Goal: Task Accomplishment & Management: Manage account settings

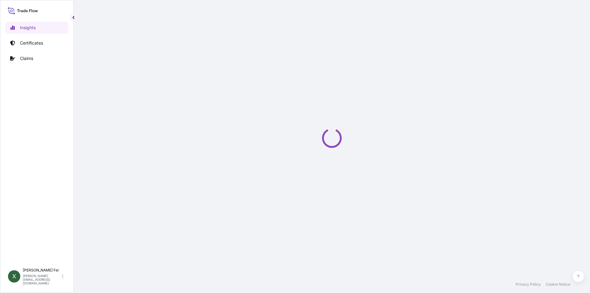
select select "2025"
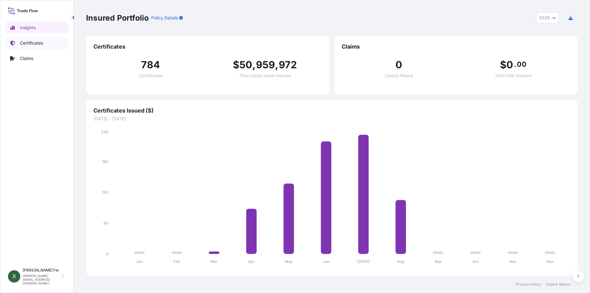
click at [22, 43] on p "Certificates" at bounding box center [31, 43] width 23 height 6
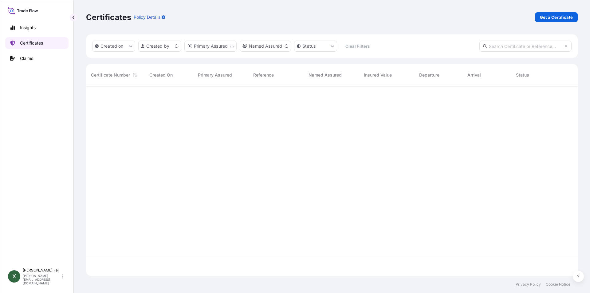
scroll to position [188, 487]
click at [552, 13] on link "Get a Certificate" at bounding box center [556, 17] width 43 height 10
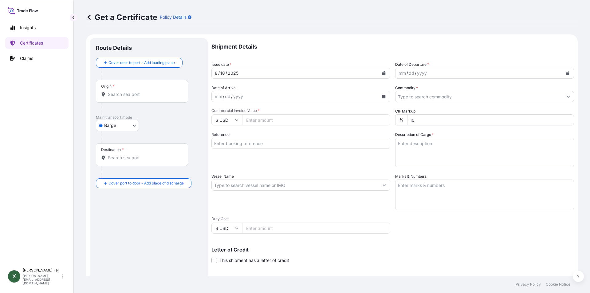
click at [119, 121] on body "Insights Certificates Claims X [PERSON_NAME] [PERSON_NAME][EMAIL_ADDRESS][DOMAI…" at bounding box center [295, 146] width 590 height 293
click at [125, 171] on div "Ocean Vessel" at bounding box center [117, 174] width 39 height 11
select select "Ocean Vessel"
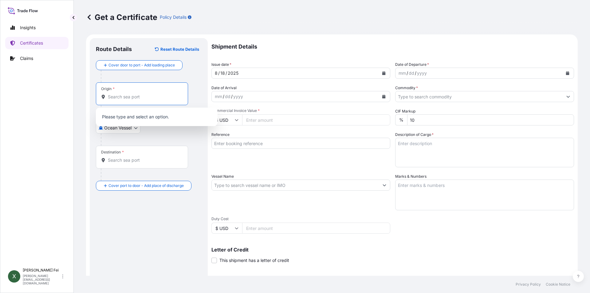
click at [138, 99] on input "Origin *" at bounding box center [144, 97] width 73 height 6
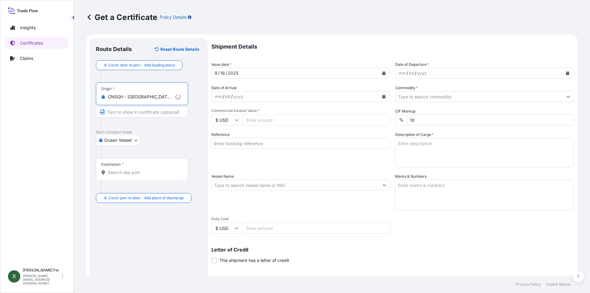
type input "CNSGH - [GEOGRAPHIC_DATA], [GEOGRAPHIC_DATA]"
click at [134, 173] on input "Destination *" at bounding box center [144, 172] width 73 height 6
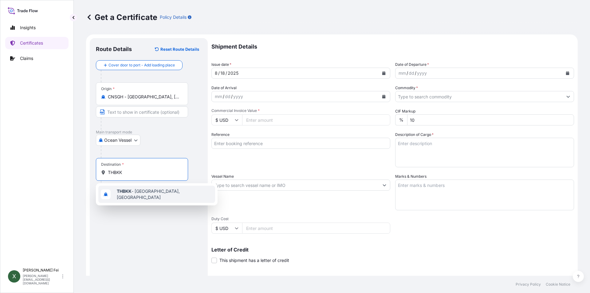
click at [152, 191] on span "THBKK - [GEOGRAPHIC_DATA], [GEOGRAPHIC_DATA]" at bounding box center [165, 194] width 96 height 12
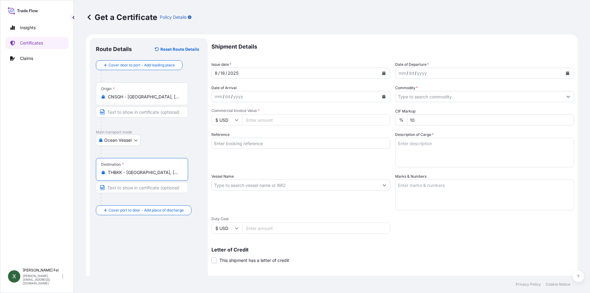
type input "THBKK - [GEOGRAPHIC_DATA], [GEOGRAPHIC_DATA]"
click at [385, 73] on button "Calendar" at bounding box center [384, 73] width 10 height 10
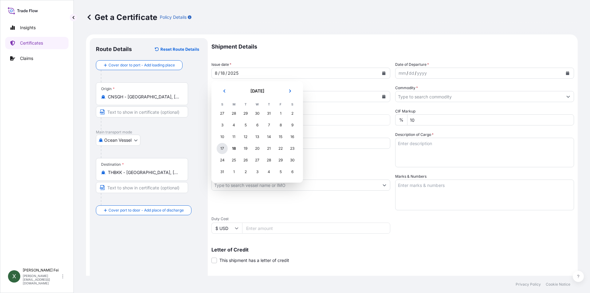
click at [223, 146] on div "17" at bounding box center [222, 148] width 11 height 11
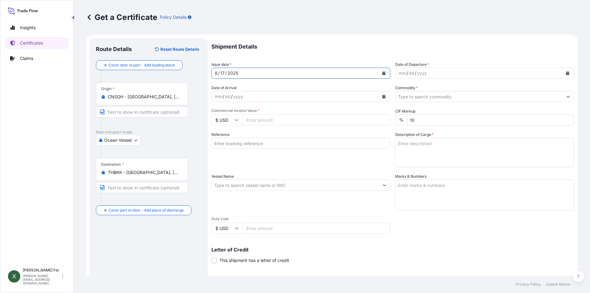
click at [566, 72] on icon "Calendar" at bounding box center [567, 73] width 3 height 4
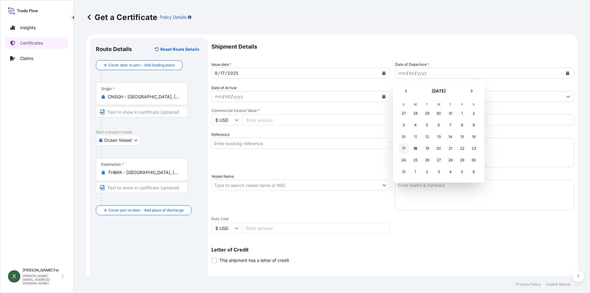
click at [405, 148] on div "17" at bounding box center [403, 148] width 11 height 11
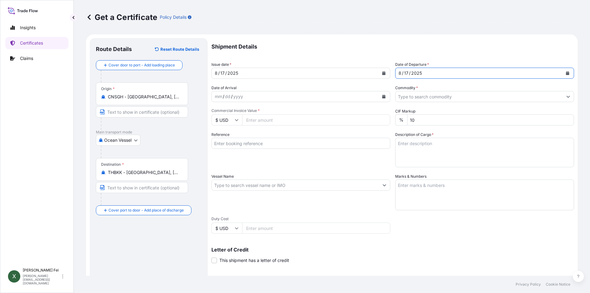
click at [415, 97] on input "Commodity *" at bounding box center [479, 96] width 167 height 11
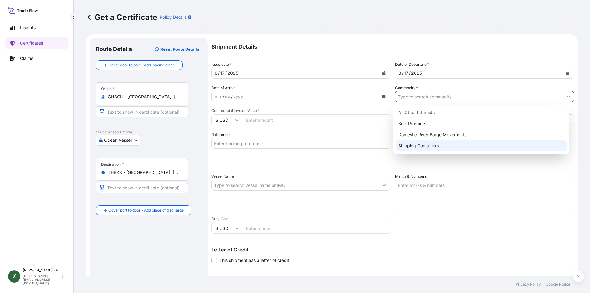
click at [417, 146] on div "Shipping Containers" at bounding box center [481, 145] width 171 height 11
type input "Shipping Containers"
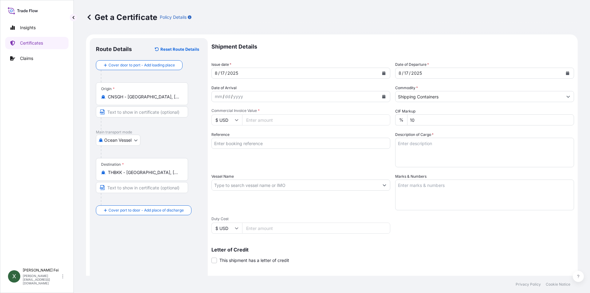
click at [277, 119] on input "Commercial Invoice Value *" at bounding box center [316, 119] width 148 height 11
click at [305, 115] on input "Commercial Invoice Value *" at bounding box center [316, 119] width 148 height 11
click at [305, 115] on input "46320" at bounding box center [316, 119] width 148 height 11
type input "46320"
click at [283, 132] on div "Reference" at bounding box center [301, 150] width 179 height 36
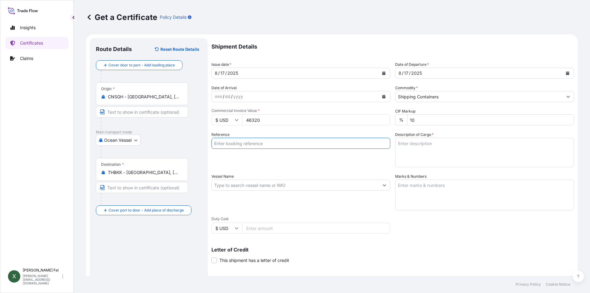
click at [257, 145] on input "Reference" at bounding box center [301, 143] width 179 height 11
paste input "CPL0350304"
type input "CPL0350304"
drag, startPoint x: 254, startPoint y: 164, endPoint x: 266, endPoint y: 162, distance: 12.2
click at [254, 164] on div "Reference CPL0350304" at bounding box center [301, 150] width 179 height 36
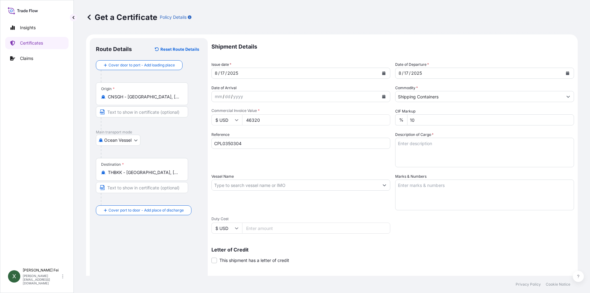
click at [417, 149] on textarea "Description of Cargo *" at bounding box center [484, 153] width 179 height 30
paste textarea "8 PALLETS"
paste textarea "ESTANE(R) GP 95AB NAT 023,"
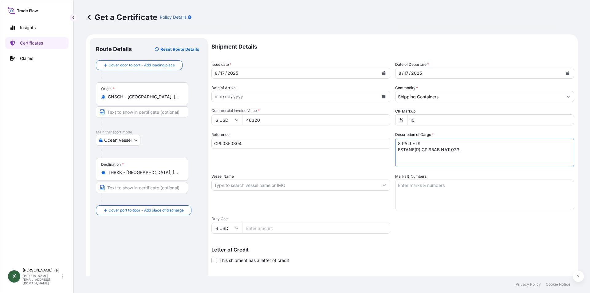
click at [484, 153] on textarea "8 PALLETS ESTANE(R) GP 95AB NAT 023," at bounding box center [484, 153] width 179 height 30
paste textarea "PE BAG"
paste textarea "HS CODE:3909.50"
type textarea "8 PALLETS ESTANE(R) GP 95AB NAT 023,PE BAG HS CODE:3909.50"
click at [232, 187] on input "Vessel Name" at bounding box center [295, 185] width 167 height 11
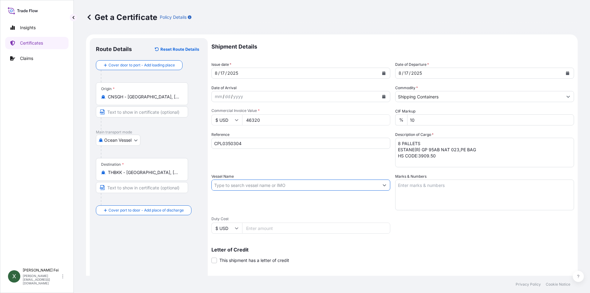
paste input "CNC [GEOGRAPHIC_DATA]"
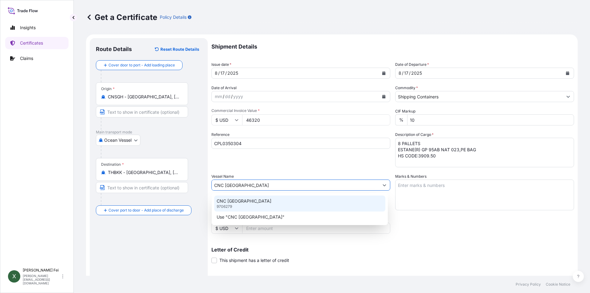
click at [257, 201] on div "CNC [GEOGRAPHIC_DATA] 9706279" at bounding box center [299, 204] width 171 height 16
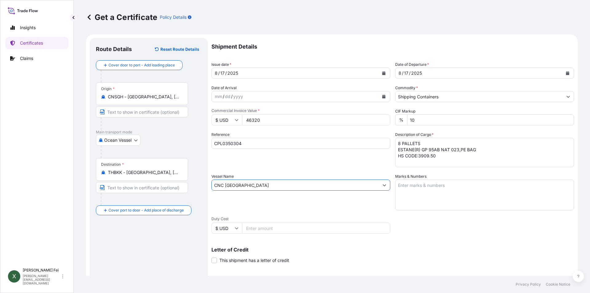
type input "CNC [GEOGRAPHIC_DATA]"
click at [444, 196] on textarea "Marks & Numbers" at bounding box center [484, 195] width 179 height 31
paste textarea "TOYOBO [GEOGRAPHIC_DATA]"
paste textarea "ESTANE GP95AB"
paste textarea "P/# 1-8"
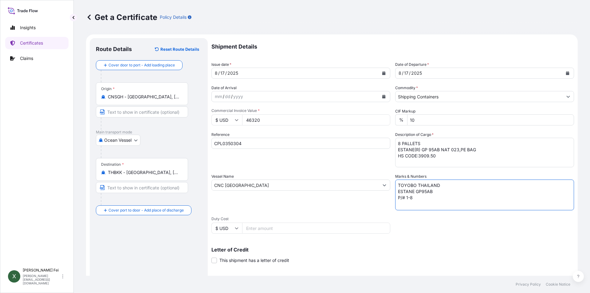
paste textarea "MADE IN [GEOGRAPHIC_DATA]"
type textarea "TOYOBO THAILAND ESTANE GP95AB P/# 1-8 MADE IN [GEOGRAPHIC_DATA]"
click at [328, 183] on input "CNC [GEOGRAPHIC_DATA]" at bounding box center [295, 185] width 167 height 11
click at [320, 204] on div "Vessel Name CNC [GEOGRAPHIC_DATA]" at bounding box center [301, 191] width 179 height 37
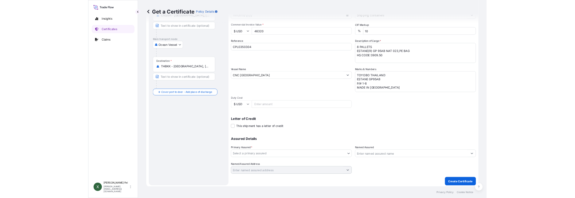
scroll to position [76, 0]
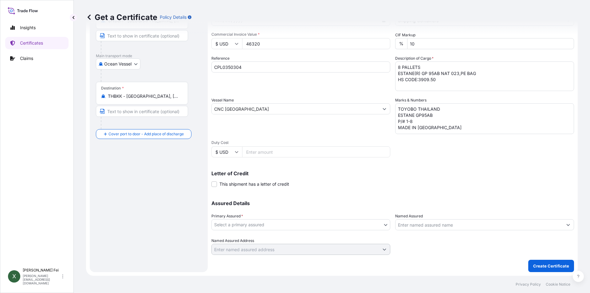
click at [252, 226] on body "Insights Certificates Claims X [PERSON_NAME] [PERSON_NAME][EMAIL_ADDRESS][DOMAI…" at bounding box center [295, 146] width 590 height 293
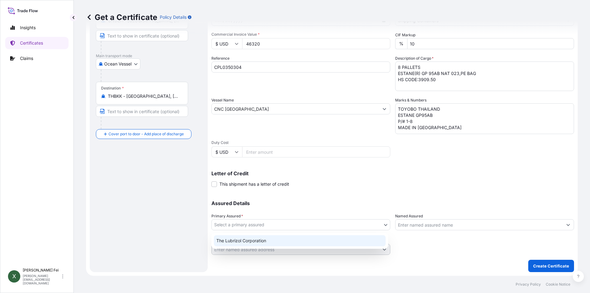
click at [244, 239] on div "The Lubrizol Corporation" at bounding box center [300, 240] width 172 height 11
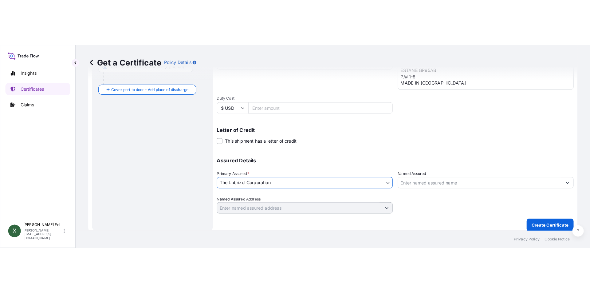
scroll to position [171, 0]
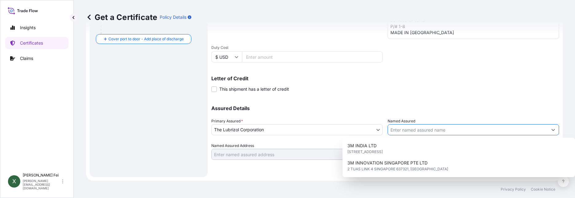
click at [408, 127] on input "Named Assured" at bounding box center [468, 129] width 160 height 11
paste input "TOYOBO([GEOGRAPHIC_DATA]) CO.,LTD."
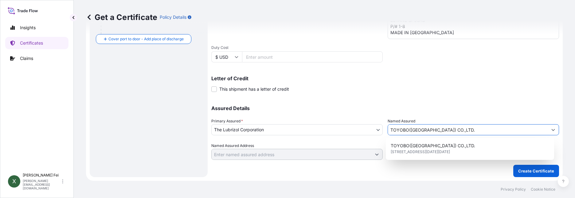
type input "TOYOBO([GEOGRAPHIC_DATA]) CO.,LTD."
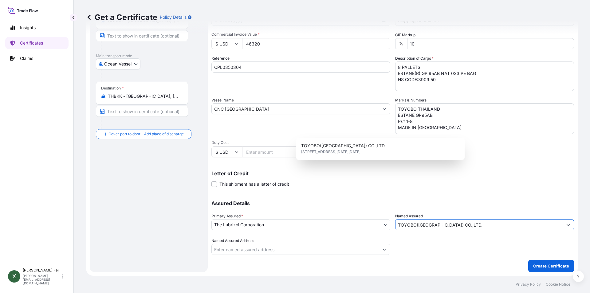
scroll to position [76, 0]
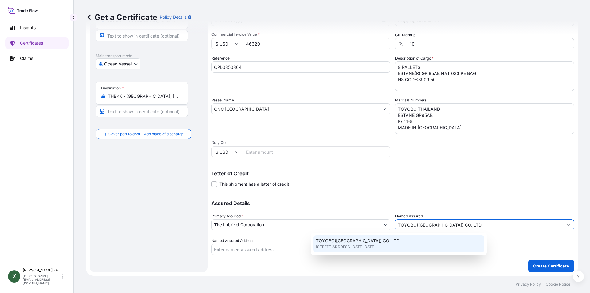
click at [375, 249] on span "[STREET_ADDRESS][DATE][DATE]" at bounding box center [345, 247] width 59 height 6
type input "[STREET_ADDRESS][DATE][DATE]*"
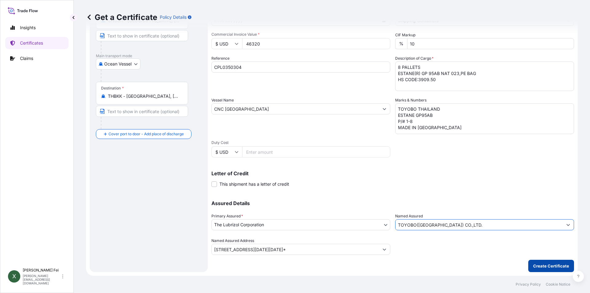
click at [544, 269] on button "Create Certificate" at bounding box center [551, 266] width 46 height 12
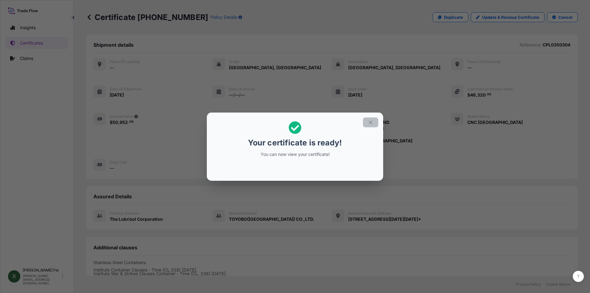
click at [371, 121] on icon "button" at bounding box center [371, 123] width 6 height 6
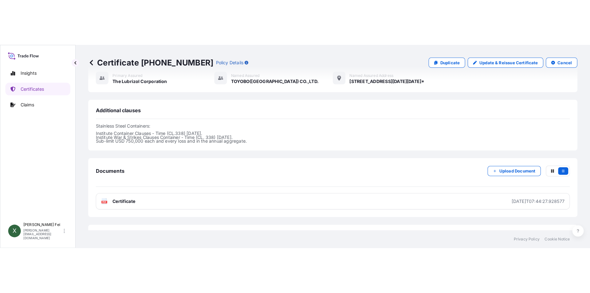
scroll to position [215, 0]
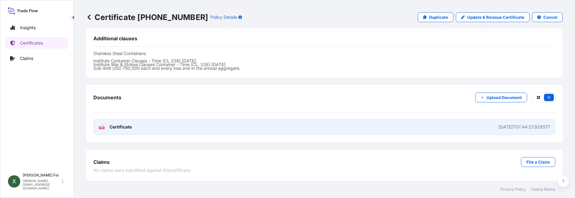
click at [465, 132] on link "PDF Certificate [DATE]T07:44:27.928577" at bounding box center [324, 127] width 462 height 16
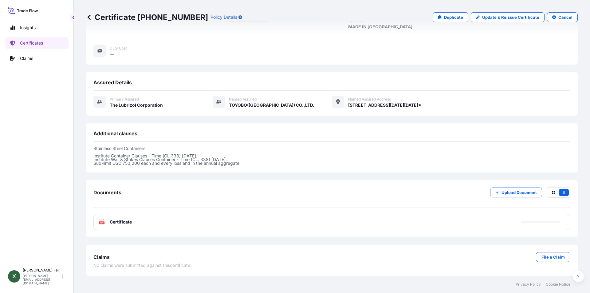
scroll to position [120, 0]
click at [33, 43] on p "Certificates" at bounding box center [31, 43] width 23 height 6
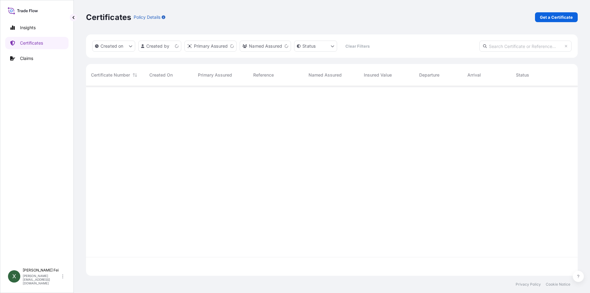
scroll to position [188, 487]
click at [552, 18] on p "Get a Certificate" at bounding box center [556, 17] width 33 height 6
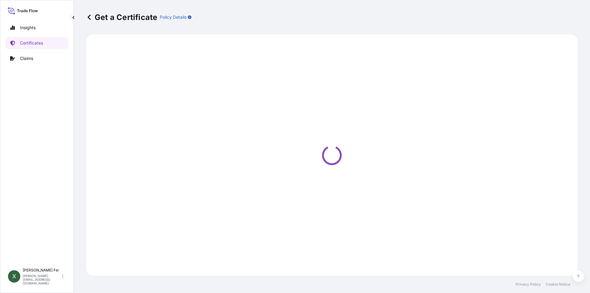
select select "Barge"
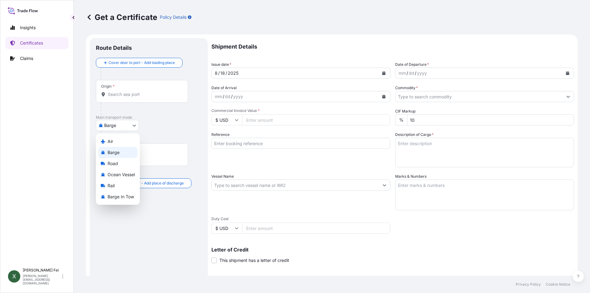
click at [122, 122] on body "Insights Certificates Claims X [PERSON_NAME] [PERSON_NAME][EMAIL_ADDRESS][DOMAI…" at bounding box center [295, 146] width 590 height 293
click at [125, 172] on span "Ocean Vessel" at bounding box center [121, 175] width 27 height 6
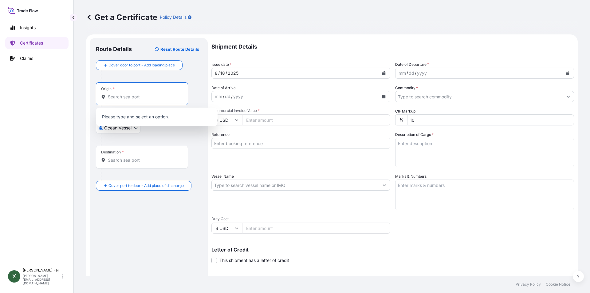
click at [120, 94] on input "Origin *" at bounding box center [144, 97] width 73 height 6
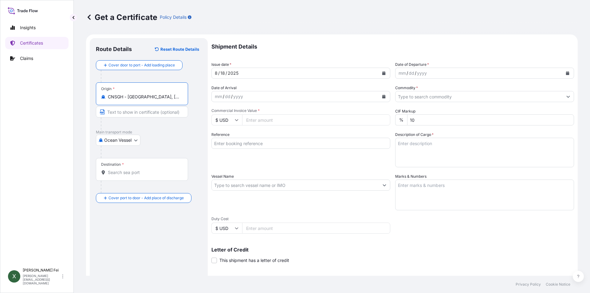
type input "CNSGH - [GEOGRAPHIC_DATA], [GEOGRAPHIC_DATA]"
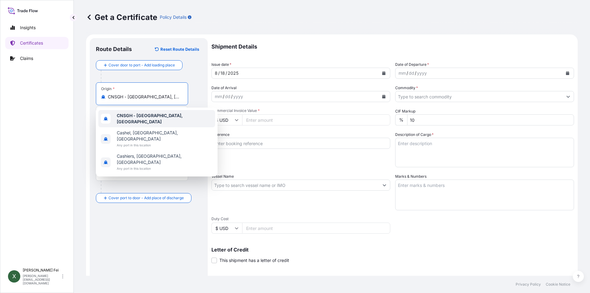
click at [158, 116] on b "CNSGH - [GEOGRAPHIC_DATA], [GEOGRAPHIC_DATA]" at bounding box center [150, 118] width 66 height 11
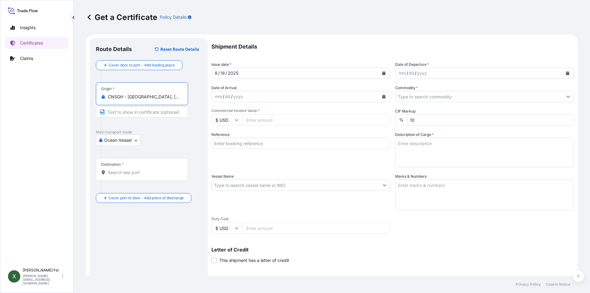
click at [146, 177] on div "Destination *" at bounding box center [142, 169] width 92 height 23
click at [146, 176] on input "Destination *" at bounding box center [144, 172] width 73 height 6
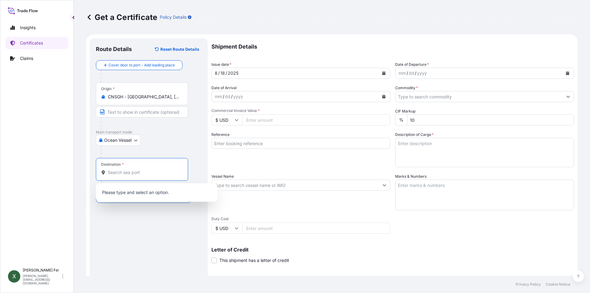
paste input "[GEOGRAPHIC_DATA]"
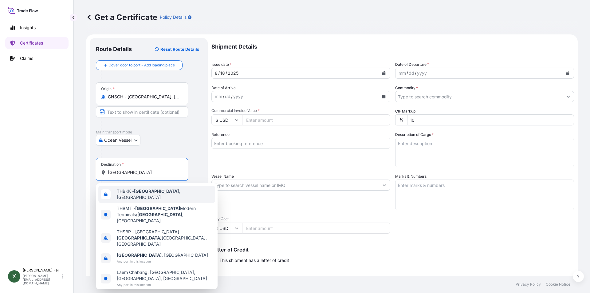
click at [158, 194] on span "THBKK - [GEOGRAPHIC_DATA] , [GEOGRAPHIC_DATA]" at bounding box center [165, 194] width 96 height 12
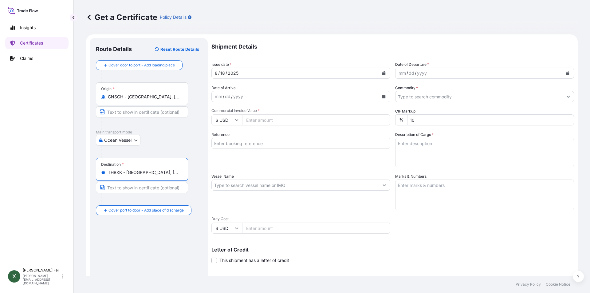
type input "THBKK - [GEOGRAPHIC_DATA], [GEOGRAPHIC_DATA]"
click at [383, 73] on icon "Calendar" at bounding box center [384, 73] width 4 height 4
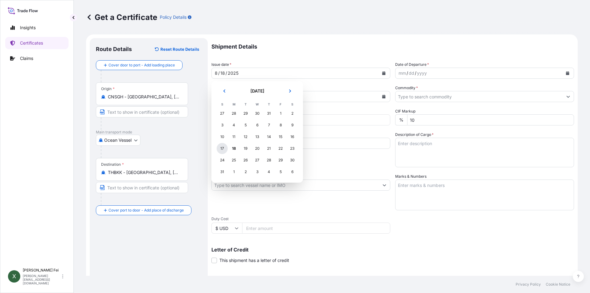
click at [224, 149] on div "17" at bounding box center [222, 148] width 11 height 11
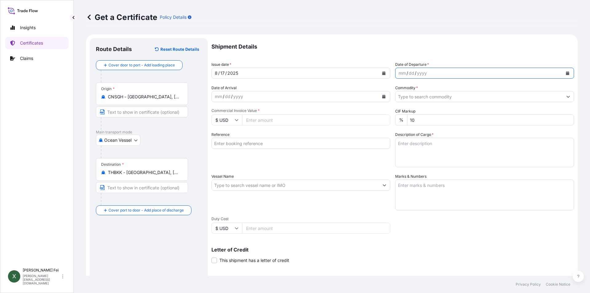
click at [566, 73] on icon "Calendar" at bounding box center [568, 73] width 4 height 4
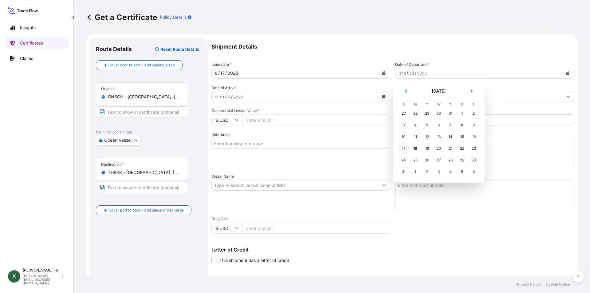
click at [402, 149] on div "17" at bounding box center [403, 148] width 11 height 11
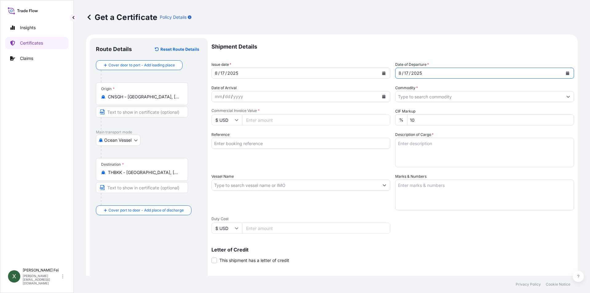
click at [431, 97] on input "Commodity *" at bounding box center [479, 96] width 167 height 11
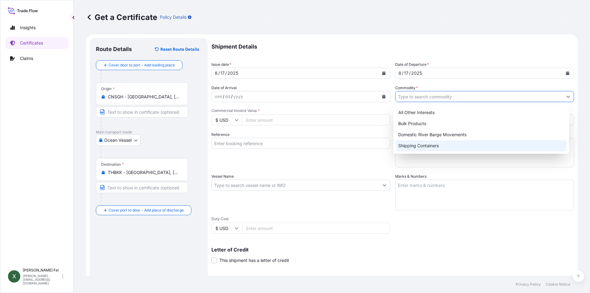
click at [425, 146] on div "Shipping Containers" at bounding box center [481, 145] width 171 height 11
type input "Shipping Containers"
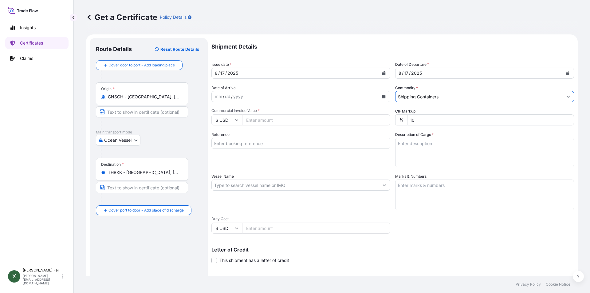
click at [250, 125] on input "Commercial Invoice Value *" at bounding box center [316, 119] width 148 height 11
click at [266, 116] on input "Commercial Invoice Value *" at bounding box center [316, 119] width 148 height 11
type input "28620"
click at [317, 163] on div "Reference" at bounding box center [301, 150] width 179 height 36
click at [272, 144] on input "Reference" at bounding box center [301, 143] width 179 height 11
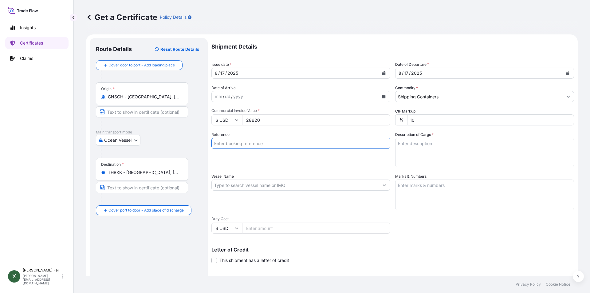
paste input "CPL0350251"
type input "CPL0350251"
click at [347, 171] on div "Shipment Details Issue date * [DATE] Date of Departure * [DATE] Date of Arrival…" at bounding box center [393, 184] width 363 height 293
click at [429, 144] on textarea "Description of Cargo *" at bounding box center [484, 153] width 179 height 30
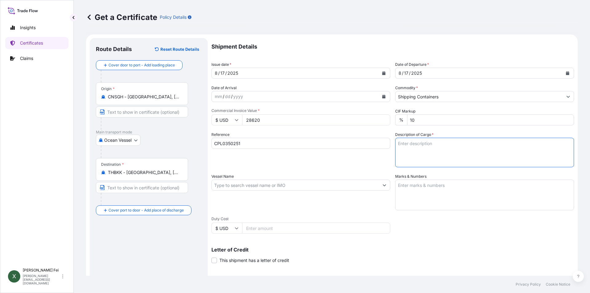
paste textarea "18 PALLETS"
paste textarea "NOVERITE(TM) LD920N POLYMER,"
paste textarea "1000L IBC/ACRYLIC COPOLYMER"
paste textarea "HS CODE:3911.90"
type textarea "18 PALLETS NOVERITE(TM) LD920N POLYMER,1000L IBC/ACRYLIC COPOLYMER HS CODE:3911…"
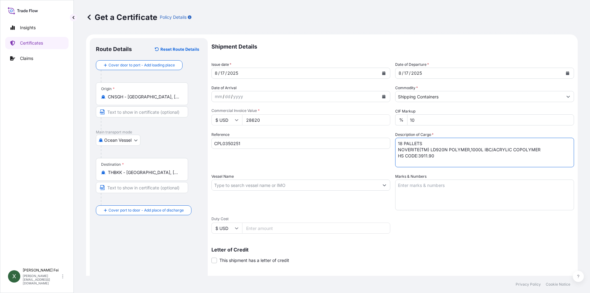
click at [241, 186] on input "Vessel Name" at bounding box center [295, 185] width 167 height 11
paste input "CNC [GEOGRAPHIC_DATA]"
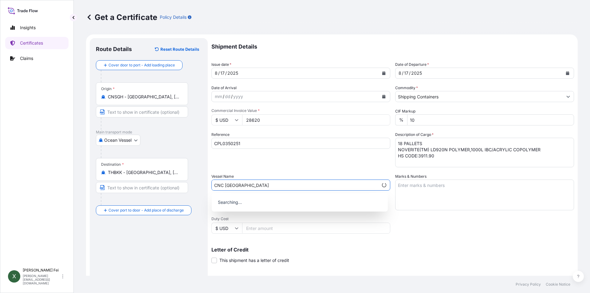
type input "CNC [GEOGRAPHIC_DATA]"
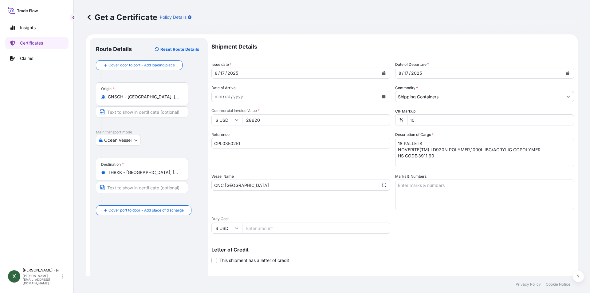
click at [434, 239] on div "Shipment Details Issue date * [DATE] Date of Departure * [DATE] Date of Arrival…" at bounding box center [393, 184] width 363 height 293
click at [288, 186] on input "CNC [GEOGRAPHIC_DATA]" at bounding box center [295, 185] width 167 height 11
drag, startPoint x: 262, startPoint y: 184, endPoint x: 151, endPoint y: 184, distance: 111.3
click at [151, 184] on form "Route Details Reset Route Details Cover door to port - Add loading place Place …" at bounding box center [332, 193] width 492 height 318
paste input "text"
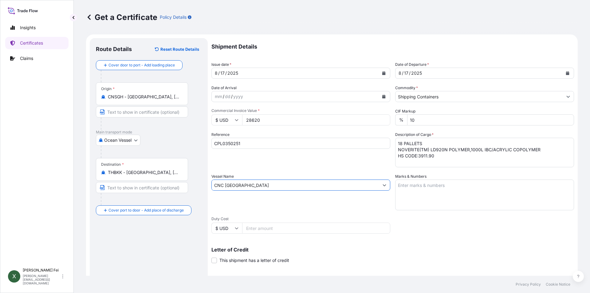
drag, startPoint x: 250, startPoint y: 185, endPoint x: 183, endPoint y: 180, distance: 67.2
click at [183, 180] on form "Route Details Reset Route Details Cover door to port - Add loading place Place …" at bounding box center [332, 193] width 492 height 318
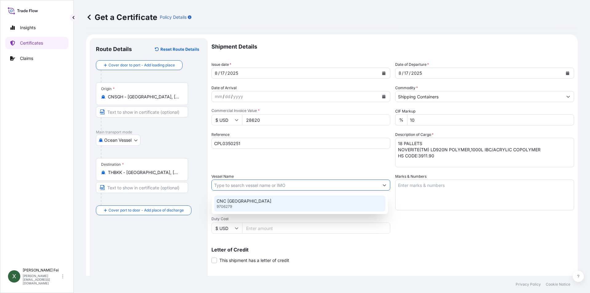
click at [239, 185] on input "Vessel Name" at bounding box center [295, 185] width 167 height 11
paste input "CNC [GEOGRAPHIC_DATA]"
type input "CNC [GEOGRAPHIC_DATA]"
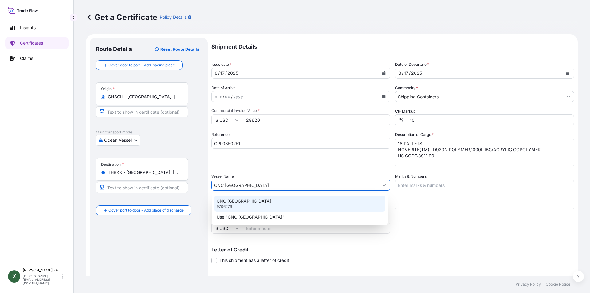
click at [237, 207] on div "CNC [GEOGRAPHIC_DATA] 9706279" at bounding box center [299, 204] width 171 height 16
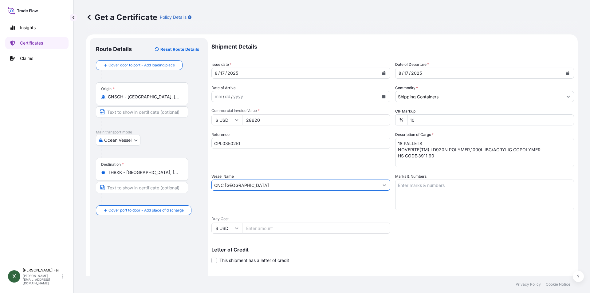
click at [430, 201] on textarea "Marks & Numbers" at bounding box center [484, 195] width 179 height 31
paste textarea "NAMSIANG"
paste textarea "2000007556"
paste textarea "[GEOGRAPHIC_DATA]"
type textarea "NAMSIANG 2000007556 [GEOGRAPHIC_DATA]"
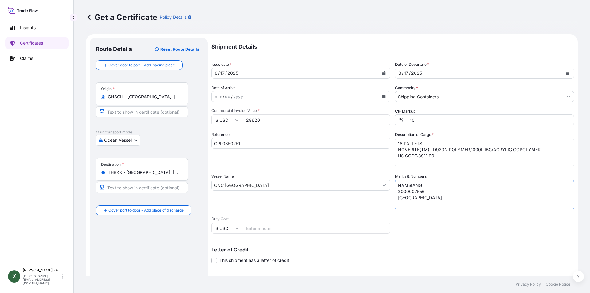
click at [323, 174] on div "Vessel Name CNC [GEOGRAPHIC_DATA]" at bounding box center [301, 191] width 179 height 37
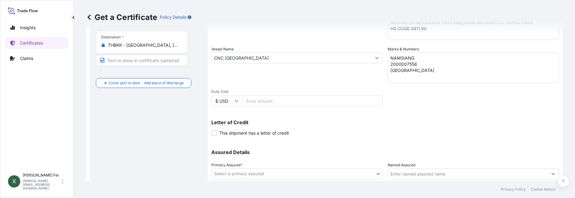
scroll to position [171, 0]
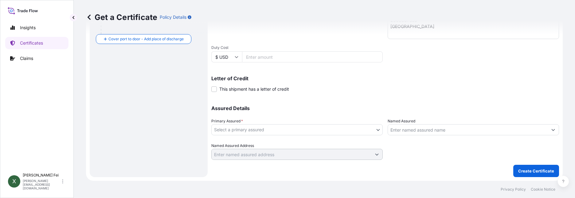
click at [266, 130] on body "Insights Certificates Claims X [PERSON_NAME] [PERSON_NAME][EMAIL_ADDRESS][DOMAI…" at bounding box center [287, 99] width 575 height 198
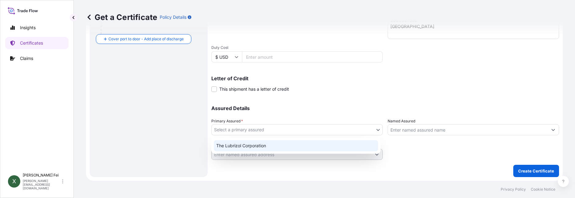
click at [258, 147] on div "The Lubrizol Corporation" at bounding box center [296, 145] width 164 height 11
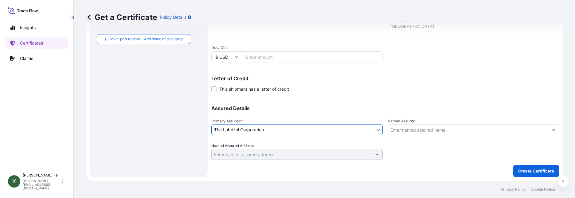
click at [404, 132] on input "Named Assured" at bounding box center [468, 129] width 160 height 11
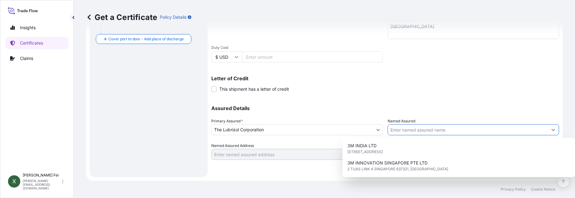
paste input "NAMSIANG CO.,LTD"
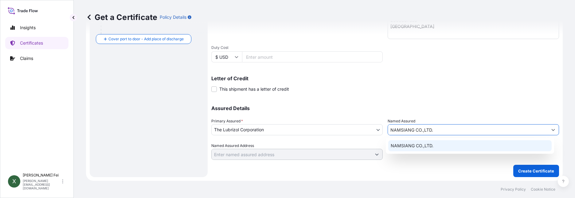
click at [409, 141] on div "NAMSIANG CO.,LTD." at bounding box center [471, 145] width 164 height 11
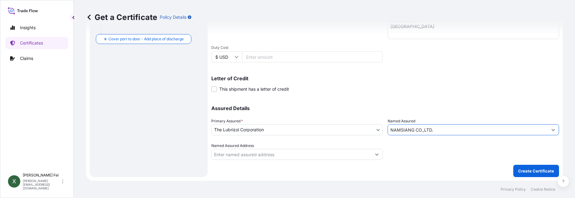
type input "NAMSIANG CO.,LTD."
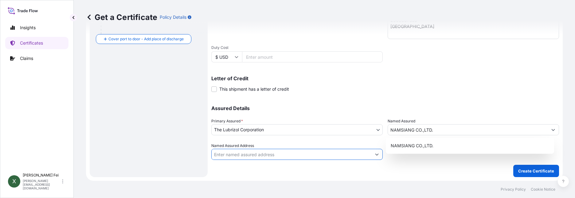
click at [250, 152] on input "Named Assured Address" at bounding box center [292, 154] width 160 height 11
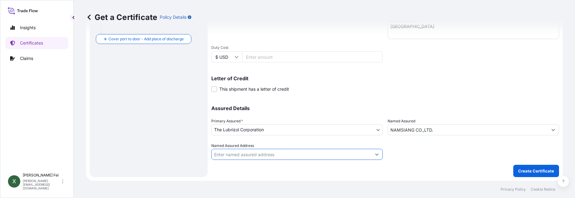
paste input "65/1 [STREET_ADDRESS]"
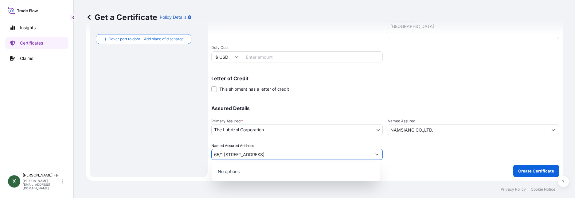
scroll to position [0, 5]
type input "65/1 [STREET_ADDRESS]"
click at [424, 156] on div at bounding box center [474, 151] width 172 height 17
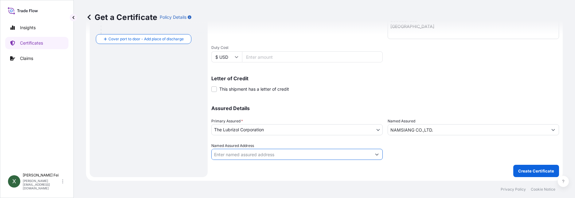
click at [240, 158] on input "Named Assured Address" at bounding box center [292, 154] width 160 height 11
paste input "65/1 [STREET_ADDRESS]"
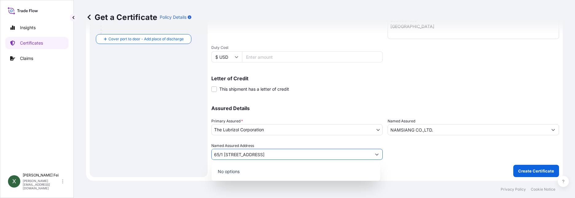
type input "65/1 [STREET_ADDRESS]"
click at [243, 174] on p "No options" at bounding box center [296, 172] width 164 height 14
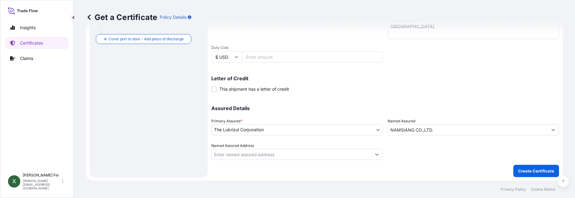
click at [242, 158] on input "Named Assured Address" at bounding box center [292, 154] width 160 height 11
paste input "65/1 [STREET_ADDRESS]"
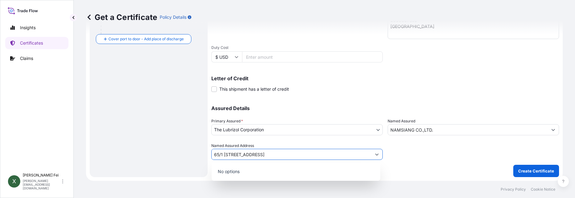
type input "65/1 [STREET_ADDRESS]"
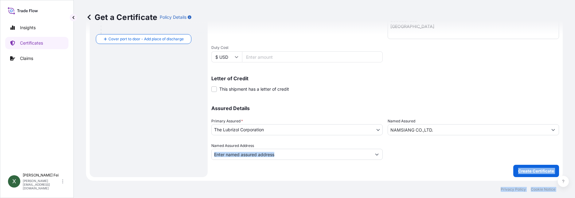
drag, startPoint x: 240, startPoint y: 170, endPoint x: 221, endPoint y: 170, distance: 18.4
click at [265, 156] on input "Named Assured Address" at bounding box center [292, 154] width 160 height 11
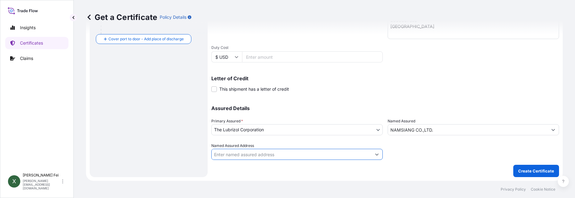
click at [290, 156] on input "Named Assured Address" at bounding box center [292, 154] width 160 height 11
drag, startPoint x: 290, startPoint y: 156, endPoint x: 242, endPoint y: 156, distance: 47.7
click at [242, 156] on input "Named Assured Address" at bounding box center [292, 154] width 160 height 11
drag, startPoint x: 214, startPoint y: 155, endPoint x: 277, endPoint y: 155, distance: 62.4
click at [277, 155] on input "Named Assured Address" at bounding box center [292, 154] width 160 height 11
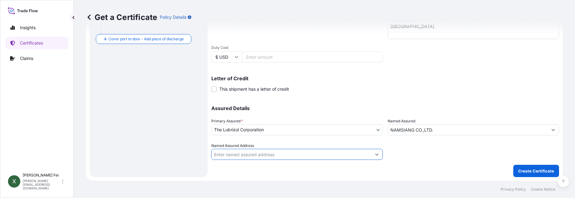
paste input "65/1 [STREET_ADDRESS]"
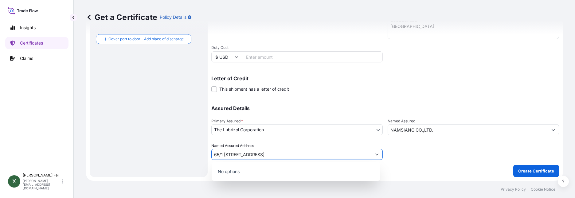
type input "65/1 [STREET_ADDRESS]"
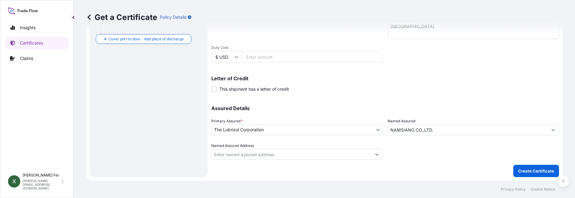
click at [257, 153] on input "Named Assured Address" at bounding box center [292, 154] width 160 height 11
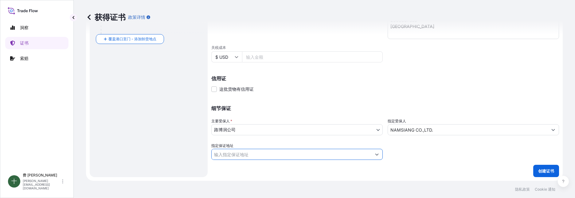
click at [257, 153] on input "指定保证地址" at bounding box center [292, 154] width 160 height 11
paste input "65/1 [STREET_ADDRESS]"
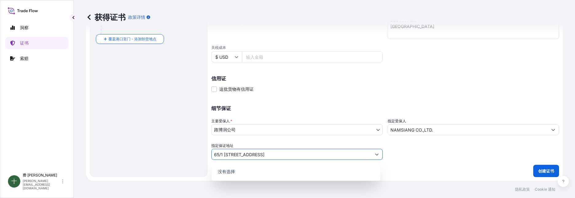
type input "65/1 [STREET_ADDRESS]"
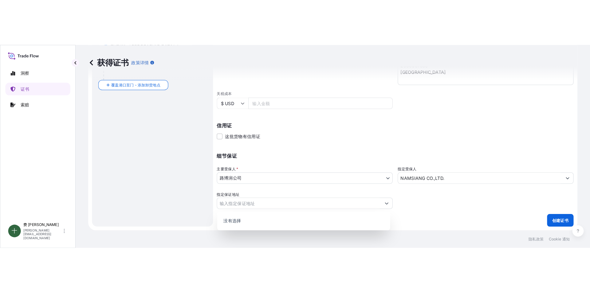
scroll to position [0, 0]
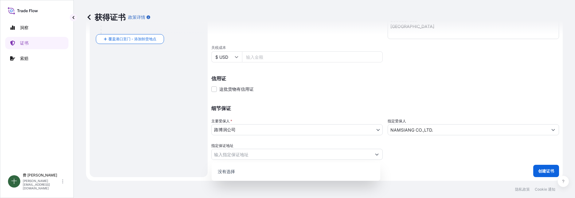
click at [222, 173] on p "没有选择" at bounding box center [296, 172] width 164 height 14
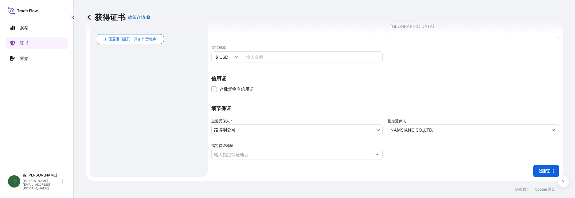
click at [267, 156] on input "指定保证地址" at bounding box center [292, 154] width 160 height 11
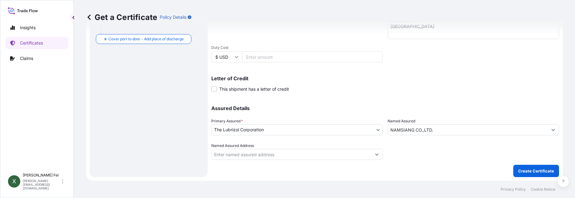
click at [371, 77] on p "Letter of Credit" at bounding box center [386, 78] width 348 height 5
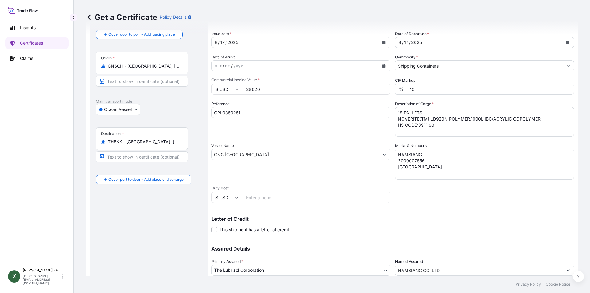
scroll to position [76, 0]
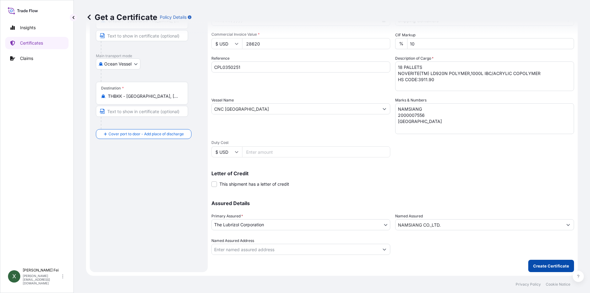
click at [541, 264] on button "Create Certificate" at bounding box center [551, 266] width 46 height 12
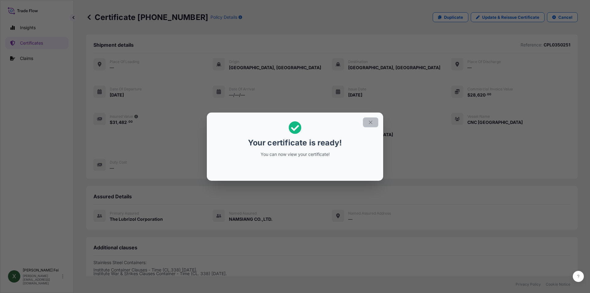
click at [370, 120] on icon "button" at bounding box center [371, 123] width 6 height 6
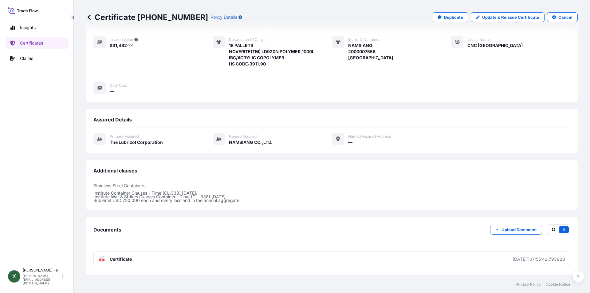
scroll to position [114, 0]
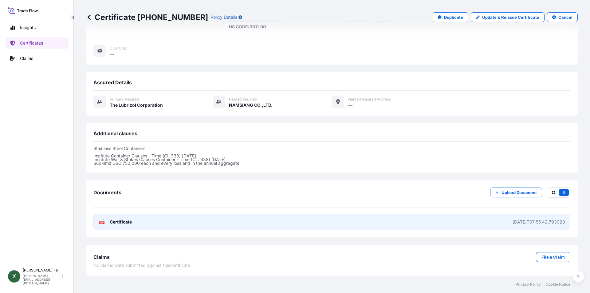
click at [260, 220] on link "PDF Certificate [DATE]T07:55:42.793928" at bounding box center [331, 222] width 477 height 16
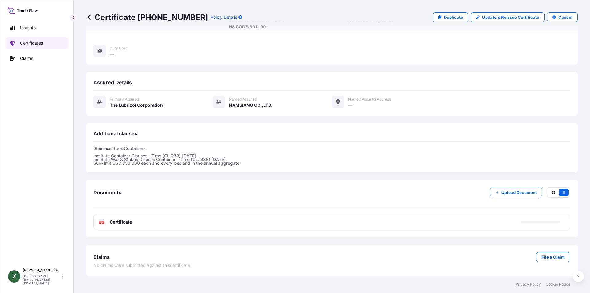
click at [37, 43] on p "Certificates" at bounding box center [31, 43] width 23 height 6
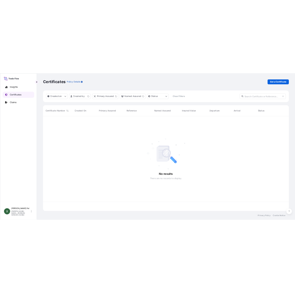
scroll to position [188, 487]
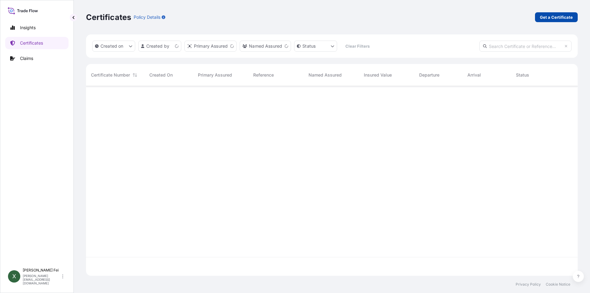
click at [552, 18] on p "Get a Certificate" at bounding box center [556, 17] width 33 height 6
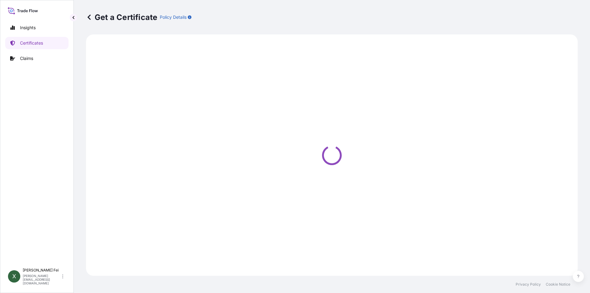
select select "Barge"
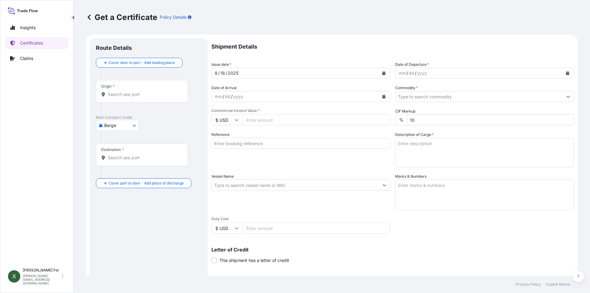
click at [140, 95] on input "Origin *" at bounding box center [144, 94] width 73 height 6
click at [167, 131] on div at bounding box center [151, 137] width 101 height 12
click at [125, 128] on body "0 options available. Insights Certificates Claims X [PERSON_NAME] [PERSON_NAME]…" at bounding box center [295, 146] width 590 height 293
click at [121, 176] on span "Ocean Vessel" at bounding box center [121, 175] width 27 height 6
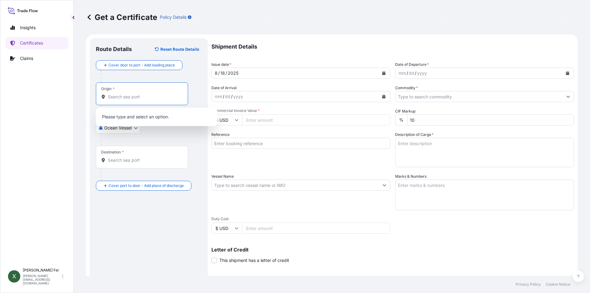
click at [131, 100] on input "Origin *" at bounding box center [144, 97] width 73 height 6
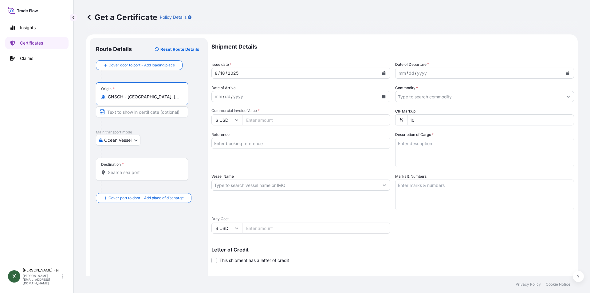
type input "CNSGH - [GEOGRAPHIC_DATA], [GEOGRAPHIC_DATA]"
click at [148, 172] on input "Destination *" at bounding box center [144, 172] width 73 height 6
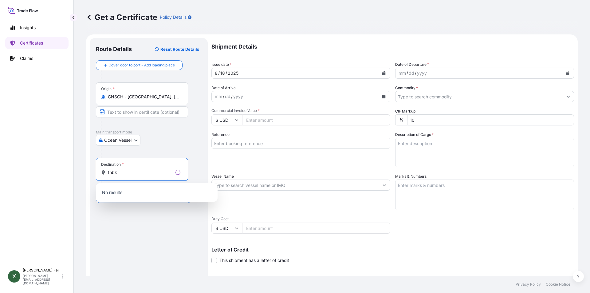
type input "thbkk"
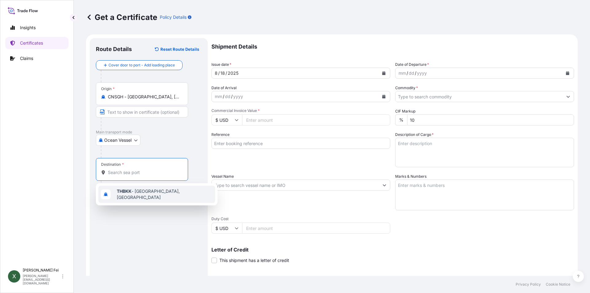
click at [144, 195] on span "THBKK - [GEOGRAPHIC_DATA], [GEOGRAPHIC_DATA]" at bounding box center [165, 194] width 96 height 12
type input "THBKK - [GEOGRAPHIC_DATA], [GEOGRAPHIC_DATA]"
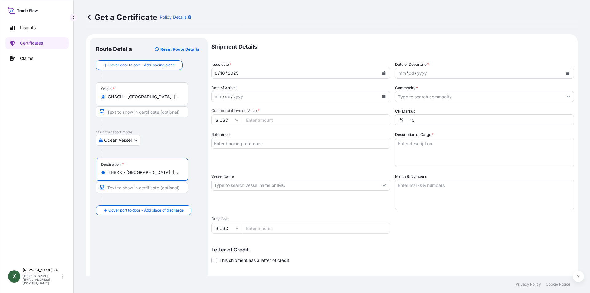
click at [382, 74] on icon "Calendar" at bounding box center [384, 73] width 4 height 4
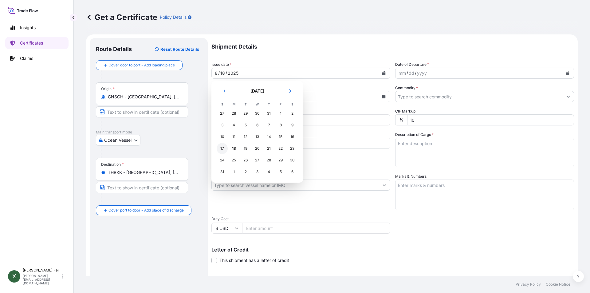
click at [223, 151] on div "17" at bounding box center [222, 148] width 11 height 11
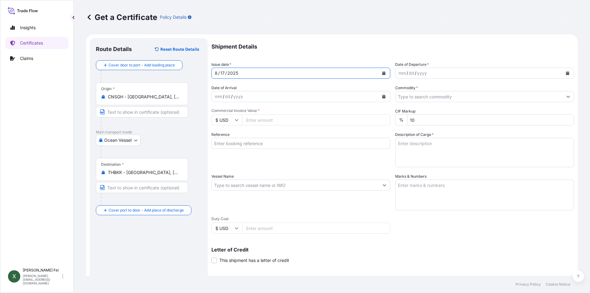
click at [566, 72] on icon "Calendar" at bounding box center [567, 73] width 3 height 4
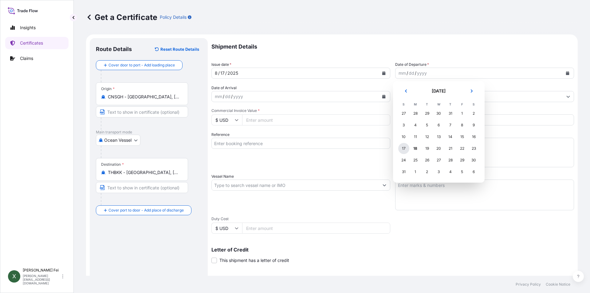
click at [404, 151] on div "17" at bounding box center [403, 148] width 11 height 11
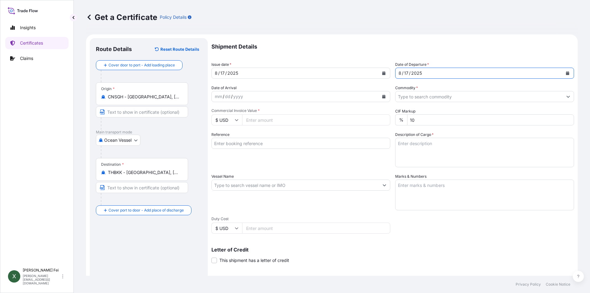
click at [453, 97] on input "Commodity *" at bounding box center [479, 96] width 167 height 11
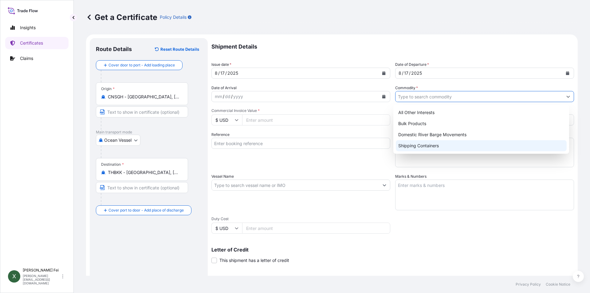
click at [416, 148] on div "Shipping Containers" at bounding box center [481, 145] width 171 height 11
type input "Shipping Containers"
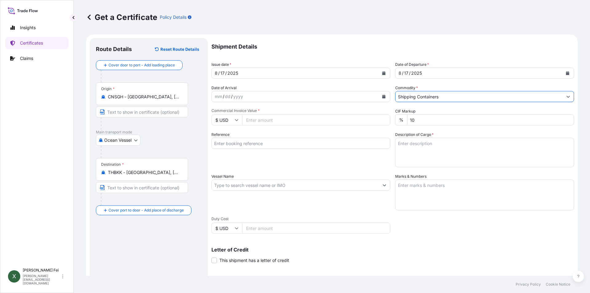
click at [277, 123] on input "Commercial Invoice Value *" at bounding box center [316, 119] width 148 height 11
type input "38550"
click at [355, 165] on div "Reference" at bounding box center [301, 150] width 179 height 36
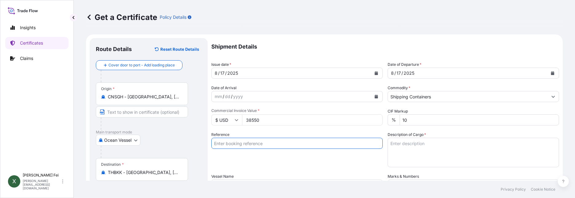
click at [295, 145] on input "Reference" at bounding box center [298, 143] width 172 height 11
paste input "CPL0350288"
type input "CPL0350288"
click at [405, 147] on textarea "Description of Cargo *" at bounding box center [474, 153] width 172 height 30
paste textarea "20 PALLETS"
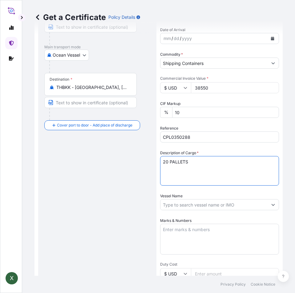
scroll to position [151, 0]
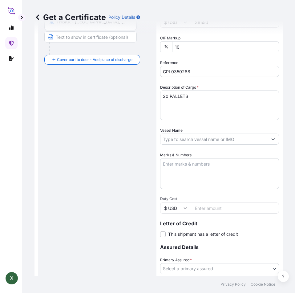
click at [187, 169] on textarea "Marks & Numbers" at bounding box center [219, 173] width 119 height 31
click at [200, 100] on textarea "20 PALLETS" at bounding box center [219, 105] width 119 height 30
paste textarea "MERQUAT(TM) 100 POLYMER,"
click at [239, 101] on textarea "20 PALLETS MERQUAT(TM) 100 POLYMER," at bounding box center [219, 105] width 119 height 30
paste textarea "1H1 PLASTIC DRUM/QUATERNARY"
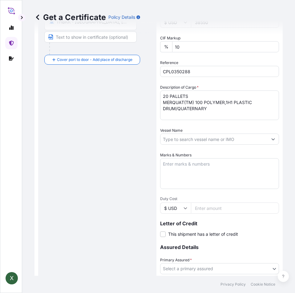
click at [222, 108] on textarea "20 PALLETS MERQUAT(TM) 100 POLYMER,1H1 PLASTIC DRUM/QUATERNARY" at bounding box center [219, 105] width 119 height 30
paste textarea "AMMONIUM COMPOUND"
click at [262, 111] on textarea "20 PALLETS MERQUAT(TM) 100 POLYMER,1H1 PLASTIC DRUM/QUATERNARY AMMONIUM COMPOUND" at bounding box center [219, 105] width 119 height 30
paste textarea "HS CODE:3911.90"
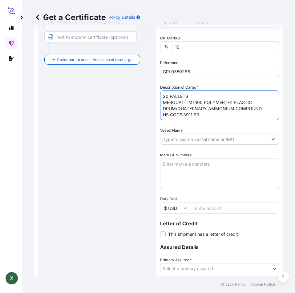
scroll to position [4, 0]
type textarea "20 PALLETS MERQUAT(TM) 100 POLYMER,1H1 PLASTIC DRUM/QUATERNARY AMMONIUM COMPOUN…"
drag, startPoint x: 201, startPoint y: 113, endPoint x: 152, endPoint y: 79, distance: 60.1
click at [152, 79] on form "Route Details Reset Route Details Cover door to port - Add loading place Place …" at bounding box center [158, 118] width 248 height 468
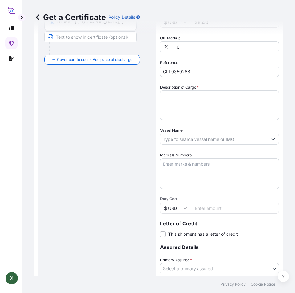
click at [179, 99] on textarea "Description of Cargo *" at bounding box center [219, 105] width 119 height 30
paste textarea "MERQUAT(TM) 100 POLYMER,"
click at [237, 96] on textarea "MERQUAT(TM) 100 POLYMER," at bounding box center [219, 105] width 119 height 30
paste textarea "1H1 PLASTIC DRUM/QUATERNARY"
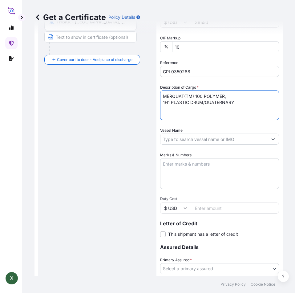
click at [237, 103] on textarea "MERQUAT(TM) 100 POLYMER, 1H1 PLASTIC DRUM/QUATERNARY" at bounding box center [219, 105] width 119 height 30
paste textarea "AMMONIUM COMPOUND"
click at [221, 109] on textarea "MERQUAT(TM) 100 POLYMER, 1H1 PLASTIC DRUM/QUATERNARY AMMONIUM COMPOUND" at bounding box center [219, 105] width 119 height 30
paste textarea "HS CODE:3911.90"
click at [219, 113] on textarea "MERQUAT(TM) 100 POLYMER, 1H1 PLASTIC DRUM/QUATERNARY AMMONIUM COMPOUND HS CODE:…" at bounding box center [219, 105] width 119 height 30
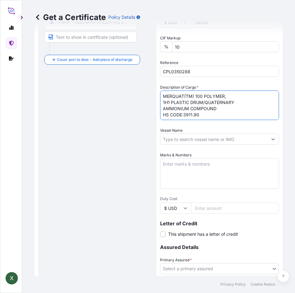
scroll to position [4, 0]
paste textarea "MERQUAT(TM) 550PR POLYMER,"
click at [199, 111] on textarea "MERQUAT(TM) 100 POLYMER, 1H1 PLASTIC DRUM/QUATERNARY AMMONIUM COMPOUND HS CODE:…" at bounding box center [219, 105] width 119 height 30
click at [236, 99] on textarea "MERQUAT(TM) 100 POLYMER, 1H1 PLASTIC DRUM/QUATERNARY AMMONIUM COMPOUND HS CODE:…" at bounding box center [219, 105] width 119 height 30
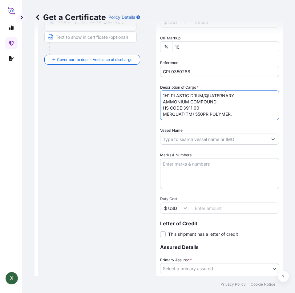
paste textarea "1H1 PLASTIC DRUM/2-PROPEN-"
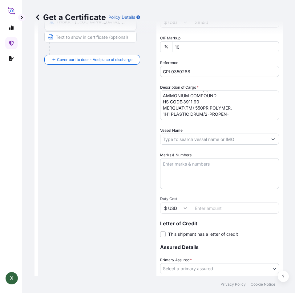
click at [253, 104] on textarea "MERQUAT(TM) 100 POLYMER, 1H1 PLASTIC DRUM/QUATERNARY AMMONIUM COMPOUND HS CODE:…" at bounding box center [219, 105] width 119 height 30
paste textarea "1-AMINIUM, N,N-DIMETHYL-N-"
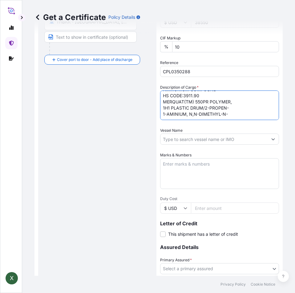
click at [235, 111] on textarea "MERQUAT(TM) 100 POLYMER, 1H1 PLASTIC DRUM/QUATERNARY AMMONIUM COMPOUND HS CODE:…" at bounding box center [219, 105] width 119 height 30
paste textarea "2-PROPENYL-, CHLORIDE,"
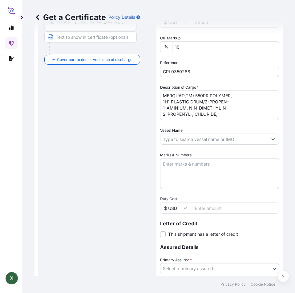
click at [233, 112] on textarea "MERQUAT(TM) 100 POLYMER, 1H1 PLASTIC DRUM/QUATERNARY AMMONIUM COMPOUND HS CODE:…" at bounding box center [219, 105] width 119 height 30
paste textarea "POLYMER WITH 2-PROPENAMIDE"
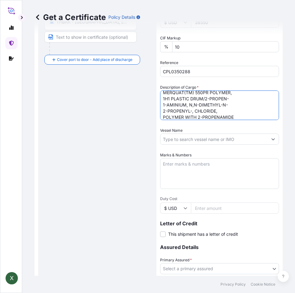
scroll to position [34, 0]
click at [245, 114] on textarea "MERQUAT(TM) 100 POLYMER, 1H1 PLASTIC DRUM/QUATERNARY AMMONIUM COMPOUND HS CODE:…" at bounding box center [219, 105] width 119 height 30
paste textarea "HS CODE:3911.90"
click at [217, 113] on textarea "MERQUAT(TM) 100 POLYMER, 1H1 PLASTIC DRUM/QUATERNARY AMMONIUM COMPOUND HS CODE:…" at bounding box center [219, 105] width 119 height 30
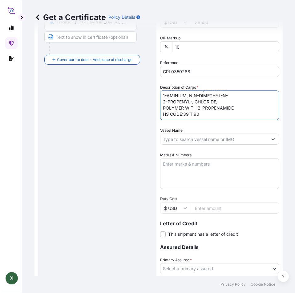
paste textarea "MERQUAT(TM) PLUS 3330 POLYMER,"
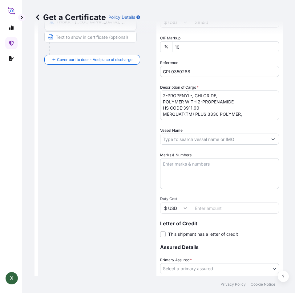
click at [245, 107] on textarea "MERQUAT(TM) 100 POLYMER, 1H1 PLASTIC DRUM/QUATERNARY AMMONIUM COMPOUND HS CODE:…" at bounding box center [219, 105] width 119 height 30
paste textarea "1H1 PL DRUM/MODIFIED"
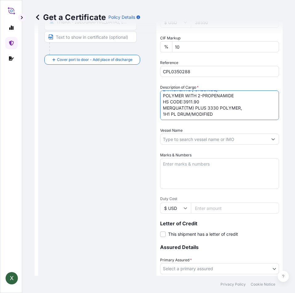
click at [226, 110] on textarea "MERQUAT(TM) 100 POLYMER, 1H1 PLASTIC DRUM/QUATERNARY AMMONIUM COMPOUND HS CODE:…" at bounding box center [219, 105] width 119 height 30
paste textarea "ACRYLIC POLYMER"
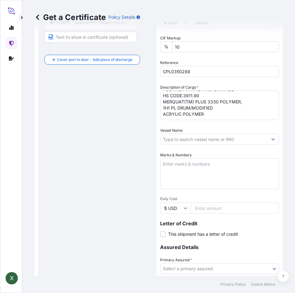
click at [216, 114] on textarea "MERQUAT(TM) 100 POLYMER, 1H1 PLASTIC DRUM/QUATERNARY AMMONIUM COMPOUND HS CODE:…" at bounding box center [219, 105] width 119 height 30
paste textarea "HS CODE:3911.90"
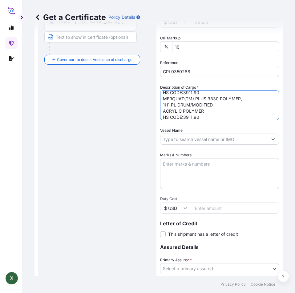
scroll to position [65, 0]
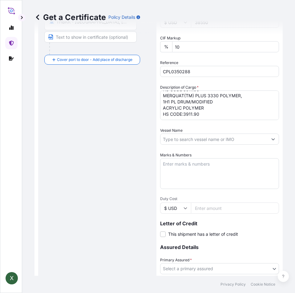
click at [238, 109] on textarea "MERQUAT(TM) 100 POLYMER, 1H1 PLASTIC DRUM/QUATERNARY AMMONIUM COMPOUND HS CODE:…" at bounding box center [219, 105] width 119 height 30
paste textarea "MERQUAT(TM) 295 POLYMER,"
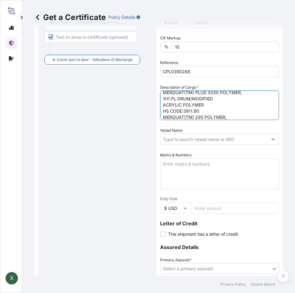
scroll to position [71, 0]
click at [242, 113] on textarea "MERQUAT(TM) 100 POLYMER, 1H1 PLASTIC DRUM/QUATERNARY AMMONIUM COMPOUND HS CODE:…" at bounding box center [219, 105] width 119 height 30
paste textarea "1H1 PLASTIC DRUM/MODIFIED"
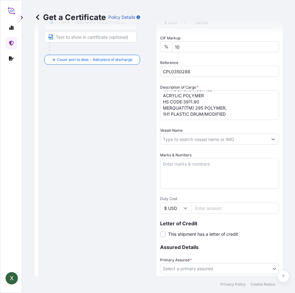
click at [231, 113] on textarea "MERQUAT(TM) 100 POLYMER, 1H1 PLASTIC DRUM/QUATERNARY AMMONIUM COMPOUND HS CODE:…" at bounding box center [219, 105] width 119 height 30
paste textarea "ACRYLIC POLYMER"
click at [208, 120] on div "Shipment Details Issue date * [DATE] Date of Departure * [DATE] Date of Arrival…" at bounding box center [219, 108] width 119 height 443
click at [208, 116] on textarea "MERQUAT(TM) 100 POLYMER, 1H1 PLASTIC DRUM/QUATERNARY AMMONIUM COMPOUND HS CODE:…" at bounding box center [219, 105] width 119 height 30
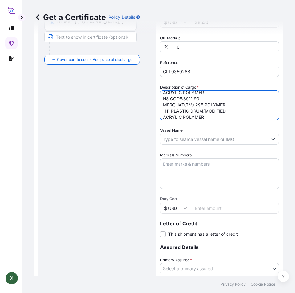
scroll to position [84, 0]
paste textarea "HS CODE:3911.90"
type textarea "MERQUAT(TM) 100 POLYMER, 1H1 PLASTIC DRUM/QUATERNARY AMMONIUM COMPOUND HS CODE:…"
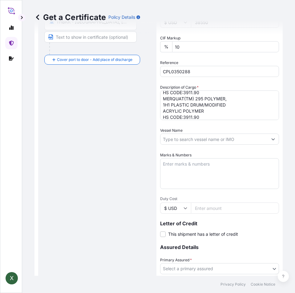
click at [176, 135] on input "Vessel Name" at bounding box center [213, 138] width 107 height 11
paste input "CNC [GEOGRAPHIC_DATA]"
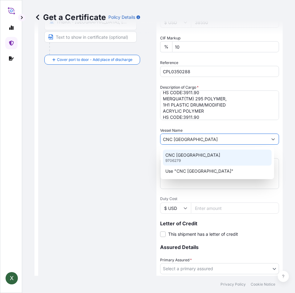
click at [184, 161] on div "CNC [GEOGRAPHIC_DATA] 9706279" at bounding box center [217, 157] width 109 height 16
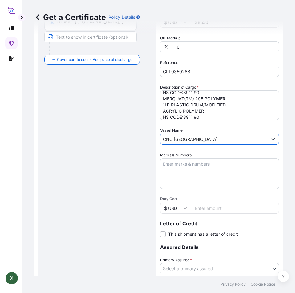
type input "CNC [GEOGRAPHIC_DATA]"
click at [181, 173] on textarea "Marks & Numbers" at bounding box center [219, 173] width 119 height 31
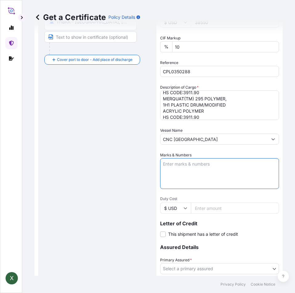
paste textarea "NAMSIANG"
click at [223, 173] on textarea "NAMSIANG" at bounding box center [219, 173] width 119 height 31
paste textarea "2000007860"
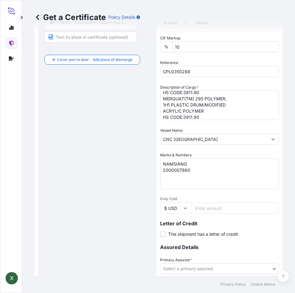
click at [195, 168] on textarea "NAMSIANG 2000007860" at bounding box center [219, 173] width 119 height 31
paste textarea "[GEOGRAPHIC_DATA]"
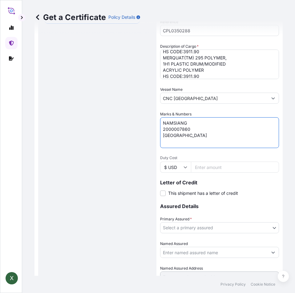
scroll to position [227, 0]
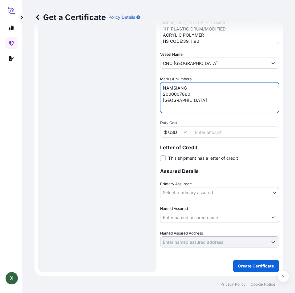
type textarea "NAMSIANG 2000007860 [GEOGRAPHIC_DATA]"
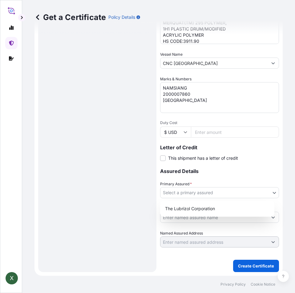
click at [194, 190] on body "X Get a Certificate Policy Details Route Details Reset Route Details Cover door…" at bounding box center [147, 146] width 295 height 293
click at [180, 210] on div "The Lubrizol Corporation" at bounding box center [216, 208] width 109 height 11
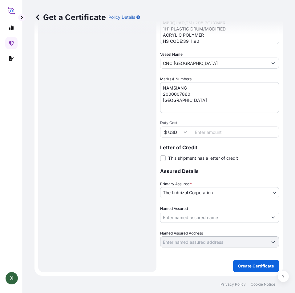
click at [182, 217] on input "Named Assured" at bounding box center [213, 217] width 107 height 11
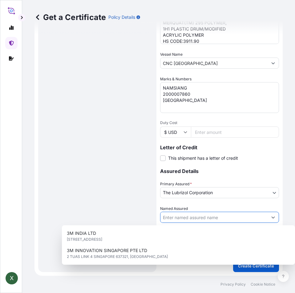
paste input "NAMSIANG CO.,LTD"
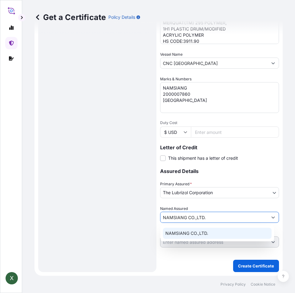
click at [203, 236] on span "NAMSIANG CO.,LTD." at bounding box center [186, 233] width 43 height 6
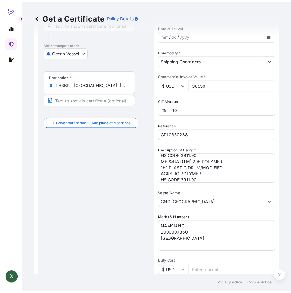
scroll to position [128, 0]
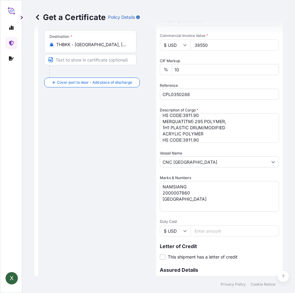
type input "NAMSIANG CO.,LTD."
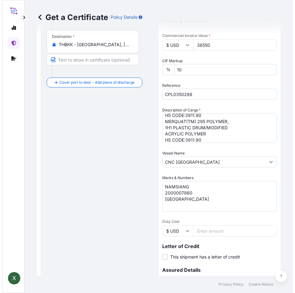
scroll to position [0, 0]
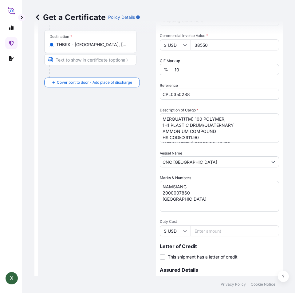
drag, startPoint x: 271, startPoint y: 129, endPoint x: 269, endPoint y: 115, distance: 14.7
click at [269, 115] on form "Route Details Reset Route Details Cover door to port - Add loading place Place …" at bounding box center [158, 141] width 248 height 468
click at [164, 117] on textarea "MERQUAT(TM) 100 POLYMER, 1H1 PLASTIC DRUM/QUATERNARY AMMONIUM COMPOUND HS CODE:…" at bounding box center [219, 128] width 119 height 30
click at [165, 117] on textarea "MERQUAT(TM) 100 POLYMER, 1H1 PLASTIC DRUM/QUATERNARY AMMONIUM COMPOUND HS CODE:…" at bounding box center [219, 128] width 119 height 30
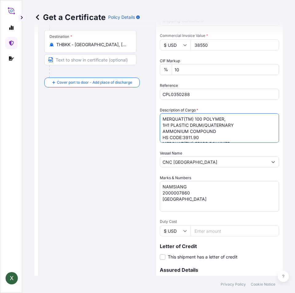
paste textarea "20 PALLETS"
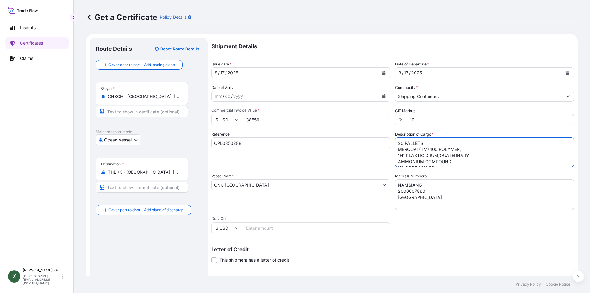
click at [395, 143] on textarea "20 PALLETS MERQUAT(TM) 100 POLYMER, 1H1 PLASTIC DRUM/QUATERNARY AMMONIUM COMPOU…" at bounding box center [484, 152] width 179 height 30
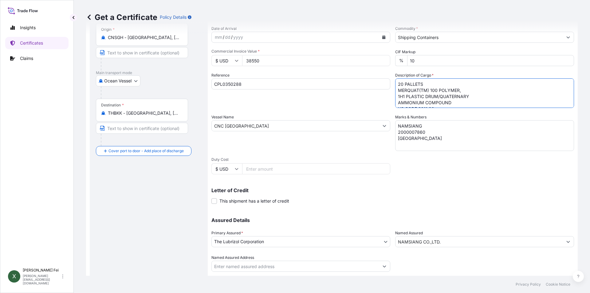
scroll to position [76, 0]
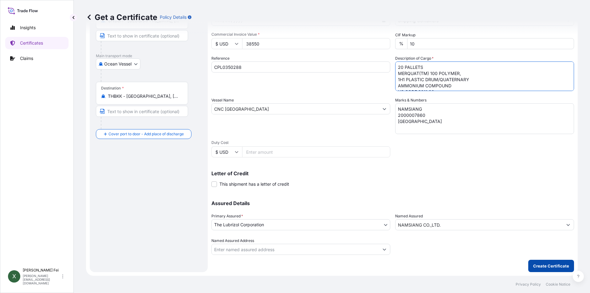
type textarea "20 PALLETS MERQUAT(TM) 100 POLYMER, 1H1 PLASTIC DRUM/QUATERNARY AMMONIUM COMPOU…"
click at [552, 266] on p "Create Certificate" at bounding box center [551, 266] width 36 height 6
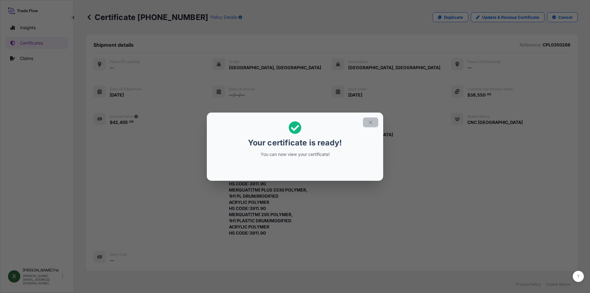
click at [374, 121] on button "button" at bounding box center [370, 122] width 15 height 10
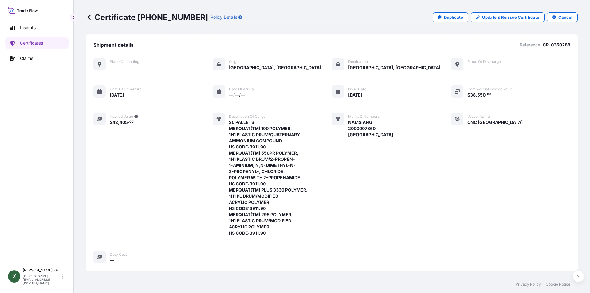
click at [378, 185] on div "Place of Loading — Origin [GEOGRAPHIC_DATA], [GEOGRAPHIC_DATA] Destination [GEO…" at bounding box center [331, 160] width 477 height 205
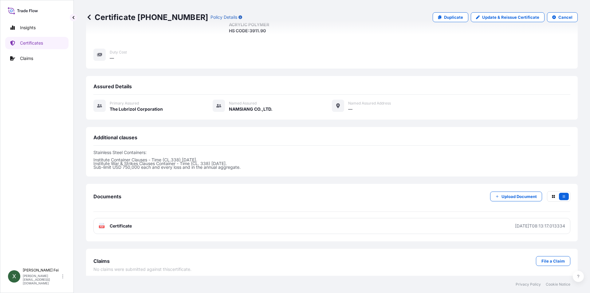
scroll to position [206, 0]
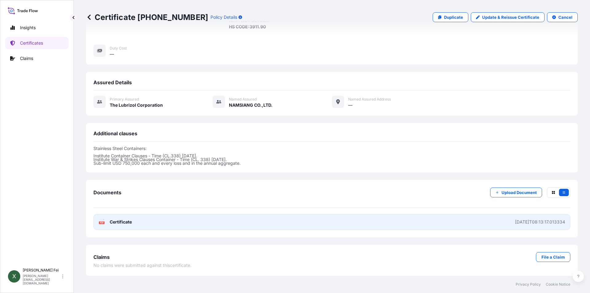
click at [196, 223] on link "PDF Certificate [DATE]T08:13:17.013334" at bounding box center [331, 222] width 477 height 16
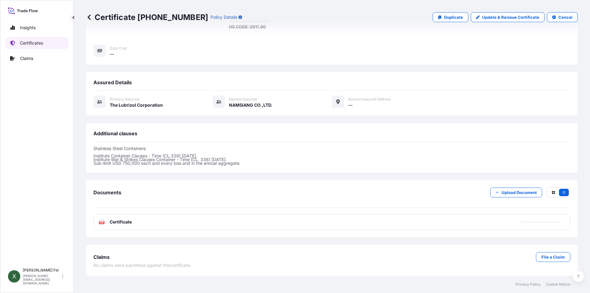
click at [21, 45] on p "Certificates" at bounding box center [31, 43] width 23 height 6
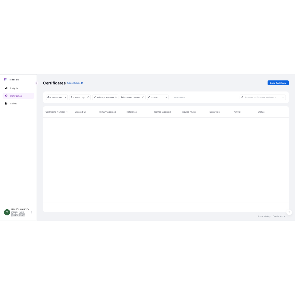
scroll to position [188, 487]
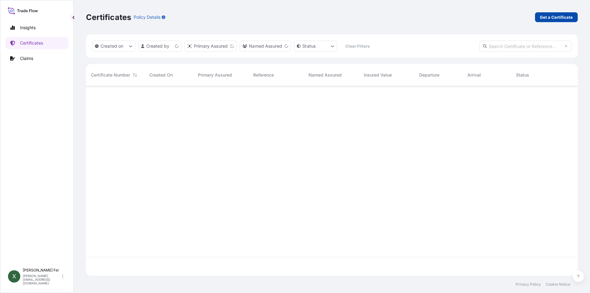
click at [561, 20] on p "Get a Certificate" at bounding box center [556, 17] width 33 height 6
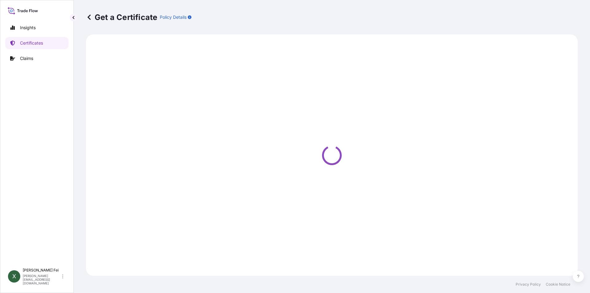
select select "Barge"
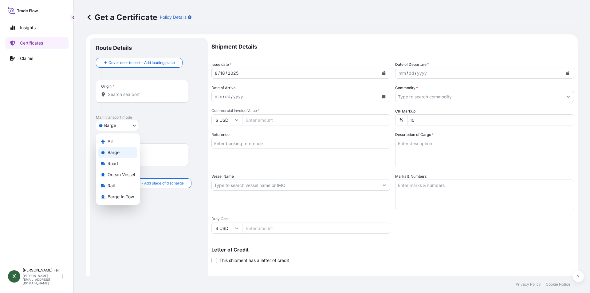
click at [121, 129] on body "Insights Certificates Claims X [PERSON_NAME] [PERSON_NAME][EMAIL_ADDRESS][DOMAI…" at bounding box center [295, 146] width 590 height 293
click at [129, 171] on div "Ocean Vessel" at bounding box center [117, 174] width 39 height 11
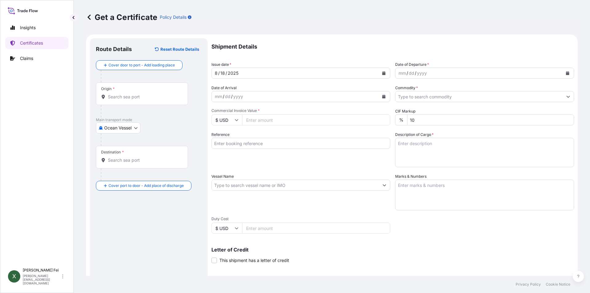
click at [131, 91] on div "Origin *" at bounding box center [142, 93] width 92 height 23
click at [131, 94] on input "Origin *" at bounding box center [144, 97] width 73 height 6
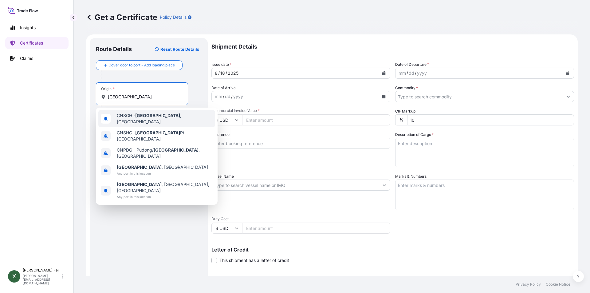
click at [156, 123] on div "CNSGH - [GEOGRAPHIC_DATA] , [GEOGRAPHIC_DATA]" at bounding box center [156, 118] width 117 height 17
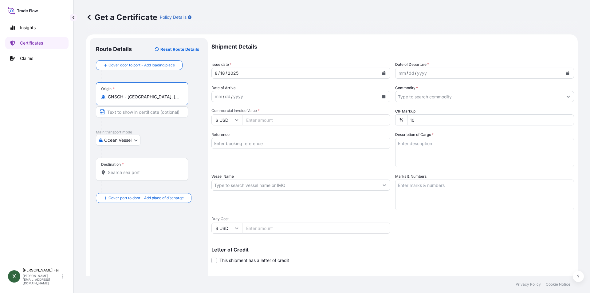
type input "CNSGH - [GEOGRAPHIC_DATA], [GEOGRAPHIC_DATA]"
click at [130, 172] on input "Destination *" at bounding box center [144, 172] width 73 height 6
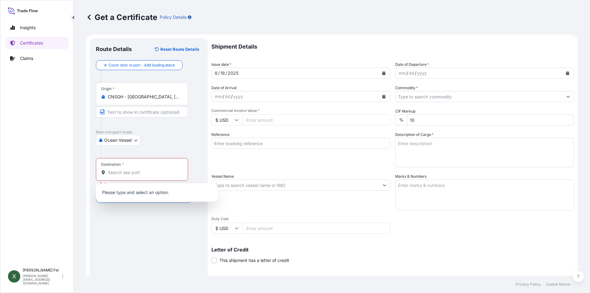
click at [134, 179] on div "Destination *" at bounding box center [142, 169] width 92 height 23
click at [134, 176] on input "Destination * Please select a destination" at bounding box center [144, 172] width 73 height 6
paste input "[GEOGRAPHIC_DATA]"
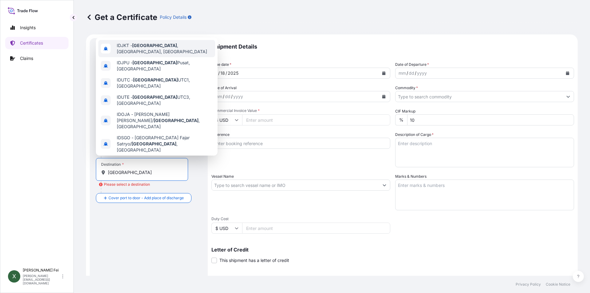
click at [162, 48] on span "IDJKT - [GEOGRAPHIC_DATA] , [GEOGRAPHIC_DATA], [GEOGRAPHIC_DATA]" at bounding box center [165, 48] width 96 height 12
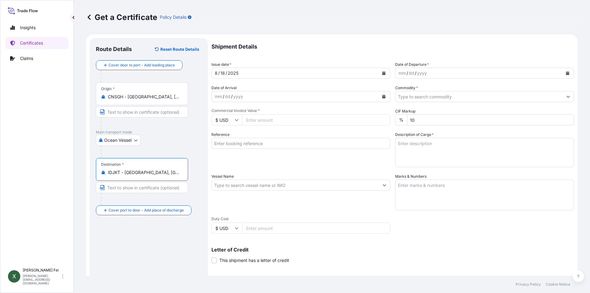
type input "IDJKT - [GEOGRAPHIC_DATA], [GEOGRAPHIC_DATA], [GEOGRAPHIC_DATA]"
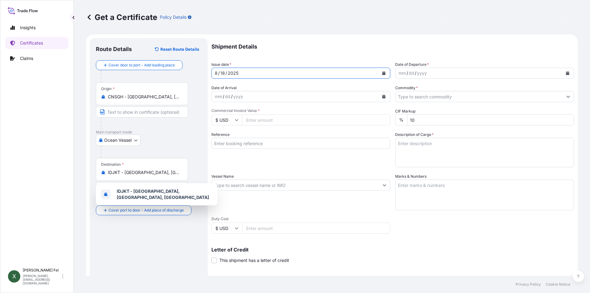
click at [382, 73] on icon "Calendar" at bounding box center [383, 73] width 3 height 4
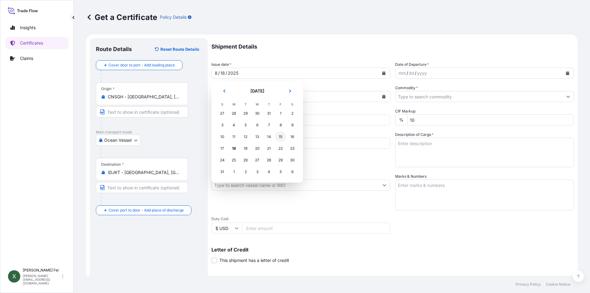
click at [280, 136] on div "15" at bounding box center [280, 136] width 11 height 11
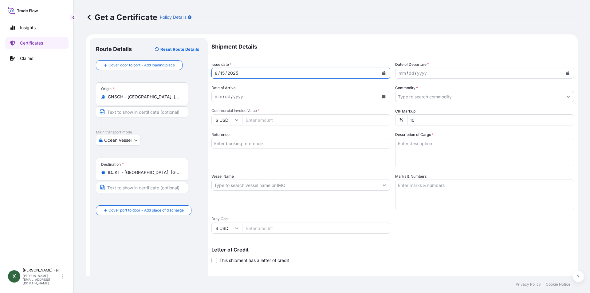
click at [566, 73] on icon "Calendar" at bounding box center [567, 73] width 3 height 4
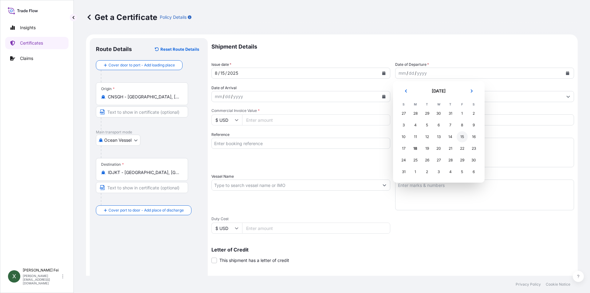
click at [462, 138] on div "15" at bounding box center [462, 136] width 11 height 11
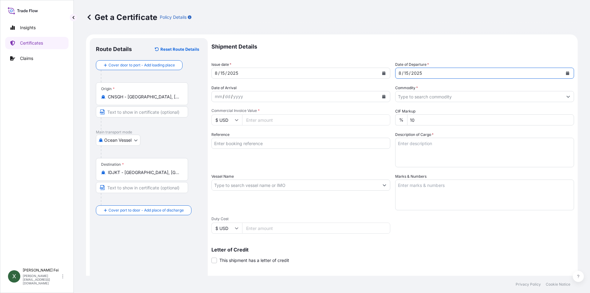
click at [436, 97] on input "Commodity *" at bounding box center [479, 96] width 167 height 11
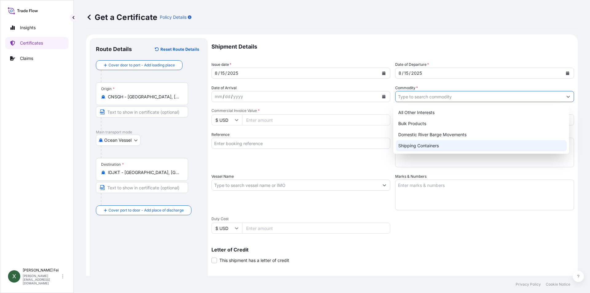
click at [418, 143] on div "Shipping Containers" at bounding box center [481, 145] width 171 height 11
type input "Shipping Containers"
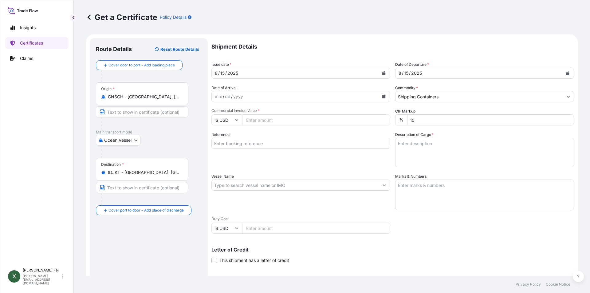
click at [328, 120] on input "Commercial Invoice Value *" at bounding box center [316, 119] width 148 height 11
type input "39331.81"
click at [286, 147] on input "Reference" at bounding box center [301, 143] width 179 height 11
click at [273, 136] on div "Reference" at bounding box center [301, 150] width 179 height 36
click at [269, 144] on input "Reference" at bounding box center [301, 143] width 179 height 11
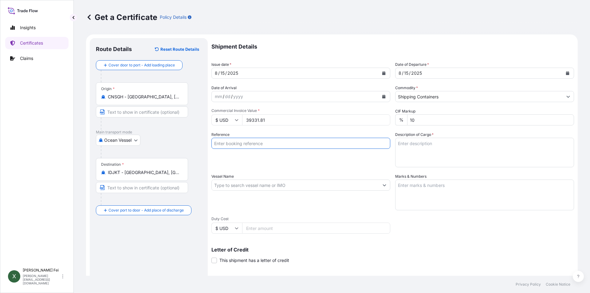
paste input "CPL0350664"
type input "CPL0350664"
click at [289, 173] on div "Shipment Details Issue date * [DATE] Date of Departure * [DATE] Date of Arrival…" at bounding box center [393, 184] width 363 height 293
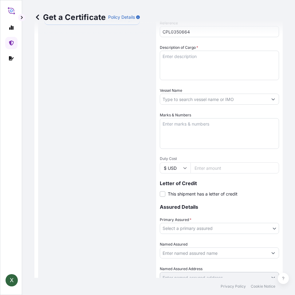
scroll to position [191, 0]
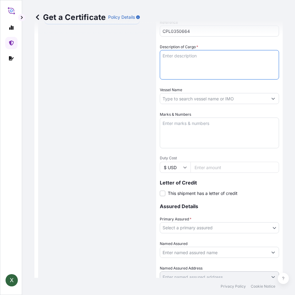
click at [177, 61] on textarea "Description of Cargo *" at bounding box center [219, 65] width 119 height 30
paste textarea "20 PALLETS"
click at [202, 59] on textarea "20 PALLETS" at bounding box center [219, 65] width 119 height 30
paste textarea "MERQUAT(TM) 550 POLYMER,"
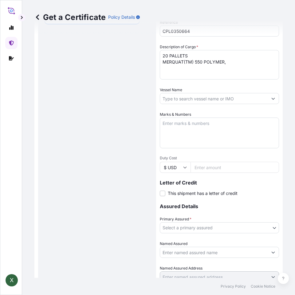
click at [235, 66] on textarea "20 PALLETS MERQUAT(TM) 550 POLYMER," at bounding box center [219, 65] width 119 height 30
paste textarea "1H1 PLASTIC DRUM"
click at [218, 72] on textarea "20 PALLETS MERQUAT(TM) 550 POLYMER, 1H1 PLASTIC DRUM" at bounding box center [219, 65] width 119 height 30
paste textarea "HS CODE:3911.90"
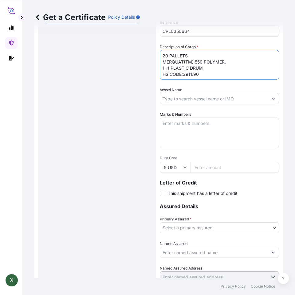
scroll to position [4, 0]
click at [223, 69] on textarea "20 PALLETS MERQUAT(TM) 550 POLYMER, 1H1 PLASTIC DRUM HS CODE:3911.90" at bounding box center [219, 65] width 119 height 30
paste textarea "MERQUAT(TM) PLUS 3330"
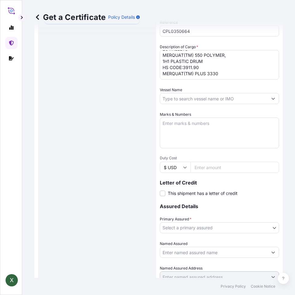
click at [231, 73] on textarea "20 PALLETS MERQUAT(TM) 550 POLYMER, 1H1 PLASTIC DRUM HS CODE:3911.90 MERQUAT(TM…" at bounding box center [219, 65] width 119 height 30
paste textarea "POLYMER, 1H1 PL DRUM"
click at [218, 77] on textarea "20 PALLETS MERQUAT(TM) 550 POLYMER, 1H1 PLASTIC DRUM HS CODE:3911.90 MERQUAT(TM…" at bounding box center [219, 65] width 119 height 30
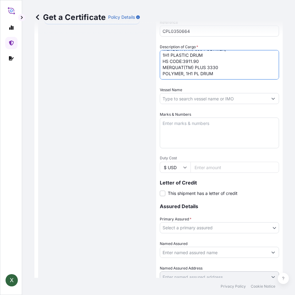
paste textarea "HS CODE:3911.90"
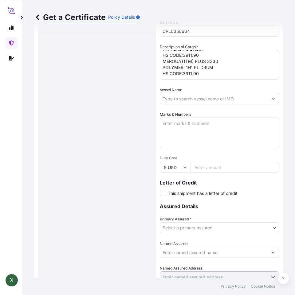
click at [209, 75] on textarea "20 PALLETS MERQUAT(TM) 550 POLYMER, 1H1 PLASTIC DRUM HS CODE:3911.90 MERQUAT(TM…" at bounding box center [219, 65] width 119 height 30
paste textarea "MERQUAT(TM) 280NP POLYMER,"
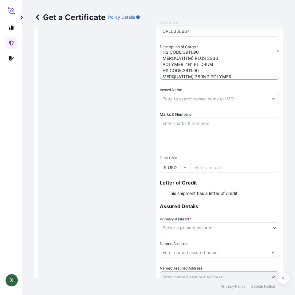
scroll to position [28, 0]
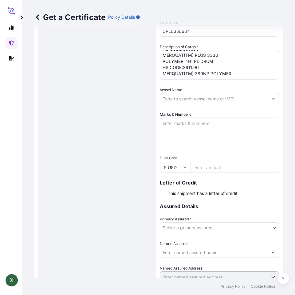
click at [249, 72] on textarea "20 PALLETS MERQUAT(TM) 550 POLYMER, 1H1 PLASTIC DRUM HS CODE:3911.90 MERQUAT(TM…" at bounding box center [219, 65] width 119 height 30
paste textarea "1H1 PLASTIC DRUM"
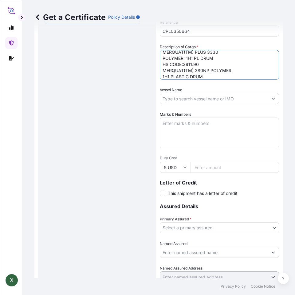
scroll to position [34, 0]
click at [174, 76] on textarea "20 PALLETS MERQUAT(TM) 550 POLYMER, 1H1 PLASTIC DRUM HS CODE:3911.90 MERQUAT(TM…" at bounding box center [219, 65] width 119 height 30
paste textarea "HS CODE:3911.90"
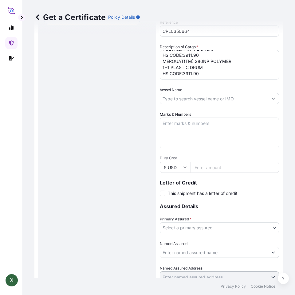
click at [166, 77] on textarea "20 PALLETS MERQUAT(TM) 550 POLYMER, 1H1 PLASTIC DRUM HS CODE:3911.90 MERQUAT(TM…" at bounding box center [219, 65] width 119 height 30
paste textarea "CARBOPOL(R) AQUA SF-1"
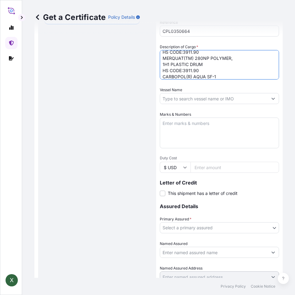
scroll to position [47, 0]
click at [166, 75] on textarea "20 PALLETS MERQUAT(TM) 550 POLYMER, 1H1 PLASTIC DRUM HS CODE:3911.90 MERQUAT(TM…" at bounding box center [219, 65] width 119 height 30
paste textarea "POLYMER, 55G PL OH D"
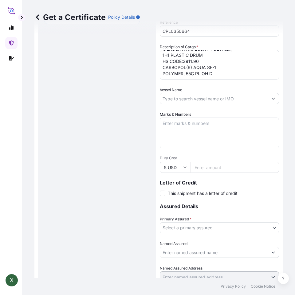
click at [217, 73] on textarea "20 PALLETS MERQUAT(TM) 550 POLYMER, 1H1 PLASTIC DRUM HS CODE:3911.90 MERQUAT(TM…" at bounding box center [219, 65] width 119 height 30
paste textarea "HS CODE:3906.90"
type textarea "20 PALLETS MERQUAT(TM) 550 POLYMER, 1H1 PLASTIC DRUM HS CODE:3911.90 MERQUAT(TM…"
click at [196, 125] on textarea "Marks & Numbers" at bounding box center [219, 133] width 119 height 31
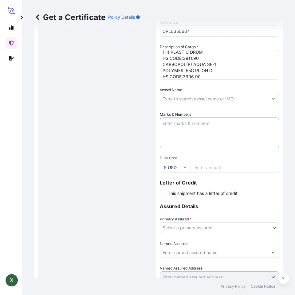
paste textarea "PO NO. 346/25"
type textarea "PO NO. 346/25"
click at [172, 99] on input "Vessel Name" at bounding box center [214, 98] width 108 height 11
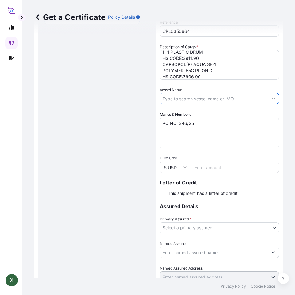
paste input "[PERSON_NAME]"
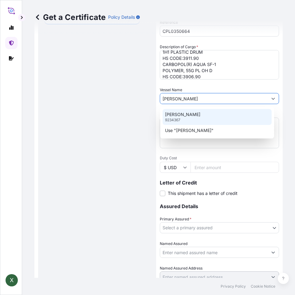
click at [215, 118] on div "[PERSON_NAME] 9234367" at bounding box center [217, 117] width 109 height 16
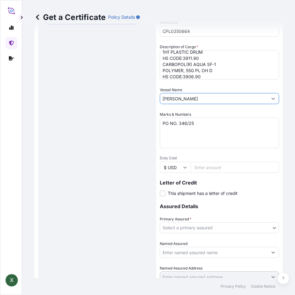
type input "[PERSON_NAME]"
click at [212, 128] on textarea "PO NO. 346/25" at bounding box center [219, 133] width 119 height 31
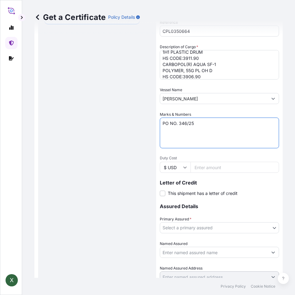
click at [166, 129] on textarea "PO NO. 346/25" at bounding box center [219, 133] width 119 height 31
paste textarea "PT TRITUNGGAL"
click at [231, 136] on textarea "PO NO. 346/25 PT TRITUNGGAL" at bounding box center [219, 133] width 119 height 31
paste textarea "ARTHAMAKMUR"
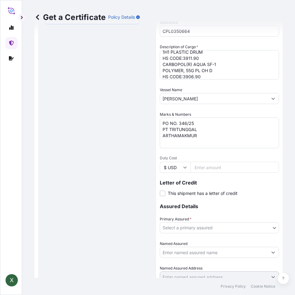
click at [208, 137] on textarea "PO NO. 346/25 PT TRITUNGGAL ARTHAMAKMUR" at bounding box center [219, 133] width 119 height 31
paste textarea "[GEOGRAPHIC_DATA]"
click at [202, 142] on textarea "PO NO. 346/25 PT TRITUNGGAL ARTHAMAKMUR [GEOGRAPHIC_DATA]" at bounding box center [219, 133] width 119 height 31
paste textarea "NO. 1 - UP"
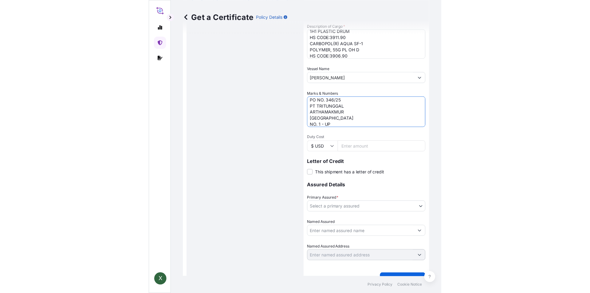
scroll to position [224, 0]
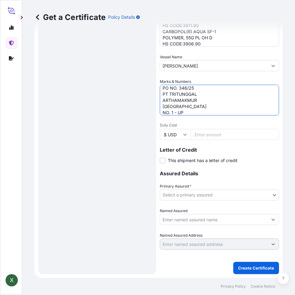
type textarea "PO NO. 346/25 PT TRITUNGGAL ARTHAMAKMUR [GEOGRAPHIC_DATA] NO. 1 - UP"
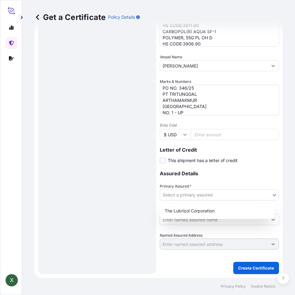
click at [184, 195] on body "X Get a Certificate Policy Details Route Details Reset Route Details Cover door…" at bounding box center [147, 147] width 295 height 295
click at [184, 209] on div "The Lubrizol Corporation" at bounding box center [217, 211] width 110 height 11
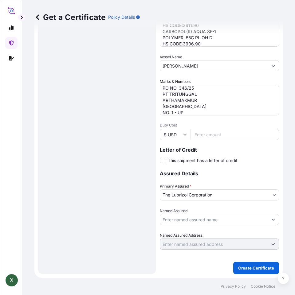
click at [167, 219] on input "Named Assured" at bounding box center [214, 219] width 108 height 11
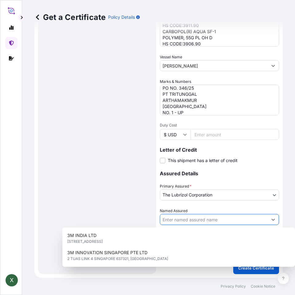
paste input "PT TRITUNGGAL ARTHAMAKMUR"
type input "PT TRITUNGGAL ARTHAMAKMUR"
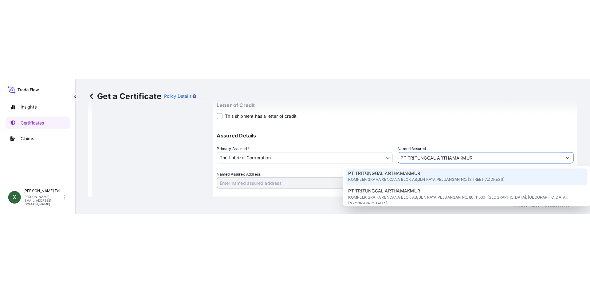
scroll to position [6, 0]
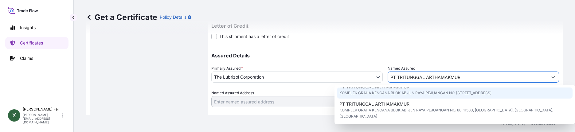
click at [479, 95] on span "KOMPLEK GRAHA KENCANA BLOK AB,JLN RAYA PEJUANGAN NO. [STREET_ADDRESS]" at bounding box center [416, 93] width 152 height 6
type input "KOMPLEK GRAHA KENCANA BLOK AB,JLN RAYA PEJUANGAN NO. [STREET_ADDRESS]"
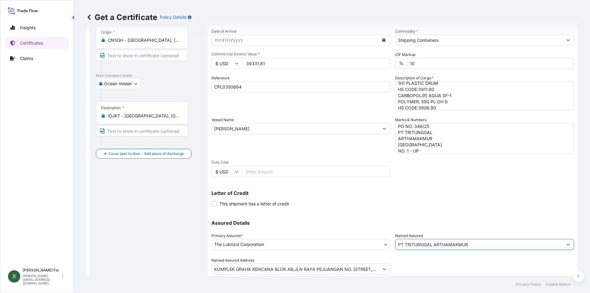
scroll to position [76, 0]
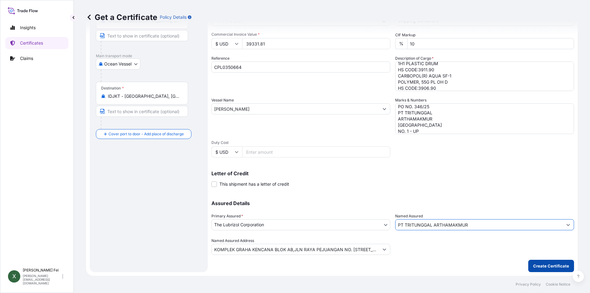
type input "PT TRITUNGGAL ARTHAMAKMUR"
click at [537, 265] on p "Create Certificate" at bounding box center [551, 266] width 36 height 6
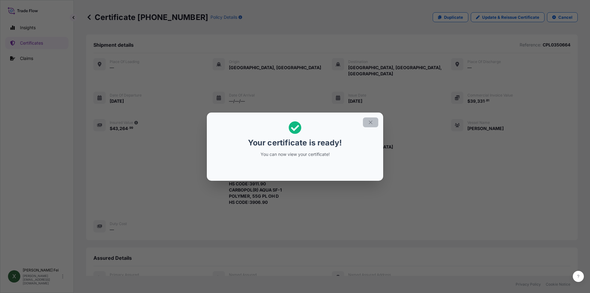
click at [371, 123] on icon "button" at bounding box center [370, 122] width 3 height 3
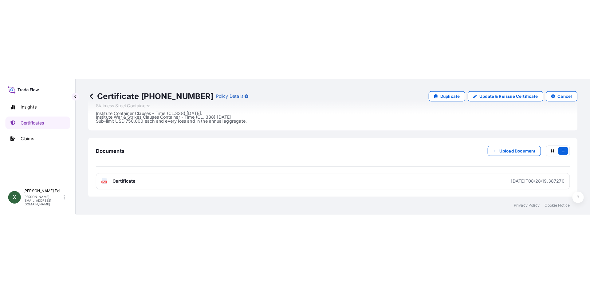
scroll to position [336, 0]
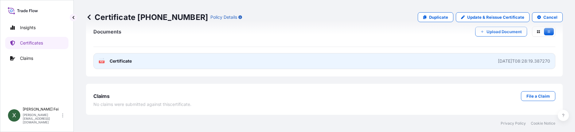
click at [374, 57] on link "PDF Certificate [DATE]T08:28:19.387270" at bounding box center [324, 61] width 462 height 16
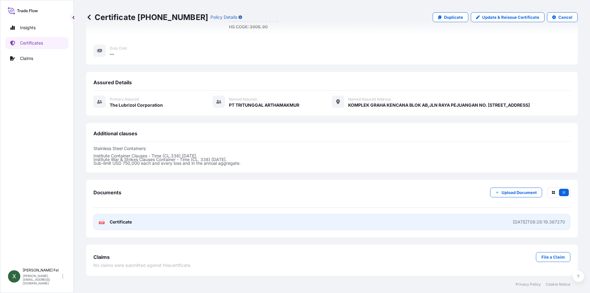
scroll to position [176, 0]
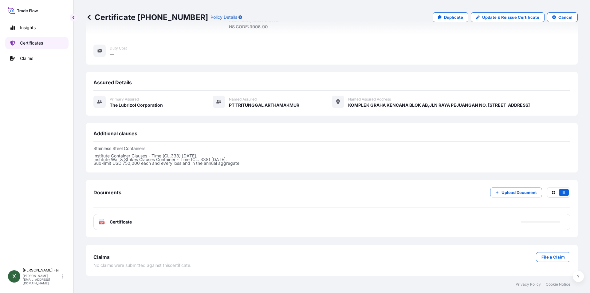
click at [32, 45] on p "Certificates" at bounding box center [31, 43] width 23 height 6
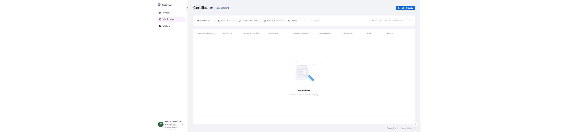
scroll to position [188, 487]
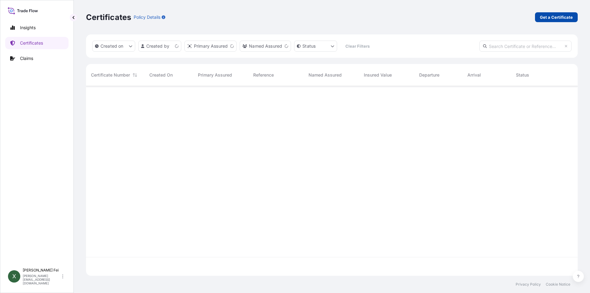
click at [565, 14] on link "Get a Certificate" at bounding box center [556, 17] width 43 height 10
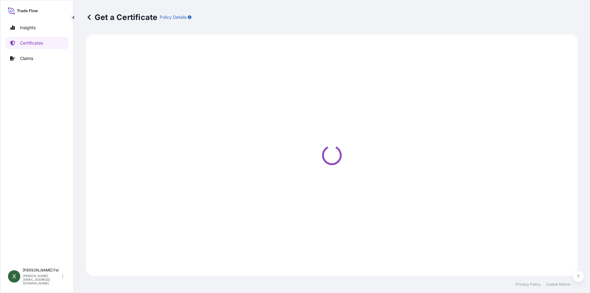
select select "Barge"
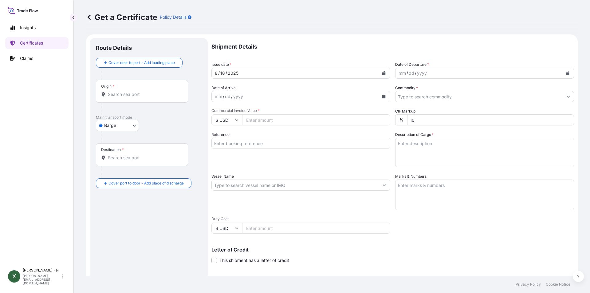
click at [120, 126] on body "Insights Certificates Claims X [PERSON_NAME] [PERSON_NAME][EMAIL_ADDRESS][DOMAI…" at bounding box center [295, 146] width 590 height 293
click at [123, 174] on span "Ocean Vessel" at bounding box center [121, 175] width 27 height 6
click at [126, 103] on div "Origin *" at bounding box center [142, 93] width 92 height 23
click at [126, 100] on input "Origin *" at bounding box center [144, 97] width 73 height 6
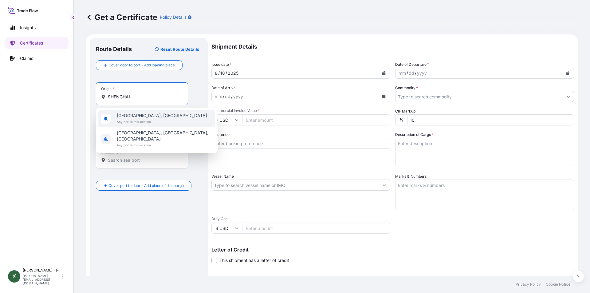
click at [149, 97] on input "SHENGHAI" at bounding box center [144, 97] width 73 height 6
type input "S"
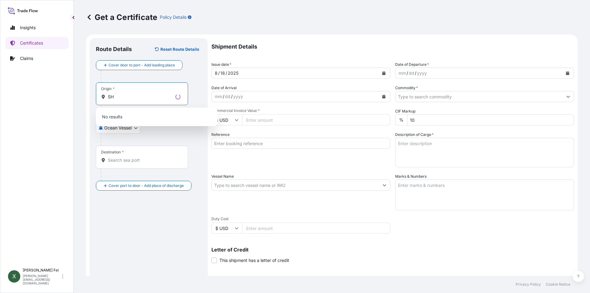
type input "S"
click at [131, 97] on input "Origin * Please select an origin" at bounding box center [144, 97] width 73 height 6
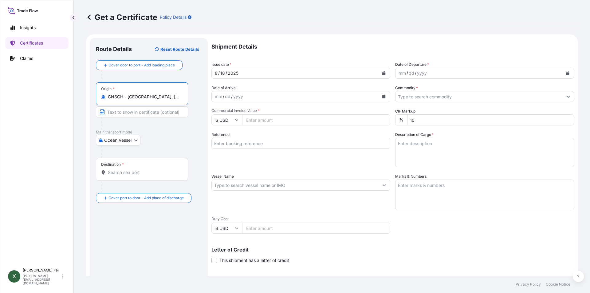
type input "CNSGH - [GEOGRAPHIC_DATA], [GEOGRAPHIC_DATA]"
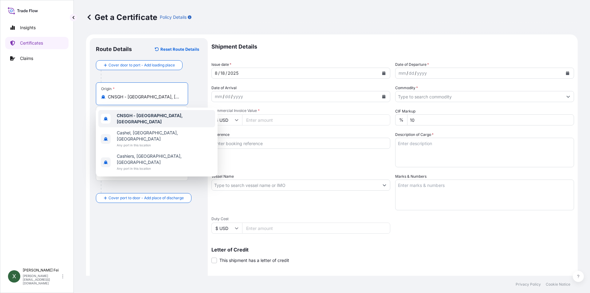
click at [143, 117] on b "CNSGH - [GEOGRAPHIC_DATA], [GEOGRAPHIC_DATA]" at bounding box center [150, 118] width 66 height 11
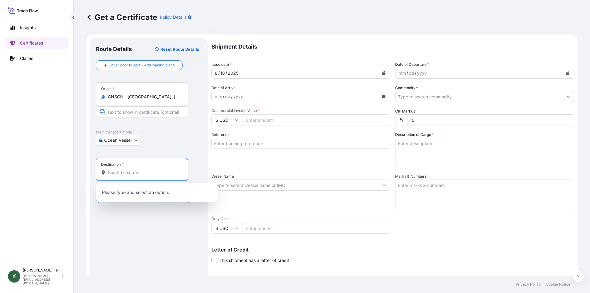
click at [141, 173] on input "Destination *" at bounding box center [144, 172] width 73 height 6
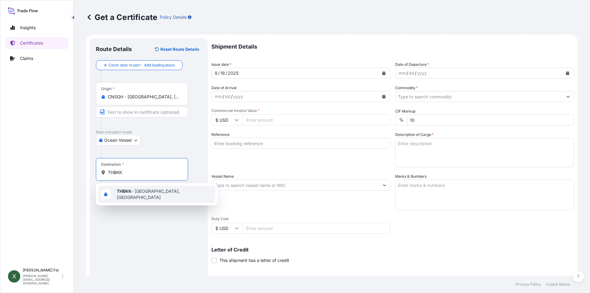
click at [145, 190] on div "THBKK - [GEOGRAPHIC_DATA], [GEOGRAPHIC_DATA]" at bounding box center [156, 194] width 117 height 17
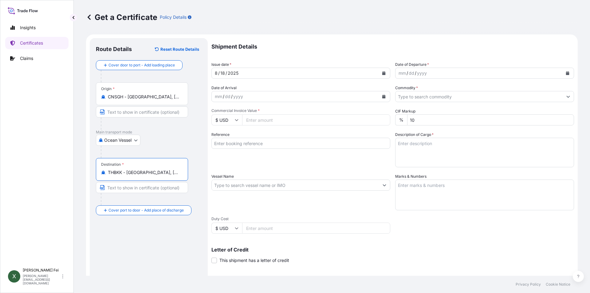
type input "THBKK - [GEOGRAPHIC_DATA], [GEOGRAPHIC_DATA]"
click at [383, 72] on icon "Calendar" at bounding box center [383, 73] width 3 height 4
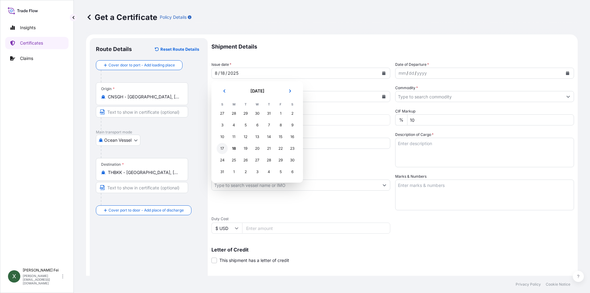
click at [224, 148] on div "17" at bounding box center [222, 148] width 11 height 11
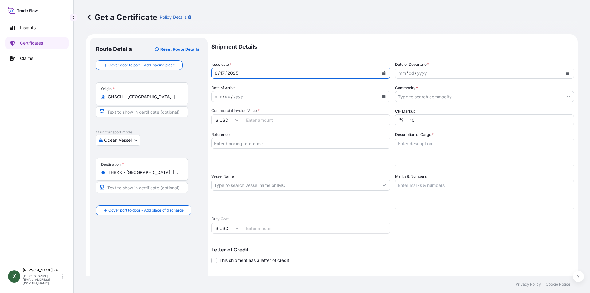
click at [566, 73] on icon "Calendar" at bounding box center [568, 73] width 4 height 4
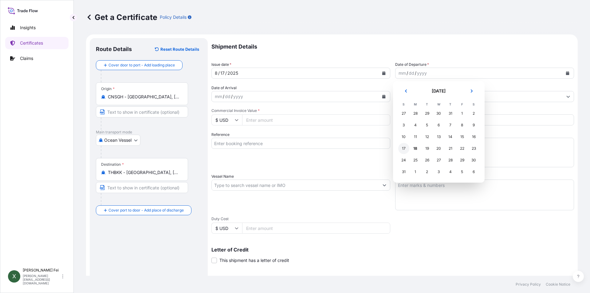
click at [409, 147] on div "17" at bounding box center [403, 148] width 11 height 11
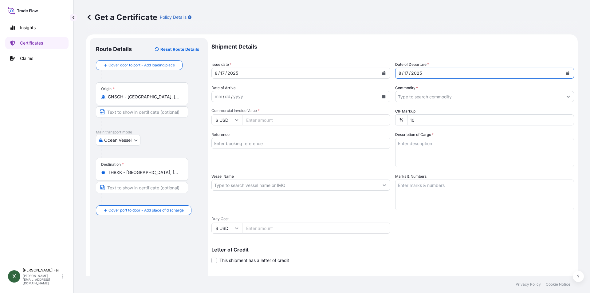
click at [424, 93] on input "Commodity *" at bounding box center [479, 96] width 167 height 11
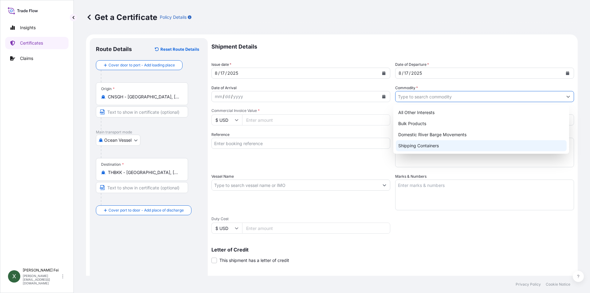
click at [433, 146] on div "Shipping Containers" at bounding box center [481, 145] width 171 height 11
type input "Shipping Containers"
click at [416, 146] on div "Shipping Containers" at bounding box center [481, 145] width 171 height 11
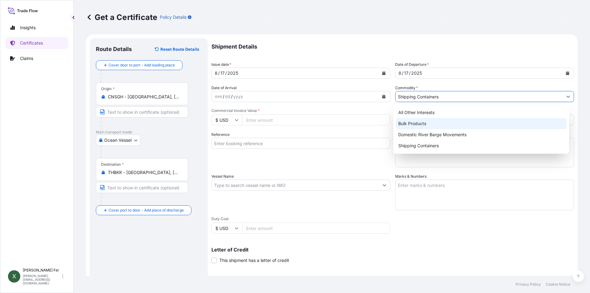
click at [259, 117] on input "Commercial Invoice Value *" at bounding box center [316, 119] width 148 height 11
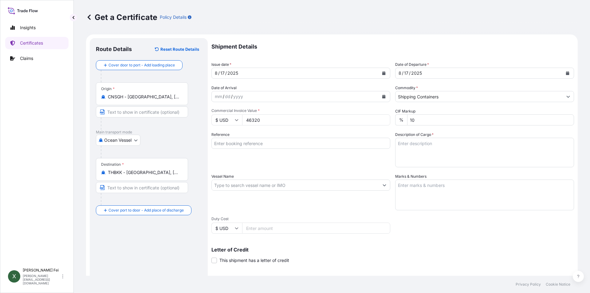
type input "46320"
click at [280, 144] on input "Reference" at bounding box center [301, 143] width 179 height 11
paste input "CPL0350304"
type input "CPL0350304"
click at [429, 153] on textarea "Description of Cargo *" at bounding box center [484, 153] width 179 height 30
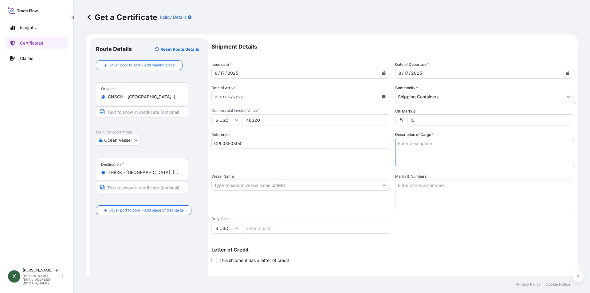
paste textarea "8 PALLETS"
click at [447, 156] on textarea "8 PALLETS" at bounding box center [484, 153] width 179 height 30
paste textarea "ESTANE(R) GP 95AB NAT 023,"
click at [467, 152] on textarea "8 PALLETS ESTANE(R) GP 95AB NAT 023," at bounding box center [484, 153] width 179 height 30
paste textarea "PE BAG"
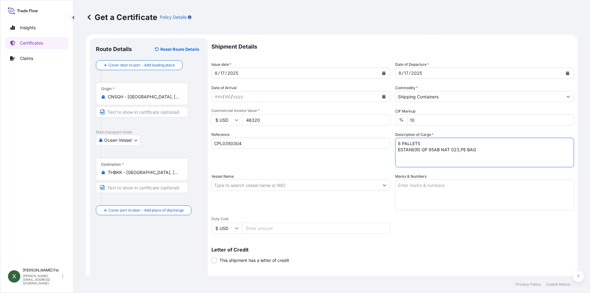
paste textarea "HS CODE:3909.50"
type textarea "8 PALLETS ESTANE(R) GP 95AB NAT 023,PE BAG HS CODE:3909.50"
click at [259, 180] on input "Vessel Name" at bounding box center [295, 185] width 167 height 11
paste input "CNC [GEOGRAPHIC_DATA]"
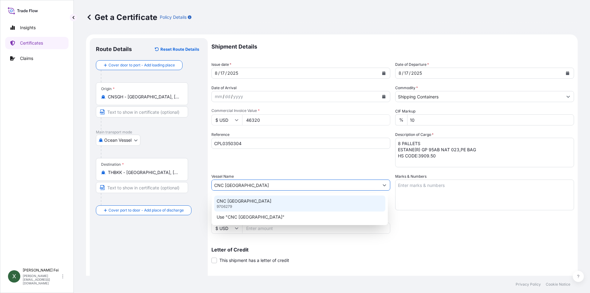
click at [255, 200] on div "CNC [GEOGRAPHIC_DATA] 9706279" at bounding box center [299, 204] width 171 height 16
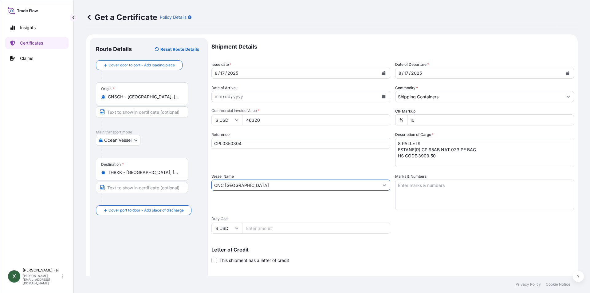
type input "CNC [GEOGRAPHIC_DATA]"
click at [429, 193] on textarea "Marks & Numbers" at bounding box center [484, 195] width 179 height 31
paste textarea "TOYOBO [GEOGRAPHIC_DATA]"
paste textarea "ESTANE GP95AB"
paste textarea "P95AB PE BAG P"
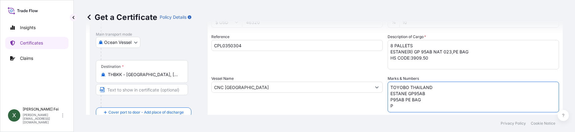
scroll to position [117, 0]
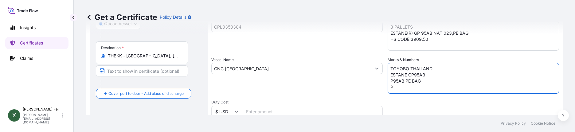
click at [400, 89] on textarea "TOYOBO THAILAND ESTANE GP95AB P95AB PE BAG P" at bounding box center [474, 78] width 172 height 31
drag, startPoint x: 388, startPoint y: 82, endPoint x: 398, endPoint y: 91, distance: 14.1
click at [398, 91] on textarea "TOYOBO THAILAND ESTANE GP95AB P95AB PE BAG P" at bounding box center [474, 78] width 172 height 31
paste textarea "P/# 1-8"
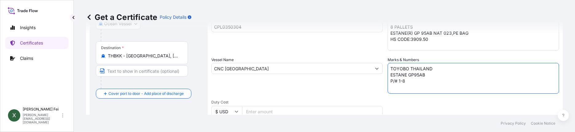
paste textarea "MADE IN [GEOGRAPHIC_DATA]"
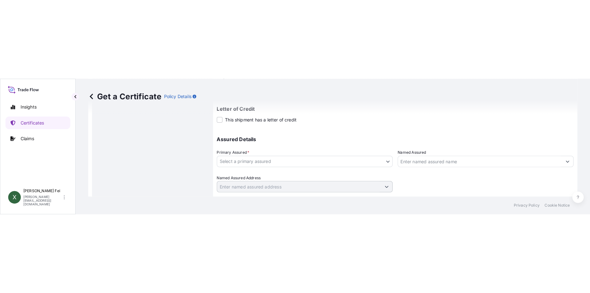
scroll to position [237, 0]
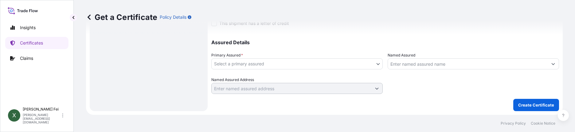
type textarea "TOYOBO THAILAND ESTANE GP95AB P/# 1-8 MADE IN [GEOGRAPHIC_DATA]"
click at [302, 65] on body "Insights Certificates Claims X [PERSON_NAME] [PERSON_NAME][EMAIL_ADDRESS][DOMAI…" at bounding box center [287, 66] width 575 height 132
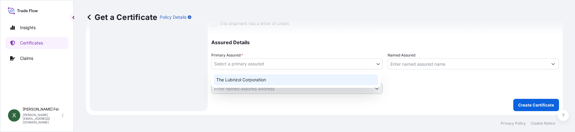
click at [278, 82] on div "The Lubrizol Corporation" at bounding box center [296, 79] width 164 height 11
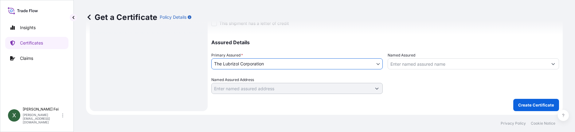
click at [424, 67] on input "Named Assured" at bounding box center [468, 63] width 160 height 11
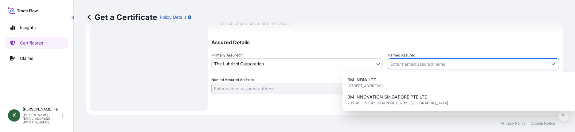
paste input "TOYOBO([GEOGRAPHIC_DATA]) CO.,LTD"
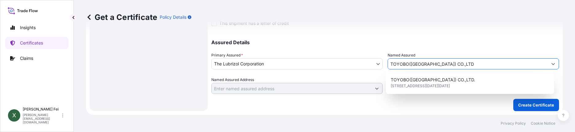
type input "TOYOBO([GEOGRAPHIC_DATA]) CO.,LTD."
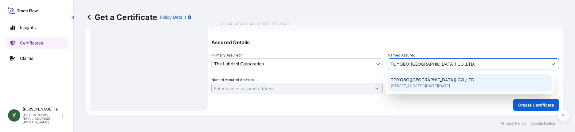
click at [492, 92] on div "TOYOBO([GEOGRAPHIC_DATA]) CO.,LTD. [STREET_ADDRESS][DATE][DATE]" at bounding box center [471, 82] width 164 height 17
type input "[STREET_ADDRESS][DATE][DATE]*"
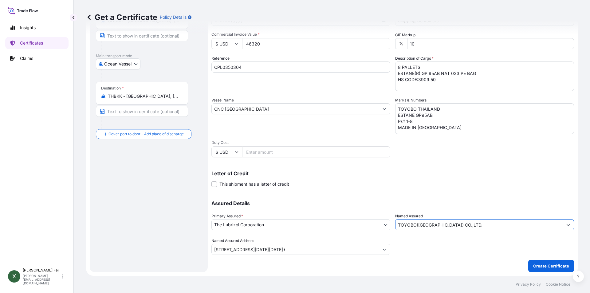
scroll to position [76, 0]
type input "TOYOBO([GEOGRAPHIC_DATA]) CO.,LTD."
click at [545, 263] on p "Create Certificate" at bounding box center [551, 266] width 36 height 6
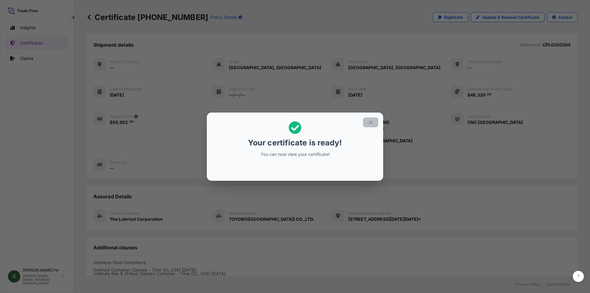
click at [370, 123] on icon "button" at bounding box center [370, 122] width 3 height 3
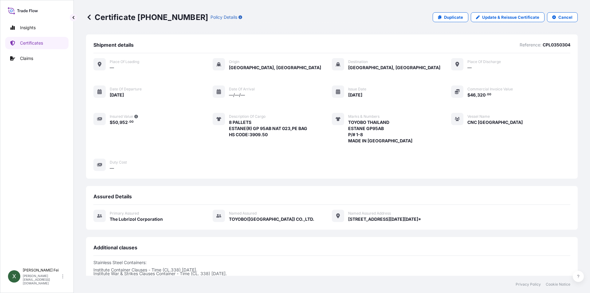
click at [390, 72] on div "Place of Loading — Origin [GEOGRAPHIC_DATA], [GEOGRAPHIC_DATA] Destination [GEO…" at bounding box center [331, 114] width 477 height 113
click at [144, 92] on div "Place of Loading — Origin [GEOGRAPHIC_DATA], [GEOGRAPHIC_DATA] Destination [GEO…" at bounding box center [331, 114] width 477 height 113
click at [270, 95] on div "Place of Loading — Origin [GEOGRAPHIC_DATA], [GEOGRAPHIC_DATA] Destination [GEO…" at bounding box center [331, 114] width 477 height 113
click at [392, 96] on div "Place of Loading — Origin [GEOGRAPHIC_DATA], [GEOGRAPHIC_DATA] Destination [GEO…" at bounding box center [331, 114] width 477 height 113
click at [479, 110] on div "Place of Loading — Origin [GEOGRAPHIC_DATA], [GEOGRAPHIC_DATA] Destination [GEO…" at bounding box center [331, 114] width 477 height 113
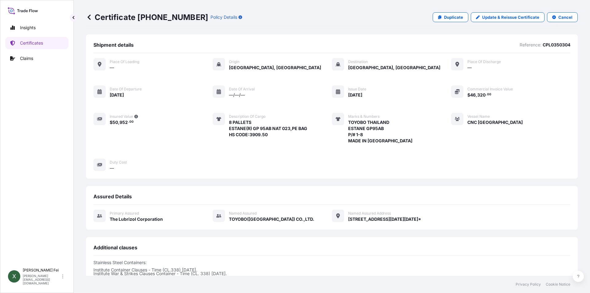
click at [149, 125] on div "Place of Loading — Origin [GEOGRAPHIC_DATA], [GEOGRAPHIC_DATA] Destination [GEO…" at bounding box center [331, 114] width 477 height 113
click at [307, 140] on div "Description of cargo 8 PALLETS ESTANE(R) GP 95AB NAT 023,PE BAG HS CODE:3909.50" at bounding box center [260, 128] width 95 height 31
click at [422, 139] on div "Place of Loading — Origin [GEOGRAPHIC_DATA], [GEOGRAPHIC_DATA] Destination [GEO…" at bounding box center [331, 114] width 477 height 113
click at [489, 138] on div "Vessel Name CNC [GEOGRAPHIC_DATA]" at bounding box center [487, 128] width 72 height 31
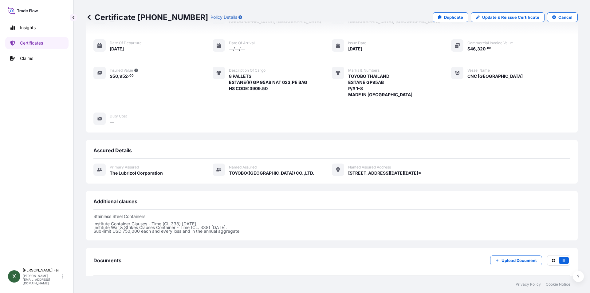
scroll to position [120, 0]
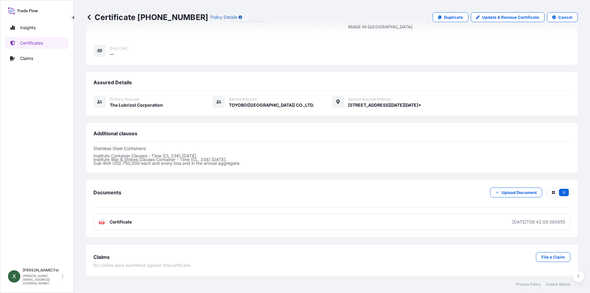
click at [131, 105] on div "Primary assured The Lubrizol Corporation" at bounding box center [127, 102] width 69 height 13
click at [297, 104] on div "Primary assured The Lubrizol Corporation Named Assured TOYOBO([GEOGRAPHIC_DATA]…" at bounding box center [331, 102] width 477 height 13
click at [415, 106] on span "[STREET_ADDRESS][DATE][DATE]*" at bounding box center [384, 105] width 73 height 6
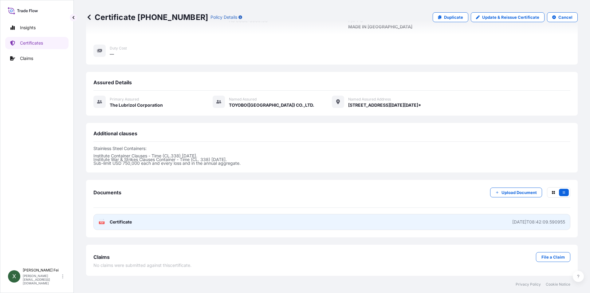
click at [222, 220] on link "PDF Certificate [DATE]T08:42:09.590955" at bounding box center [331, 222] width 477 height 16
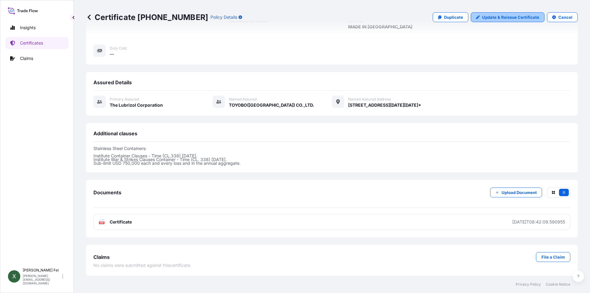
click at [494, 17] on p "Update & Reissue Certificate" at bounding box center [510, 17] width 57 height 6
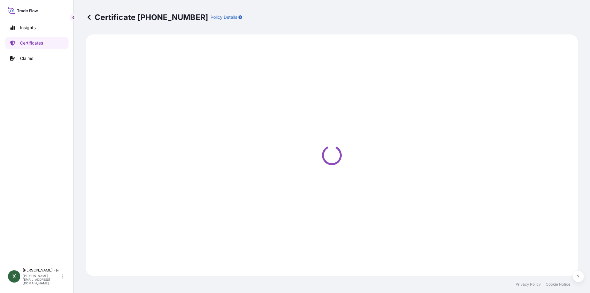
select select "Ocean Vessel"
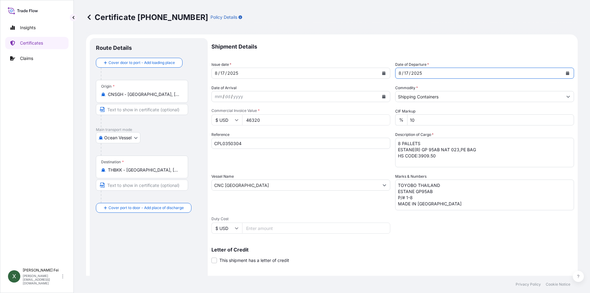
click at [371, 69] on div "Shipment Details Issue date * [DATE] Date of Departure * [DATE] Date of Arrival…" at bounding box center [393, 184] width 363 height 293
click at [281, 73] on div "[DATE]" at bounding box center [295, 73] width 167 height 11
drag, startPoint x: 262, startPoint y: 124, endPoint x: 243, endPoint y: 121, distance: 19.2
click at [243, 121] on input "46320" at bounding box center [316, 119] width 148 height 11
drag, startPoint x: 276, startPoint y: 118, endPoint x: 240, endPoint y: 114, distance: 35.9
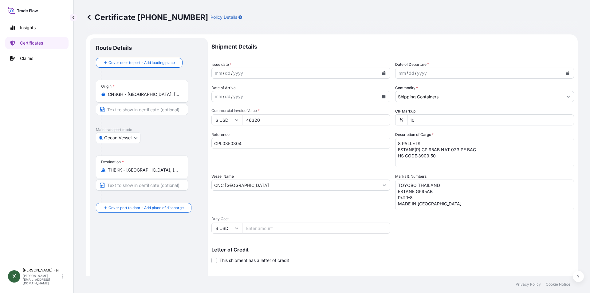
click at [240, 114] on div "Commercial Invoice Value * $ USD 46320" at bounding box center [301, 116] width 179 height 17
type input "46320"
drag, startPoint x: 369, startPoint y: 134, endPoint x: 348, endPoint y: 129, distance: 21.7
click at [348, 129] on div "Shipment Details Issue date * mm / dd / yyyy Date of Departure * mm / dd / yyyy…" at bounding box center [393, 184] width 363 height 293
drag, startPoint x: 254, startPoint y: 146, endPoint x: 208, endPoint y: 139, distance: 46.7
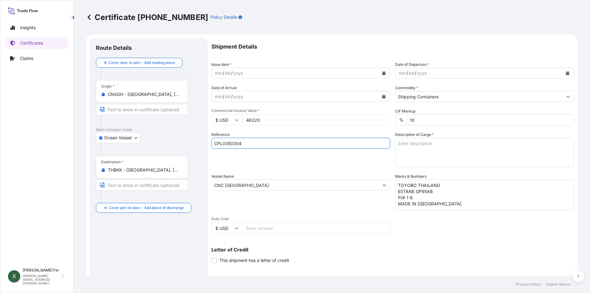
click at [208, 139] on form "Route Details Cover door to port - Add loading place Place of loading Road / In…" at bounding box center [332, 193] width 492 height 318
drag, startPoint x: 267, startPoint y: 186, endPoint x: 170, endPoint y: 173, distance: 97.1
click at [170, 173] on form "Route Details Cover door to port - Add loading place Place of loading Road / In…" at bounding box center [332, 193] width 492 height 318
drag, startPoint x: 452, startPoint y: 203, endPoint x: 365, endPoint y: 166, distance: 94.8
click at [365, 166] on div "Shipment Details Issue date * mm / dd / yyyy Date of Departure * mm / dd / yyyy…" at bounding box center [393, 184] width 363 height 293
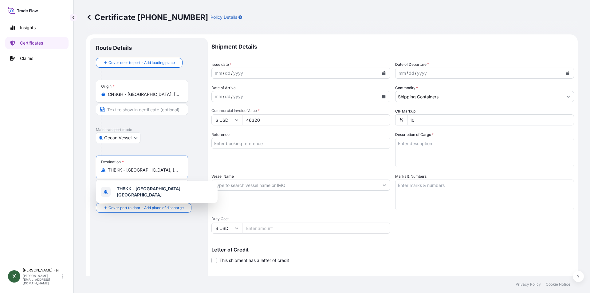
drag, startPoint x: 170, startPoint y: 167, endPoint x: 76, endPoint y: 156, distance: 94.5
click at [76, 156] on div "Certificate [PHONE_NUMBER] Policy Details Route Details Cover door to port - Ad…" at bounding box center [332, 138] width 516 height 276
type input "THBKK - [GEOGRAPHIC_DATA], [GEOGRAPHIC_DATA]"
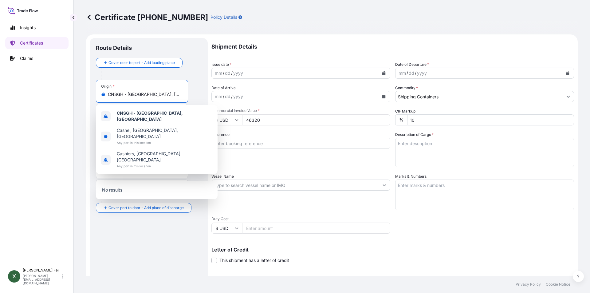
drag, startPoint x: 153, startPoint y: 91, endPoint x: 66, endPoint y: 85, distance: 87.6
click at [66, 85] on div "Insights Certificates Claims X [PERSON_NAME] [PERSON_NAME][EMAIL_ADDRESS][DOMAI…" at bounding box center [295, 146] width 590 height 293
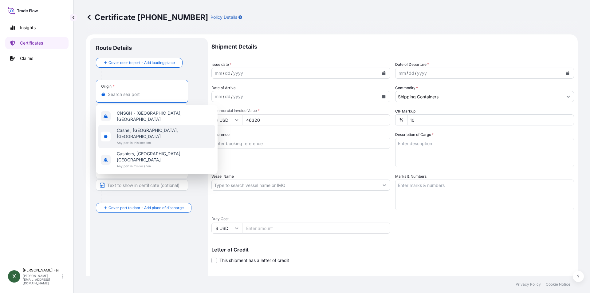
type input "CNSGH - [GEOGRAPHIC_DATA], [GEOGRAPHIC_DATA]"
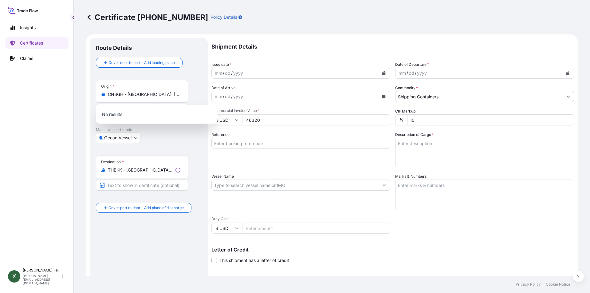
click at [164, 235] on div "Route Details Cover door to port - Add loading place Place of loading Road / [G…" at bounding box center [149, 193] width 106 height 298
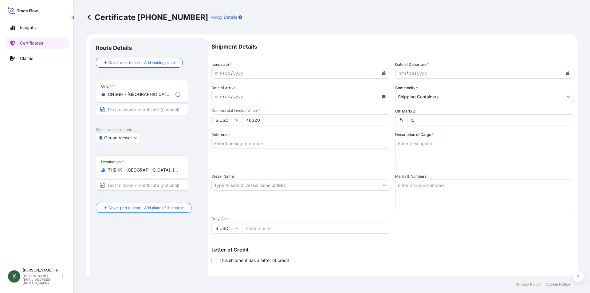
scroll to position [76, 0]
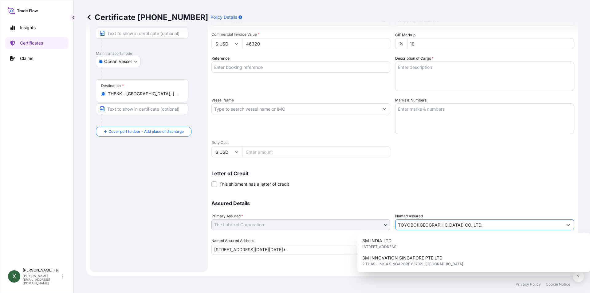
click at [273, 220] on div "Assured Details Primary Assured * The Lubrizol Corporation The Lubrizol Corpora…" at bounding box center [393, 223] width 363 height 61
click at [487, 170] on div "Letter of Credit This shipment has a letter of credit Letter of credit * Letter…" at bounding box center [393, 176] width 363 height 24
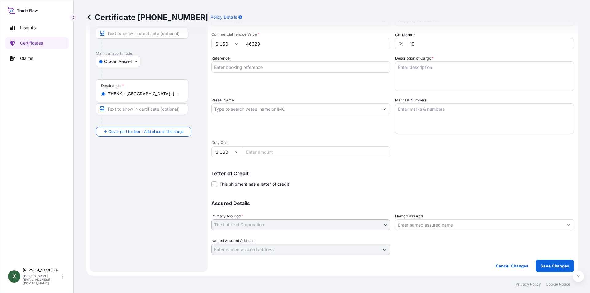
scroll to position [0, 0]
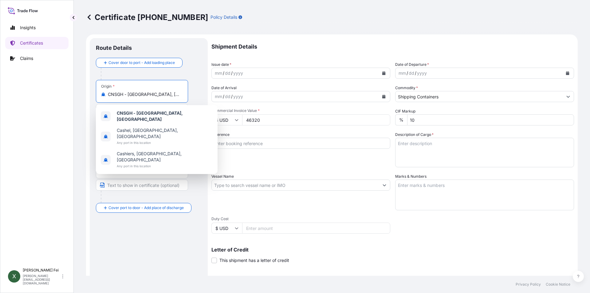
drag, startPoint x: 167, startPoint y: 97, endPoint x: 102, endPoint y: 92, distance: 65.1
click at [102, 92] on div "CNSGH - [GEOGRAPHIC_DATA], [GEOGRAPHIC_DATA]" at bounding box center [142, 94] width 82 height 6
paste input "[GEOGRAPHIC_DATA]"
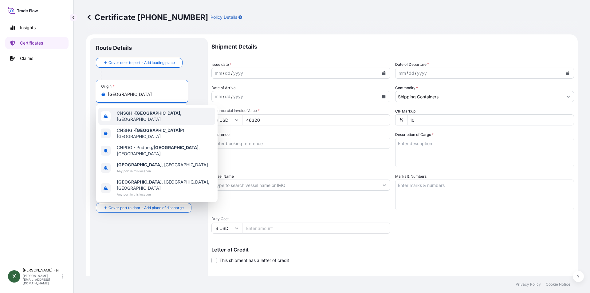
click at [146, 118] on span "CNSGH - [GEOGRAPHIC_DATA] , [GEOGRAPHIC_DATA]" at bounding box center [165, 116] width 96 height 12
type input "CNSGH - [GEOGRAPHIC_DATA], [GEOGRAPHIC_DATA]"
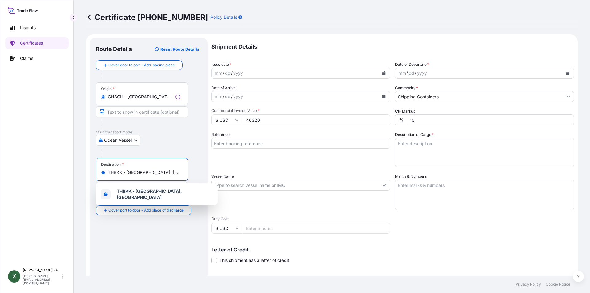
drag, startPoint x: 164, startPoint y: 173, endPoint x: 84, endPoint y: 172, distance: 80.2
click at [84, 172] on div "Certificate [PHONE_NUMBER] Policy Details Route Details Reset Route Details Cov…" at bounding box center [332, 138] width 516 height 276
click at [157, 193] on span "IDJKT - [GEOGRAPHIC_DATA], [GEOGRAPHIC_DATA], [GEOGRAPHIC_DATA]" at bounding box center [165, 194] width 96 height 12
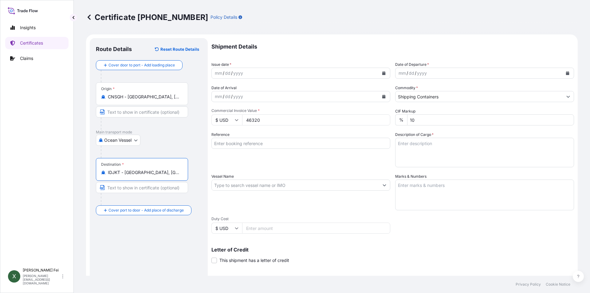
type input "IDJKT - [GEOGRAPHIC_DATA], [GEOGRAPHIC_DATA], [GEOGRAPHIC_DATA]"
click at [379, 73] on button "Calendar" at bounding box center [384, 73] width 10 height 10
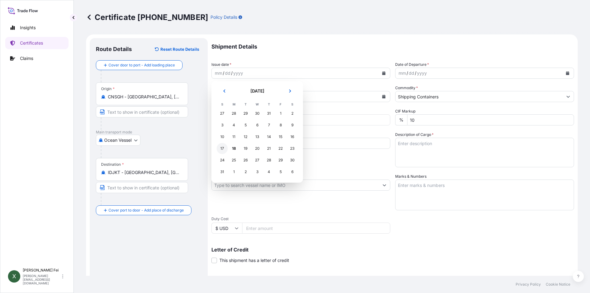
click at [222, 150] on div "17" at bounding box center [222, 148] width 11 height 11
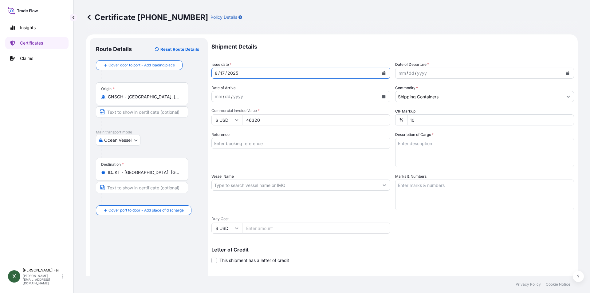
click at [566, 74] on icon "Calendar" at bounding box center [567, 73] width 3 height 4
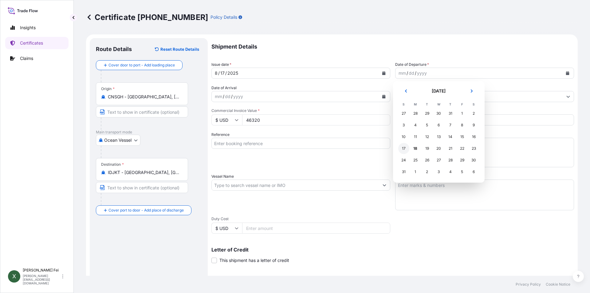
click at [405, 147] on div "17" at bounding box center [403, 148] width 11 height 11
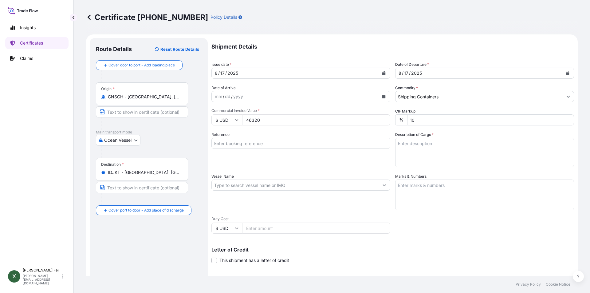
drag, startPoint x: 264, startPoint y: 120, endPoint x: 178, endPoint y: 114, distance: 86.3
click at [179, 113] on form "Route Details Reset Route Details Cover door to port - Add loading place Place …" at bounding box center [332, 193] width 492 height 318
drag, startPoint x: 295, startPoint y: 121, endPoint x: 61, endPoint y: 129, distance: 234.7
click at [73, 122] on div "Insights Certificates Claims X [PERSON_NAME] [PERSON_NAME][EMAIL_ADDRESS][DOMAI…" at bounding box center [295, 146] width 590 height 293
type input "36600"
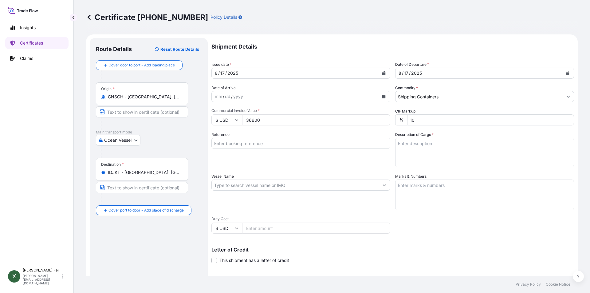
click at [281, 145] on input "Reference" at bounding box center [301, 143] width 179 height 11
paste input "CPL035065"
type input "CPL035065"
click at [413, 146] on textarea "8 PALLETS ESTANE(R) GP 95AB NAT 023,PE BAG HS CODE:3909.50" at bounding box center [484, 153] width 179 height 30
paste textarea "12 PALLETS"
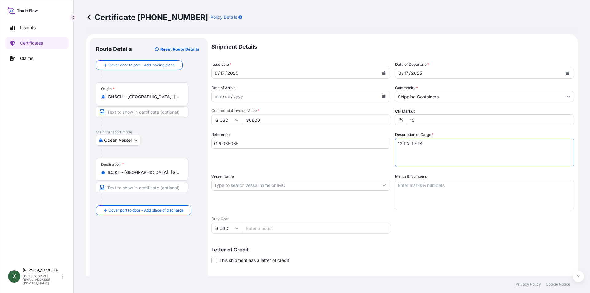
paste textarea "ESTANE(R) S195A-8, PE FOIL BAG"
click at [471, 150] on textarea "8 PALLETS ESTANE(R) GP 95AB NAT 023,PE BAG HS CODE:3909.50" at bounding box center [484, 153] width 179 height 30
paste textarea "ESTANE(R) S364DH-7N, PE FOIL BAG"
paste textarea "ESTANE(R) S375D-1N, PE FOIL BAG"
click at [493, 165] on textarea "8 PALLETS ESTANE(R) GP 95AB NAT 023,PE BAG HS CODE:3909.50" at bounding box center [484, 153] width 179 height 30
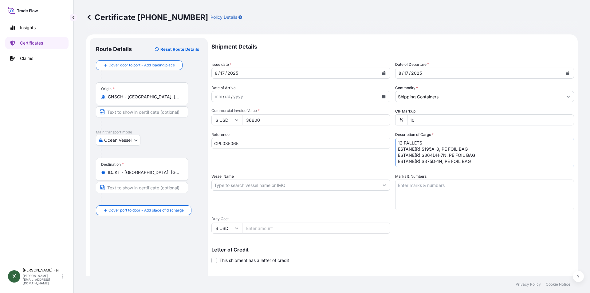
paste textarea "POLYURETHANES THERMOPL ASTIC POLYURETHANE HS CODE:3909.50"
click at [396, 158] on textarea "8 PALLETS ESTANE(R) GP 95AB NAT 023,PE BAG HS CODE:3909.50" at bounding box center [484, 153] width 179 height 30
click at [397, 159] on textarea "8 PALLETS ESTANE(R) GP 95AB NAT 023,PE BAG HS CODE:3909.50" at bounding box center [484, 153] width 179 height 30
click at [397, 163] on textarea "8 PALLETS ESTANE(R) GP 95AB NAT 023,PE BAG HS CODE:3909.50" at bounding box center [484, 153] width 179 height 30
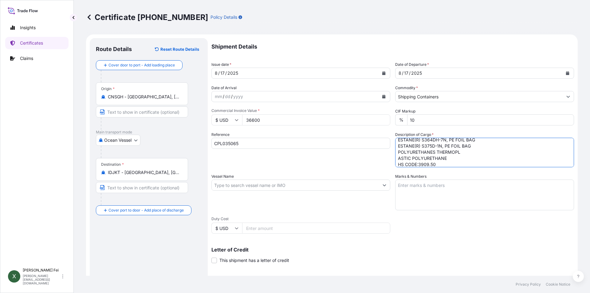
type textarea "12 PALLETS ESTANE(R) S195A-8, PE FOIL BAG ESTANE(R) S364DH-7N, PE FOIL BAG ESTA…"
click at [263, 191] on div "Vessel Name" at bounding box center [301, 191] width 179 height 37
click at [263, 187] on input "Vessel Name" at bounding box center [295, 185] width 167 height 11
paste
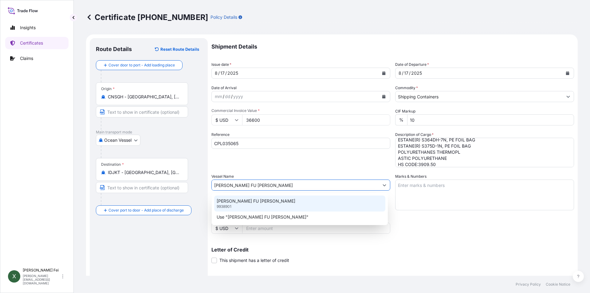
click at [317, 196] on div "[PERSON_NAME] FU [PERSON_NAME] 9938901" at bounding box center [299, 204] width 171 height 16
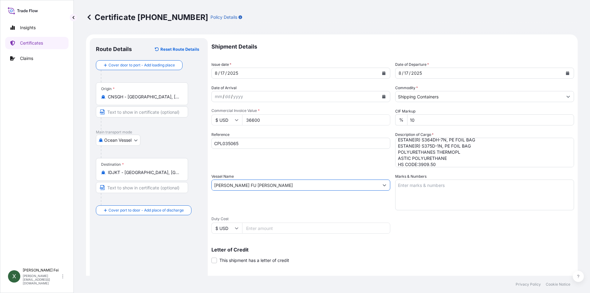
type input "[PERSON_NAME] FU [PERSON_NAME]"
click at [422, 198] on textarea "TOYOBO THAILAND ESTANE GP95AB P/# 1-8 MADE IN [GEOGRAPHIC_DATA]" at bounding box center [484, 195] width 179 height 31
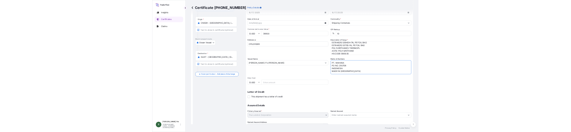
scroll to position [76, 0]
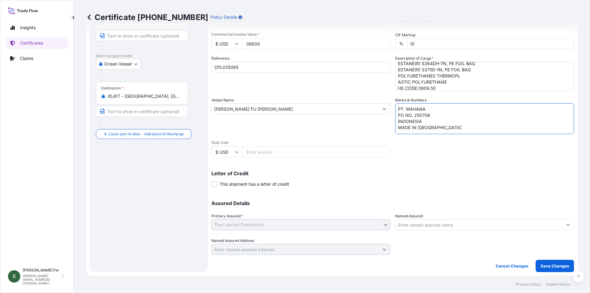
type textarea "PT. WAHANA PO NO. 250706 INDONESIA MADE IN [GEOGRAPHIC_DATA]"
click at [350, 168] on div "Letter of Credit This shipment has a letter of credit Letter of credit * Letter…" at bounding box center [393, 176] width 363 height 24
click at [295, 210] on div "Assured Details Primary Assured * The Lubrizol Corporation The Lubrizol Corpora…" at bounding box center [393, 223] width 363 height 61
click at [314, 190] on div "Shipment Details Issue date * [DATE] Date of Departure * [DATE] Date of Arrival…" at bounding box center [393, 108] width 363 height 293
click at [437, 227] on input "Named Assured" at bounding box center [479, 224] width 167 height 11
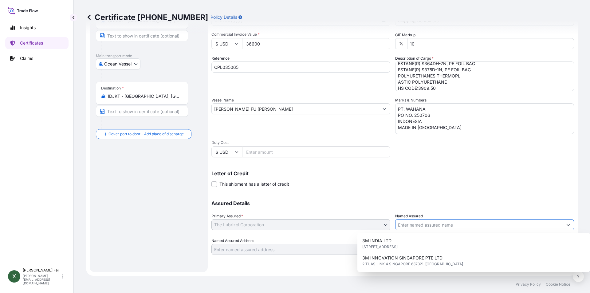
click at [437, 227] on input "Named Assured" at bounding box center [479, 224] width 167 height 11
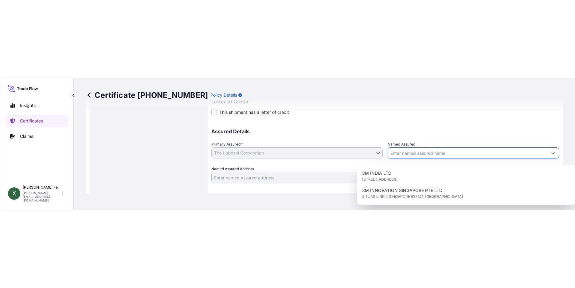
scroll to position [237, 0]
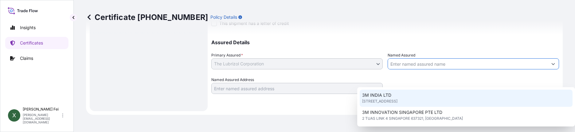
click at [418, 57] on div "Named Assured" at bounding box center [474, 60] width 172 height 17
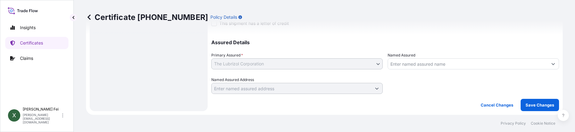
click at [417, 60] on input "Named Assured" at bounding box center [468, 63] width 160 height 11
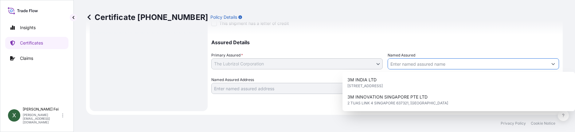
type input "PT WAHANA PRIMA TAMA"
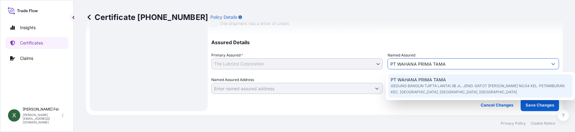
click at [465, 88] on span "GEDUNG BANGUN TJIPTA LANTAI 3B JL. JEND. GATOT [PERSON_NAME] NO.54 KEL. PETAMBU…" at bounding box center [481, 89] width 180 height 12
type input "GEDUNG BANGUN TJIPTA LANTAI 3B JL. JEND. GATOT [PERSON_NAME] NO.54 KEL. PETAMBU…"
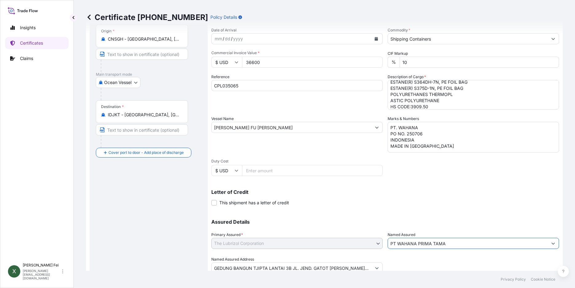
scroll to position [81, 0]
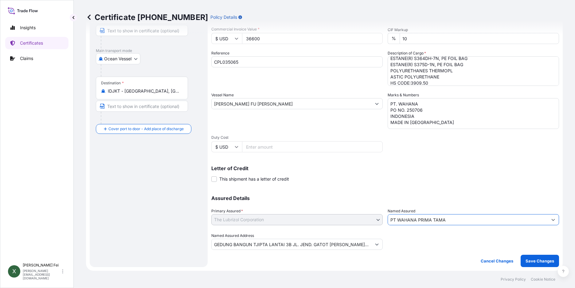
type input "PT WAHANA PRIMA TAMA"
click at [531, 260] on p "Save Changes" at bounding box center [540, 261] width 29 height 6
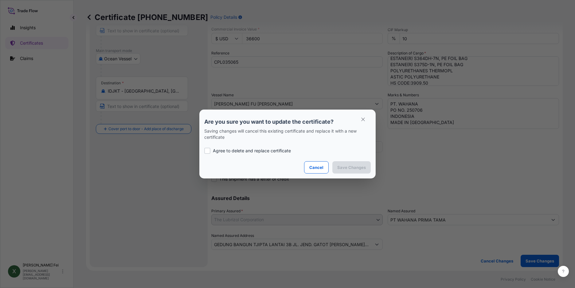
click at [216, 150] on p "Agree to delete and replace certificate" at bounding box center [252, 151] width 78 height 6
checkbox input "true"
click at [343, 167] on p "Save Changes" at bounding box center [352, 167] width 29 height 6
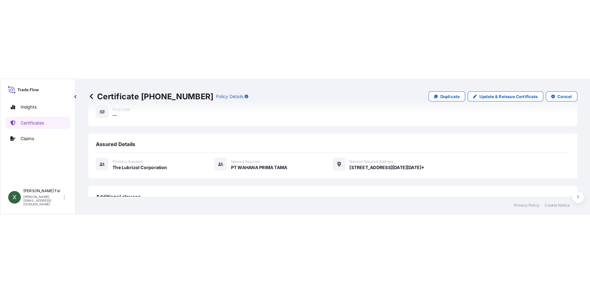
scroll to position [158, 0]
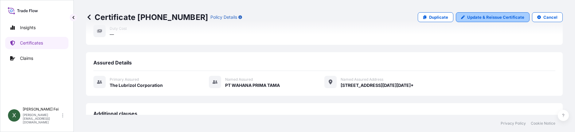
click at [486, 17] on p "Update & Reissue Certificate" at bounding box center [496, 17] width 57 height 6
select select "Ocean Vessel"
select select "31566"
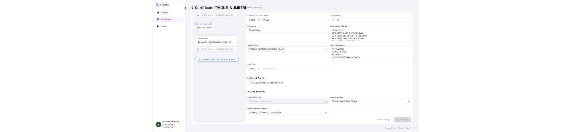
scroll to position [76, 0]
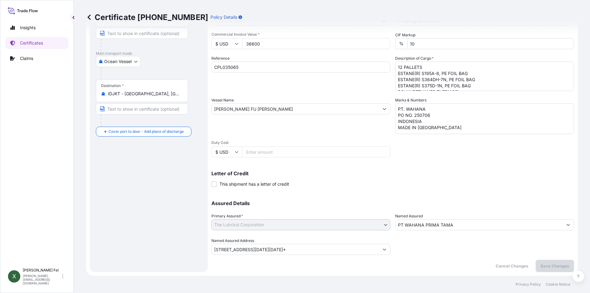
click at [454, 225] on input "PT WAHANA PRIMA TAMA" at bounding box center [479, 224] width 167 height 11
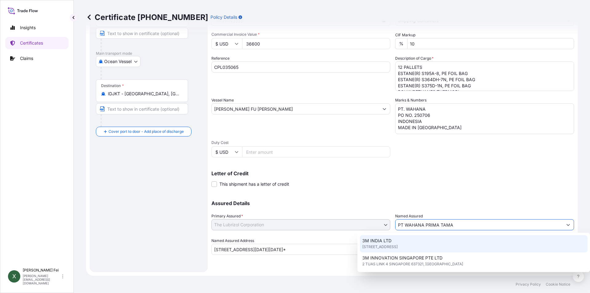
click at [353, 221] on div "Assured Details Primary Assured * The Lubrizol Corporation The Lubrizol Corpora…" at bounding box center [393, 223] width 363 height 61
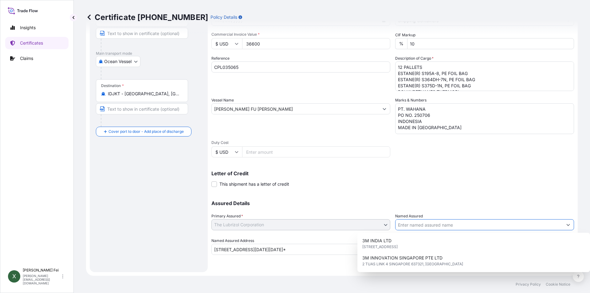
click at [491, 222] on input "Named Assured" at bounding box center [479, 224] width 167 height 11
type input "PT WAHANA PRIMA TAMA"
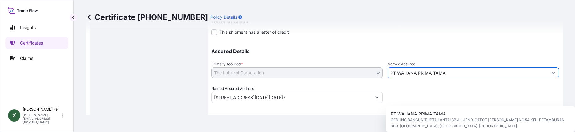
scroll to position [237, 0]
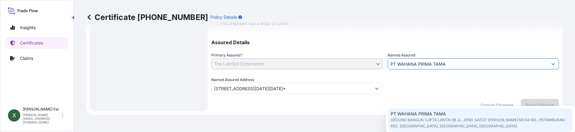
click at [444, 122] on span "GEDUNG BANGUN TJIPTA LANTAI 3B JL. JEND. GATOT [PERSON_NAME] NO.54 KEL. PETAMBU…" at bounding box center [481, 123] width 180 height 12
type input "GEDUNG BANGUN TJIPTA LANTAI 3B JL. JEND. GATOT [PERSON_NAME] NO.54 KEL. PETAMBU…"
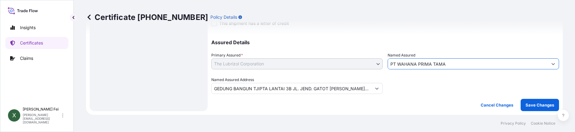
click at [421, 93] on div at bounding box center [474, 85] width 172 height 17
click at [533, 106] on p "Save Changes" at bounding box center [540, 105] width 29 height 6
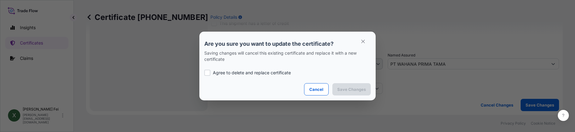
click at [229, 74] on p "Agree to delete and replace certificate" at bounding box center [252, 73] width 78 height 6
checkbox input "true"
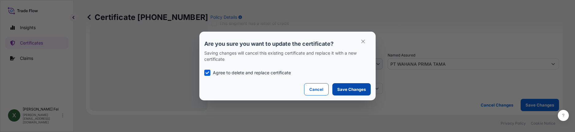
click at [342, 89] on p "Save Changes" at bounding box center [352, 89] width 29 height 6
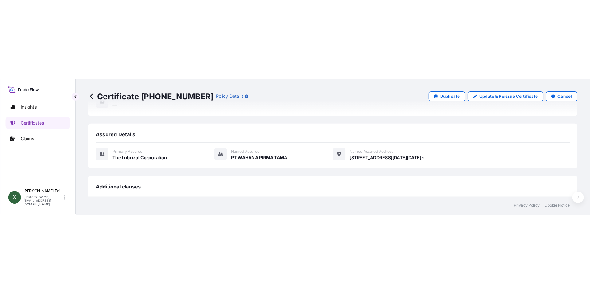
scroll to position [139, 0]
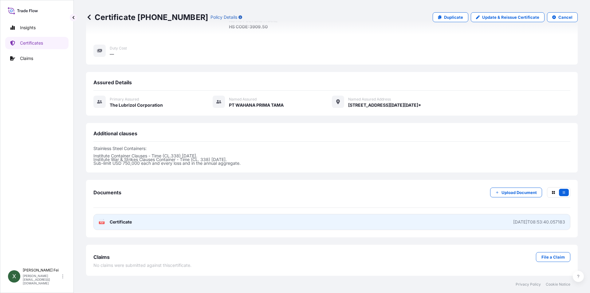
click at [151, 223] on link "PDF Certificate [DATE]T08:53:40.057183" at bounding box center [331, 222] width 477 height 16
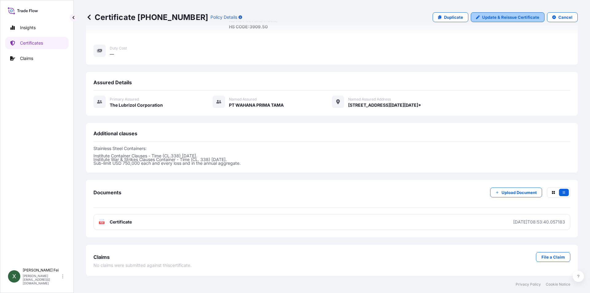
click at [488, 14] on p "Update & Reissue Certificate" at bounding box center [510, 17] width 57 height 6
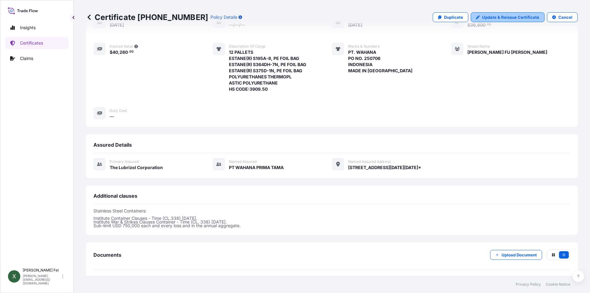
select select "Ocean Vessel"
select select "31566"
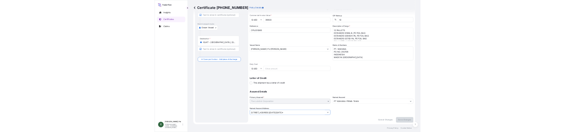
scroll to position [0, 130]
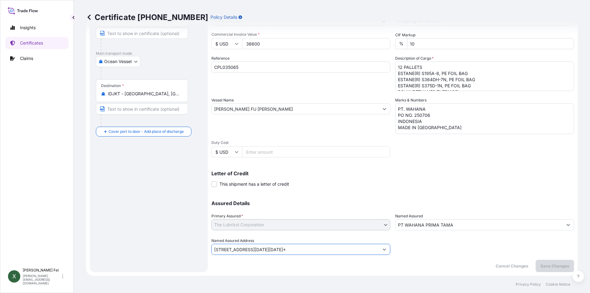
drag, startPoint x: 215, startPoint y: 250, endPoint x: 394, endPoint y: 254, distance: 179.0
click at [394, 254] on div "Assured Details Primary Assured * The Lubrizol Corporation The Lubrizol Corpora…" at bounding box center [393, 223] width 363 height 61
click at [379, 250] on button "Show suggestions" at bounding box center [384, 249] width 11 height 11
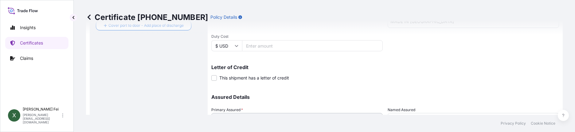
scroll to position [237, 0]
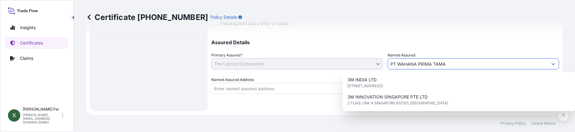
click at [356, 59] on div "Assured Details Primary Assured * The Lubrizol Corporation The Lubrizol Corpora…" at bounding box center [386, 63] width 348 height 61
type input "PT WAHANA PRIMA TAMA"
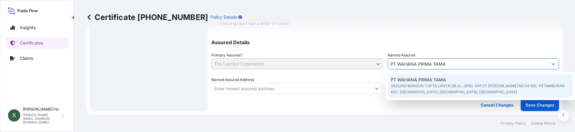
click at [564, 81] on div "PT WAHANA PRIMA TAMA GEDUNG BANGUN TJIPTA LANTAI 3B JL. JEND. GATOT [PERSON_NAM…" at bounding box center [481, 85] width 185 height 23
type input "GEDUNG BANGUN TJIPTA LANTAI 3B JL. JEND. GATOT [PERSON_NAME] NO.54 KEL. PETAMBU…"
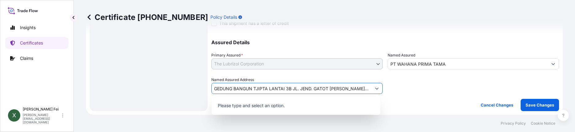
scroll to position [0, 81]
click at [372, 90] on button "Show suggestions" at bounding box center [377, 88] width 11 height 11
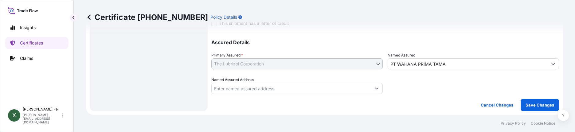
click at [434, 89] on div at bounding box center [474, 85] width 172 height 17
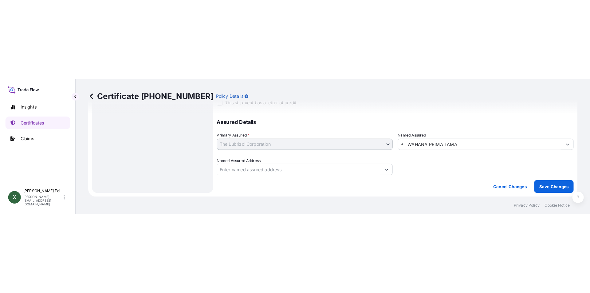
scroll to position [0, 0]
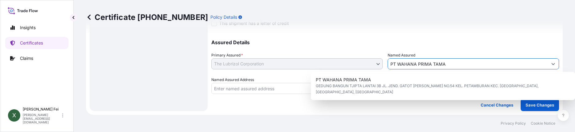
click at [435, 64] on input "PT WAHANA PRIMA TAMA" at bounding box center [468, 63] width 160 height 11
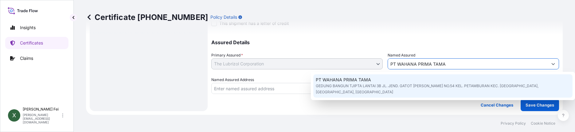
click at [403, 84] on span "GEDUNG BANGUN TJIPTA LANTAI 3B JL. JEND. GATOT [PERSON_NAME] NO.54 KEL. PETAMBU…" at bounding box center [443, 89] width 255 height 12
type input "GEDUNG BANGUN TJIPTA LANTAI 3B JL. JEND. GATOT [PERSON_NAME] NO.54 KEL. PETAMBU…"
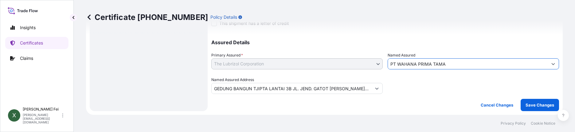
click at [447, 63] on input "PT WAHANA PRIMA TAMA" at bounding box center [468, 63] width 160 height 11
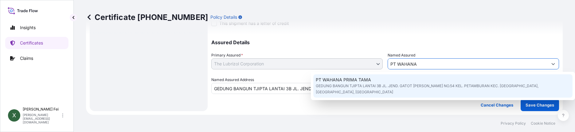
click at [457, 89] on span "GEDUNG BANGUN TJIPTA LANTAI 3B JL. JEND. GATOT [PERSON_NAME] NO.54 KEL. PETAMBU…" at bounding box center [443, 89] width 255 height 12
type input "PT WAHANA PRIMA TAMA"
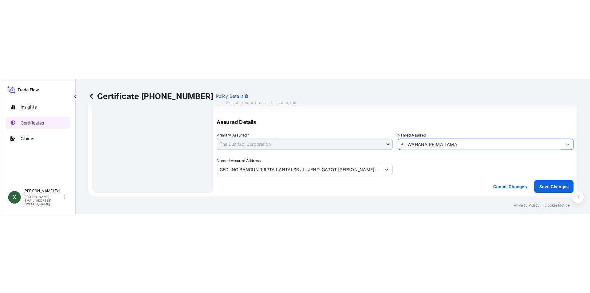
scroll to position [76, 0]
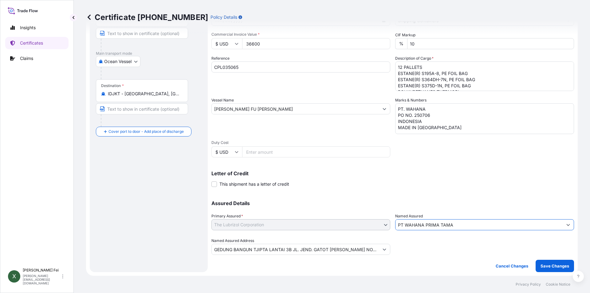
click at [411, 262] on div "Shipment Details Issue date * [DATE] Date of Departure * [DATE] Date of Arrival…" at bounding box center [393, 117] width 363 height 310
click at [414, 251] on div at bounding box center [484, 246] width 179 height 17
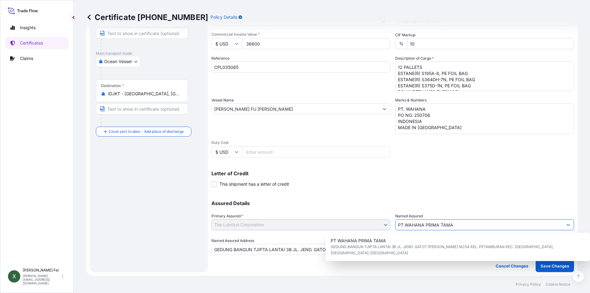
click at [459, 223] on input "PT WAHANA PRIMA TAMA" at bounding box center [479, 224] width 167 height 11
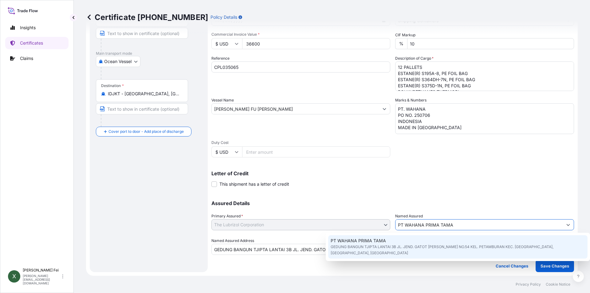
click at [461, 246] on span "GEDUNG BANGUN TJIPTA LANTAI 3B JL. JEND. GATOT [PERSON_NAME] NO.54 KEL. PETAMBU…" at bounding box center [458, 250] width 255 height 12
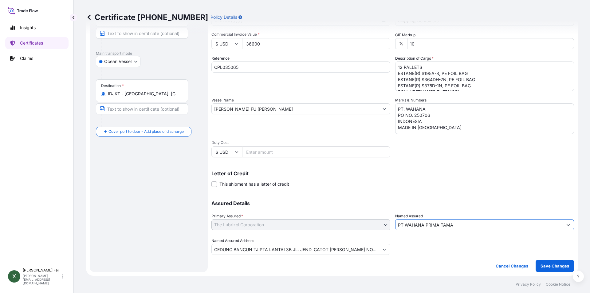
click at [441, 249] on div at bounding box center [484, 246] width 179 height 17
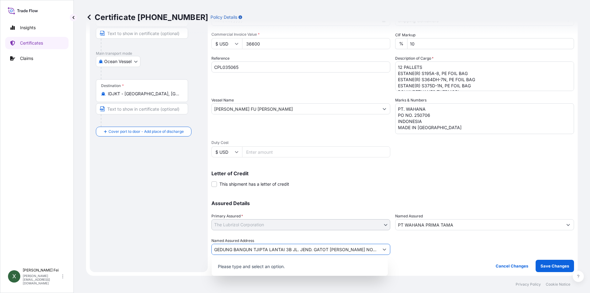
click at [383, 250] on icon "Show suggestions" at bounding box center [385, 249] width 4 height 4
drag, startPoint x: 375, startPoint y: 250, endPoint x: 168, endPoint y: 251, distance: 206.9
click at [168, 251] on form "Route Details Cover door to port - Add loading place Place of loading Road / [G…" at bounding box center [332, 117] width 492 height 318
click at [260, 267] on p "Please type and select an option." at bounding box center [299, 267] width 171 height 14
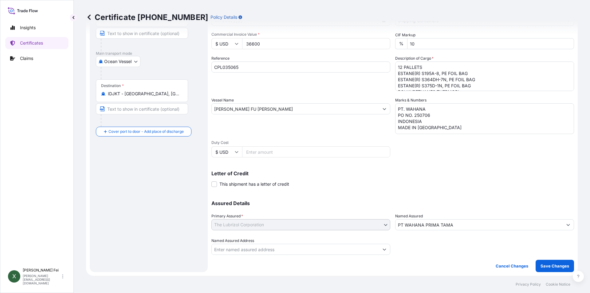
click at [269, 251] on input "Named Assured Address" at bounding box center [295, 249] width 167 height 11
click at [447, 226] on input "PT WAHANA PRIMA TAMA" at bounding box center [479, 224] width 167 height 11
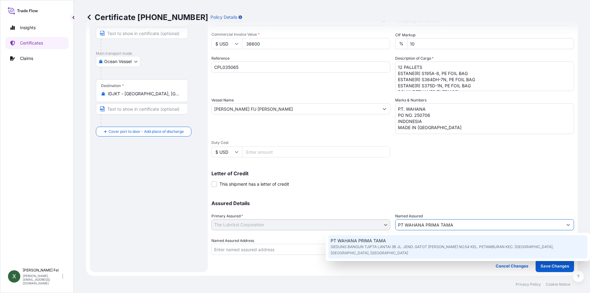
click at [438, 247] on span "GEDUNG BANGUN TJIPTA LANTAI 3B JL. JEND. GATOT [PERSON_NAME] NO.54 KEL. PETAMBU…" at bounding box center [458, 250] width 255 height 12
type input "GEDUNG BANGUN TJIPTA LANTAI 3B JL. JEND. GATOT [PERSON_NAME] NO.54 KEL. PETAMBU…"
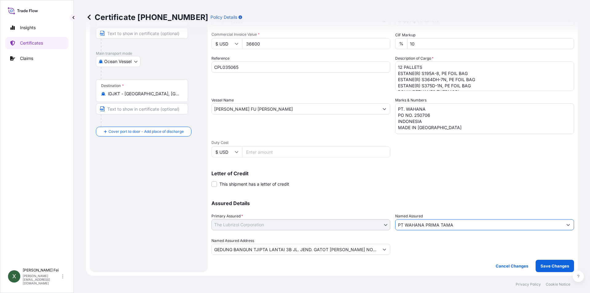
click at [431, 248] on div at bounding box center [484, 246] width 179 height 17
click at [442, 222] on input "PT WAHANA PRIMA TAMA" at bounding box center [479, 224] width 167 height 11
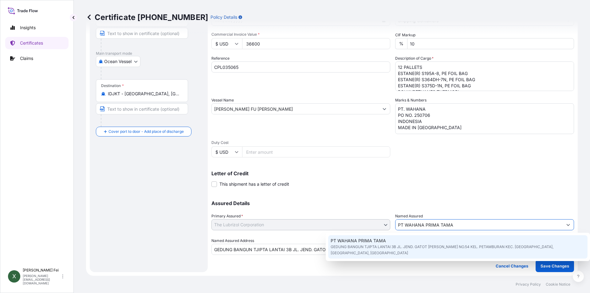
click at [441, 243] on div "PT WAHANA PRIMA TAMA GEDUNG BANGUN TJIPTA LANTAI 3B JL. JEND. GATOT [PERSON_NAM…" at bounding box center [457, 246] width 259 height 23
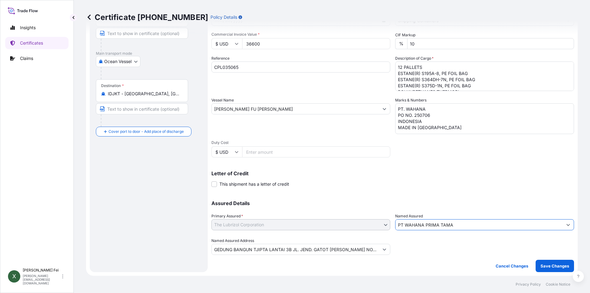
drag, startPoint x: 421, startPoint y: 250, endPoint x: 457, endPoint y: 253, distance: 36.1
click at [421, 250] on div at bounding box center [484, 246] width 179 height 17
click at [544, 260] on button "Save Changes" at bounding box center [555, 266] width 38 height 12
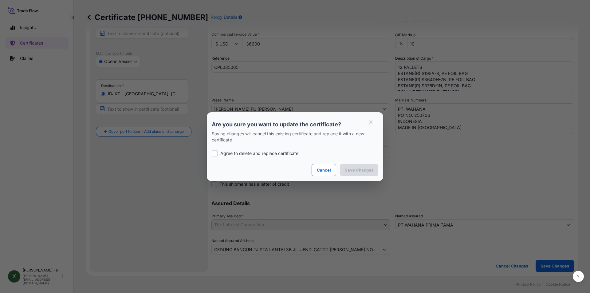
click at [233, 151] on p "Agree to delete and replace certificate" at bounding box center [259, 153] width 78 height 6
checkbox input "true"
click at [334, 169] on button "Cancel" at bounding box center [324, 170] width 25 height 12
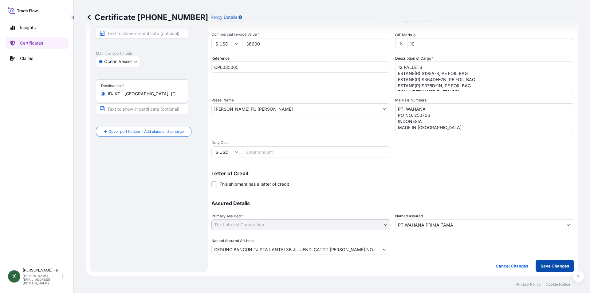
click at [541, 266] on p "Save Changes" at bounding box center [555, 266] width 29 height 6
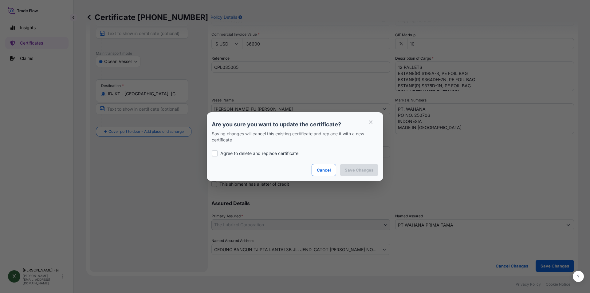
click at [236, 154] on p "Agree to delete and replace certificate" at bounding box center [259, 153] width 78 height 6
checkbox input "true"
click at [363, 172] on p "Save Changes" at bounding box center [359, 170] width 29 height 6
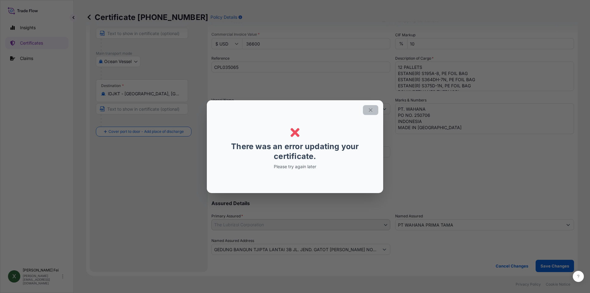
click at [375, 112] on button "button" at bounding box center [370, 110] width 15 height 10
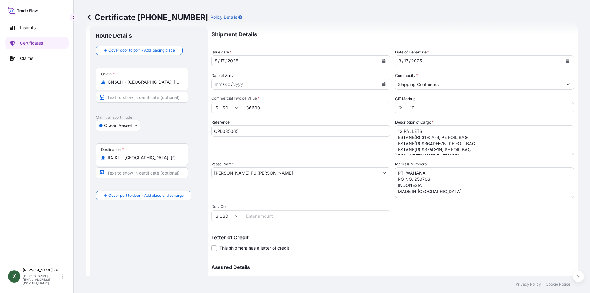
scroll to position [76, 0]
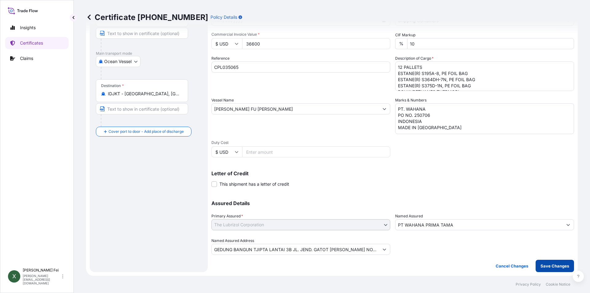
click at [550, 268] on p "Save Changes" at bounding box center [555, 266] width 29 height 6
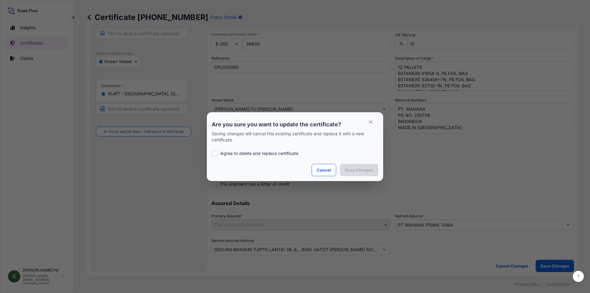
click at [241, 151] on p "Agree to delete and replace certificate" at bounding box center [259, 153] width 78 height 6
checkbox input "true"
click at [367, 174] on button "Save Changes" at bounding box center [359, 170] width 38 height 12
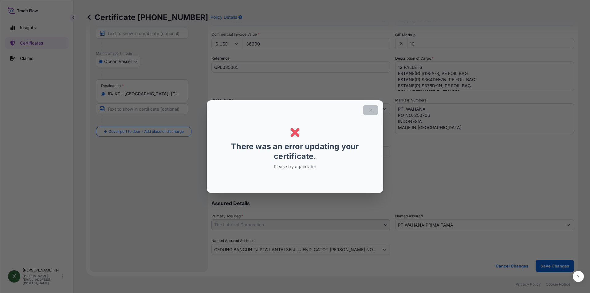
click at [371, 107] on button "button" at bounding box center [370, 110] width 15 height 10
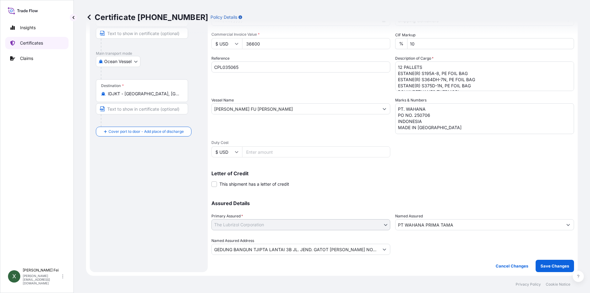
click at [24, 42] on p "Certificates" at bounding box center [31, 43] width 23 height 6
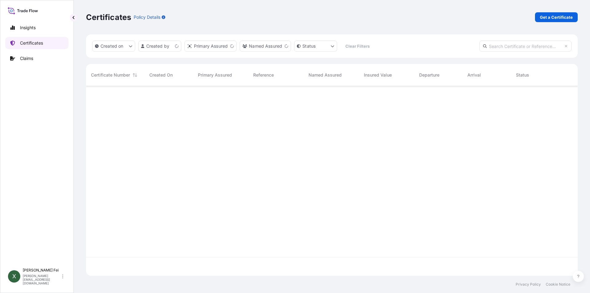
scroll to position [188, 487]
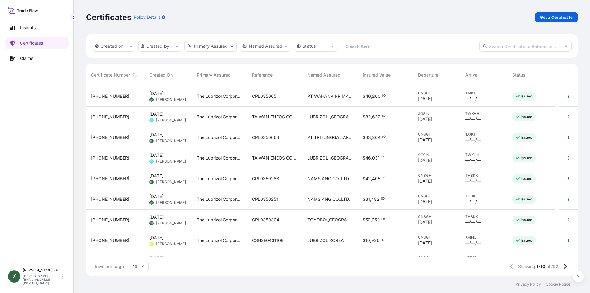
click at [118, 97] on div "[PHONE_NUMBER]" at bounding box center [115, 96] width 49 height 6
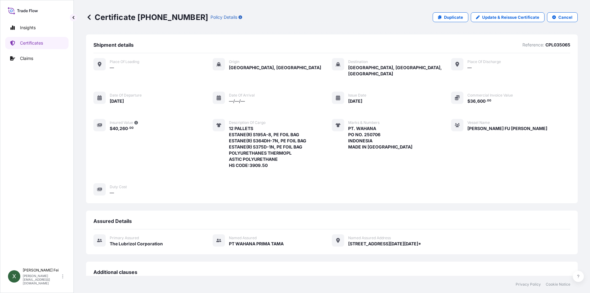
click at [487, 172] on div "Place of Loading — Origin [GEOGRAPHIC_DATA], [GEOGRAPHIC_DATA] Destination [GEO…" at bounding box center [331, 127] width 477 height 138
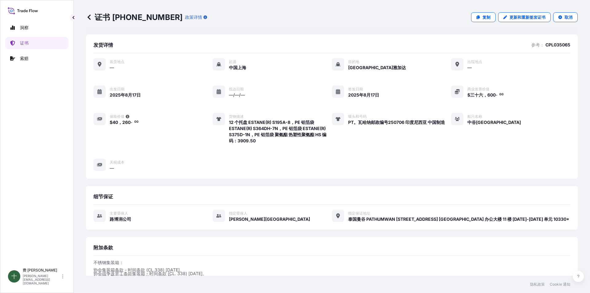
click at [536, 114] on div "装货地点 — 起源 中国[GEOGRAPHIC_DATA]地 [GEOGRAPHIC_DATA]雅加达 出院地点 — 出发日期 2025年8月17日 抵达日期…" at bounding box center [331, 114] width 477 height 113
click at [567, 19] on font "取消" at bounding box center [569, 17] width 8 height 5
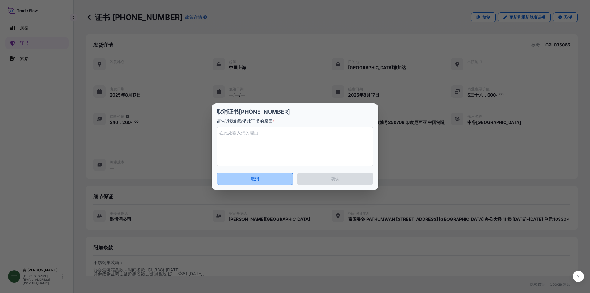
click at [270, 181] on button "取消" at bounding box center [255, 179] width 77 height 12
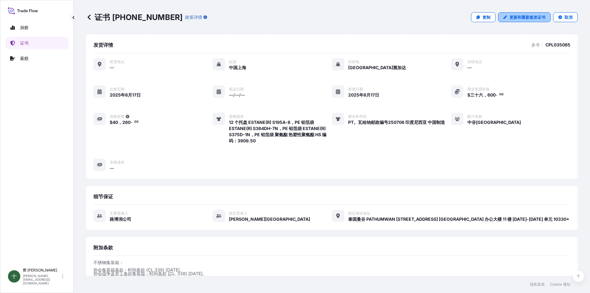
click at [518, 21] on link "更新和重新签发证书" at bounding box center [524, 17] width 53 height 10
select select "Ocean Vessel"
select select "31566"
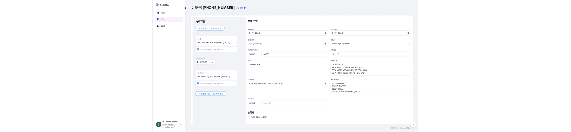
scroll to position [76, 0]
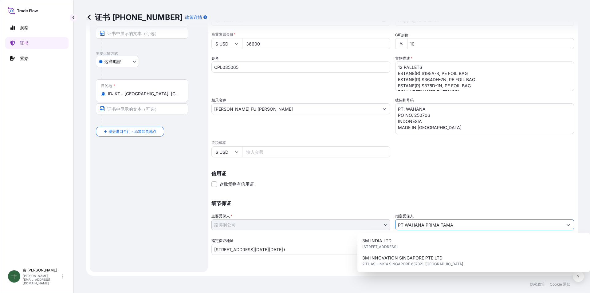
click at [439, 223] on input "PT WAHANA PRIMA TAMA" at bounding box center [479, 224] width 167 height 11
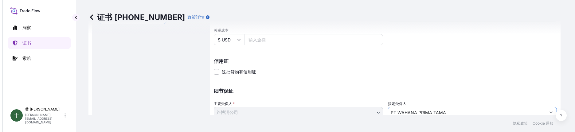
scroll to position [237, 0]
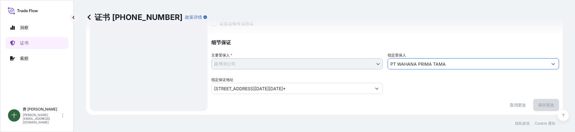
drag, startPoint x: 456, startPoint y: 64, endPoint x: 372, endPoint y: 57, distance: 83.6
click at [372, 57] on div "细节保证 主要受保人 * 路博润公司 路博润公司 指定受保人 PT WAHANA PRIMA TAMA 指定保证地址 [STREET_ADDRESS][DAT…" at bounding box center [386, 63] width 348 height 61
click at [456, 57] on div "指定受保人 PT WAHANA PRIMA TAMA" at bounding box center [474, 60] width 172 height 17
click at [457, 62] on input "PT WAHANA PRIMA TAMA" at bounding box center [468, 63] width 160 height 11
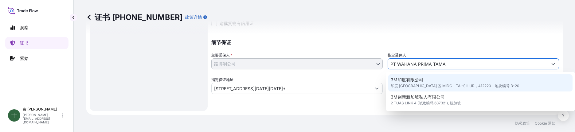
click at [342, 62] on div "细节保证 主要受保人 * 路博润公司 路博润公司 指定受保人 PT WAHANA PRIMA TAMA 指定保证地址 [STREET_ADDRESS][DAT…" at bounding box center [386, 63] width 348 height 61
click at [461, 63] on input "PT WAHANA PRIMA TAMA" at bounding box center [468, 63] width 160 height 11
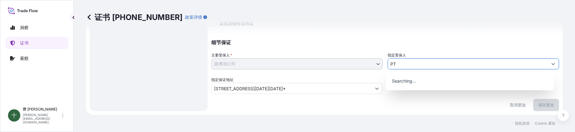
type input "P"
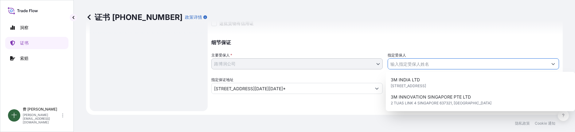
type input "PT WAHANA PRIMA TAMA"
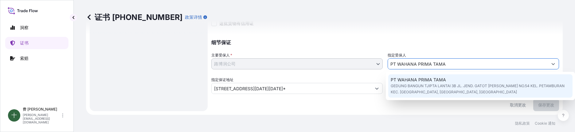
click at [463, 89] on span "GEDUNG BANGUN TJIPTA LANTAI 3B JL. JEND. GATOT [PERSON_NAME] NO.54 KEL. PETAMBU…" at bounding box center [481, 89] width 180 height 12
type input "GEDUNG BANGUN TJIPTA LANTAI 3B JL. JEND. GATOT [PERSON_NAME] NO.54 KEL. PETAMBU…"
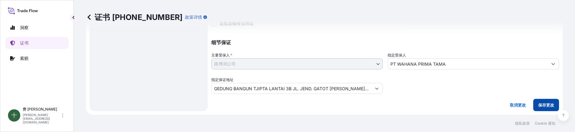
click at [548, 106] on font "保存更改" at bounding box center [547, 105] width 16 height 5
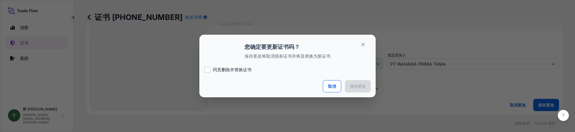
click at [212, 71] on label "同意删除并替换证书" at bounding box center [287, 70] width 167 height 6
checkbox input "true"
click at [360, 87] on font "保存更改" at bounding box center [358, 86] width 16 height 5
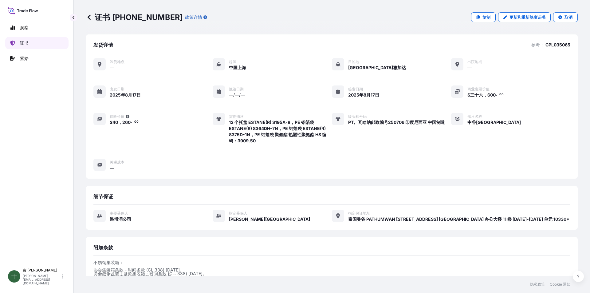
click at [40, 45] on link "证书" at bounding box center [36, 43] width 63 height 12
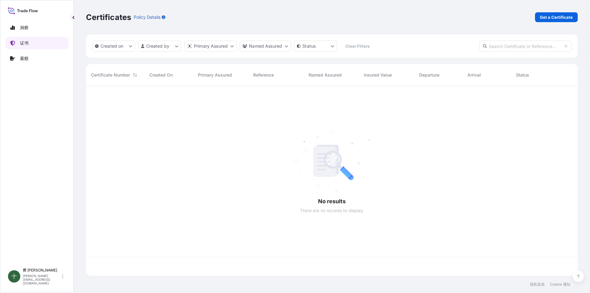
scroll to position [188, 487]
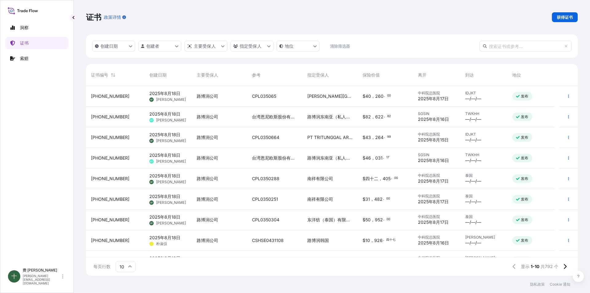
click at [318, 96] on font "[PERSON_NAME][GEOGRAPHIC_DATA]" at bounding box center [346, 95] width 79 height 5
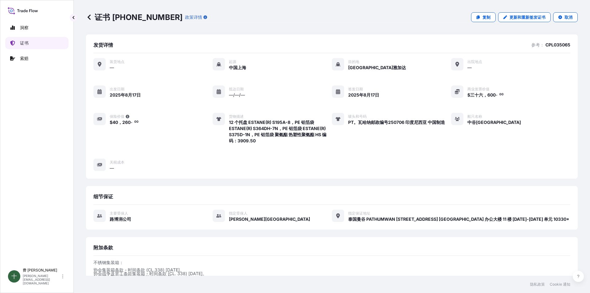
click at [27, 46] on link "证书" at bounding box center [36, 43] width 63 height 12
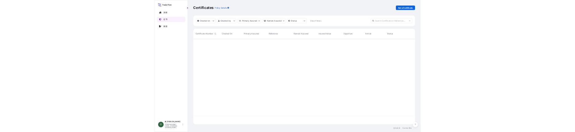
scroll to position [188, 487]
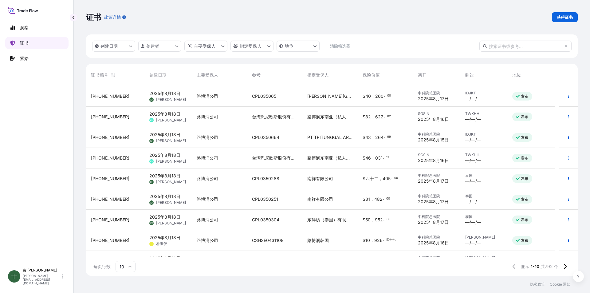
click at [29, 42] on link "证书" at bounding box center [36, 43] width 63 height 12
click at [212, 97] on font "路博润公司" at bounding box center [208, 95] width 22 height 5
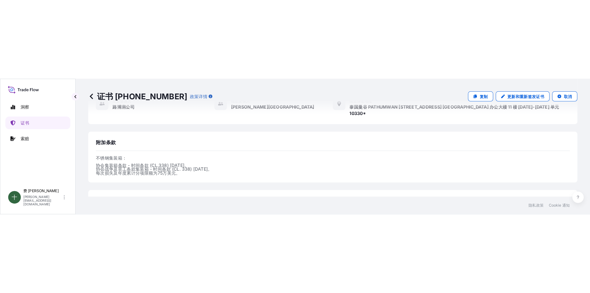
scroll to position [173, 0]
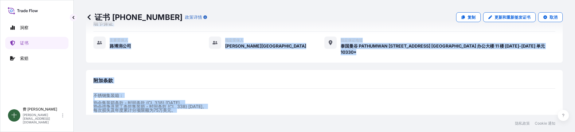
drag, startPoint x: 552, startPoint y: 0, endPoint x: 450, endPoint y: -23, distance: 104.7
click at [450, 0] on html "洞察 证书 索赔 十 费 晓燕 [EMAIL_ADDRESS][DOMAIN_NAME] 证书 [PHONE_NUMBER] 政策详情 复制 更新和重新签发证…" at bounding box center [287, 66] width 575 height 132
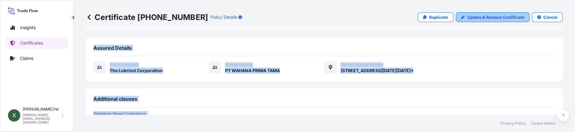
click at [487, 19] on p "Update & Reissue Certificate" at bounding box center [496, 17] width 57 height 6
select select "Ocean Vessel"
select select "31566"
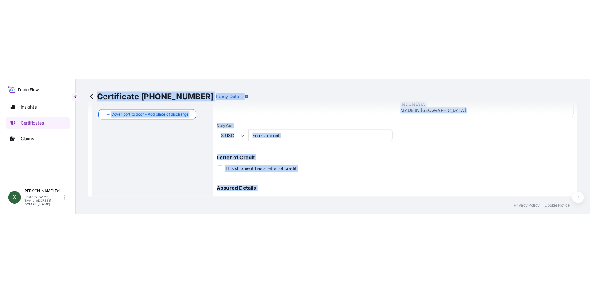
scroll to position [76, 0]
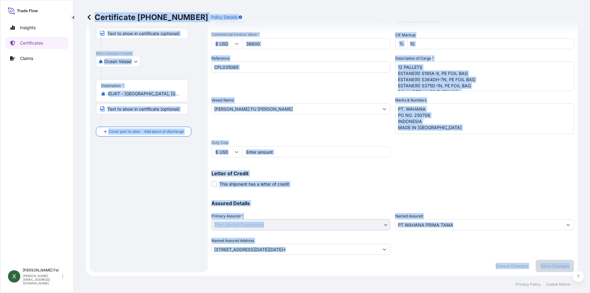
click at [425, 258] on div "Shipment Details Issue date * [DATE] Date of Departure * [DATE] Date of Arrival…" at bounding box center [393, 117] width 363 height 310
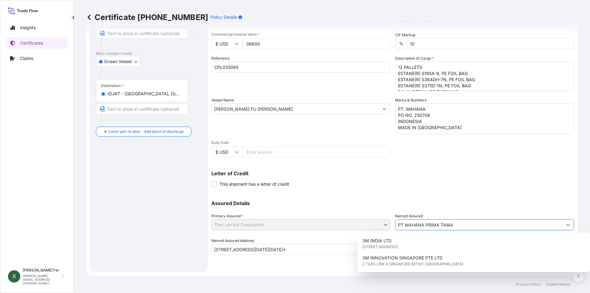
drag, startPoint x: 461, startPoint y: 226, endPoint x: 367, endPoint y: 213, distance: 95.3
click at [367, 213] on div "Assured Details Primary Assured * The Lubrizol Corporation The Lubrizol Corpora…" at bounding box center [393, 223] width 363 height 61
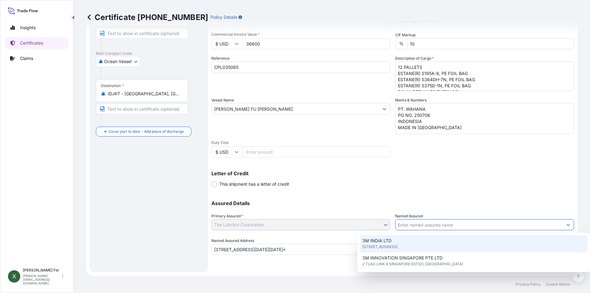
click at [437, 224] on input "Named Assured" at bounding box center [479, 224] width 167 height 11
type input "PT WAHANA PRIMA TAMA"
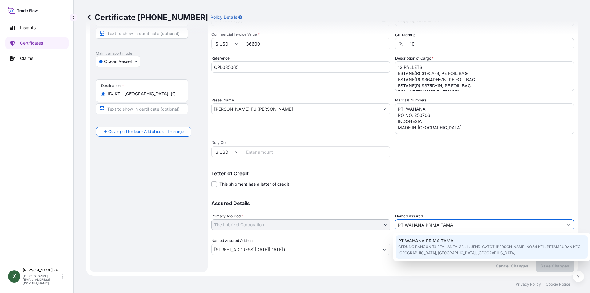
click at [449, 246] on span "GEDUNG BANGUN TJIPTA LANTAI 3B JL. JEND. GATOT [PERSON_NAME] NO.54 KEL. PETAMBU…" at bounding box center [491, 250] width 187 height 12
type input "GEDUNG BANGUN TJIPTA LANTAI 3B JL. JEND. GATOT [PERSON_NAME] NO.54 KEL. PETAMBU…"
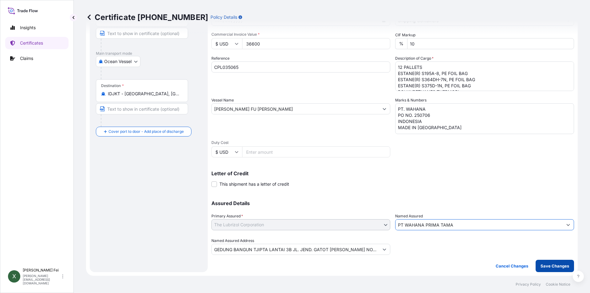
click at [560, 263] on p "Save Changes" at bounding box center [555, 266] width 29 height 6
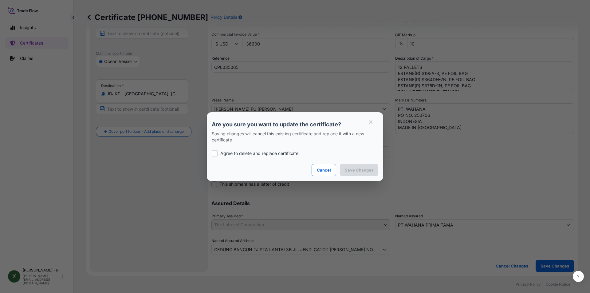
click at [240, 156] on p "Agree to delete and replace certificate" at bounding box center [259, 153] width 78 height 6
checkbox input "true"
click at [362, 169] on p "Save Changes" at bounding box center [359, 170] width 29 height 6
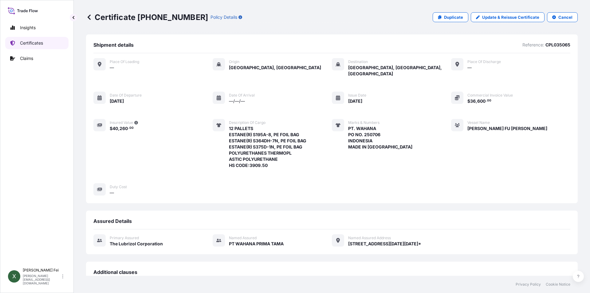
click at [44, 44] on link "Certificates" at bounding box center [36, 43] width 63 height 12
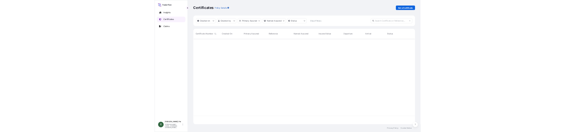
scroll to position [188, 487]
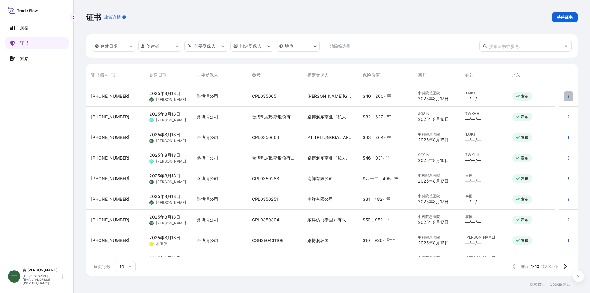
click at [567, 96] on icon "button" at bounding box center [569, 96] width 4 height 4
click at [157, 93] on font "2025年8月18日" at bounding box center [164, 93] width 31 height 5
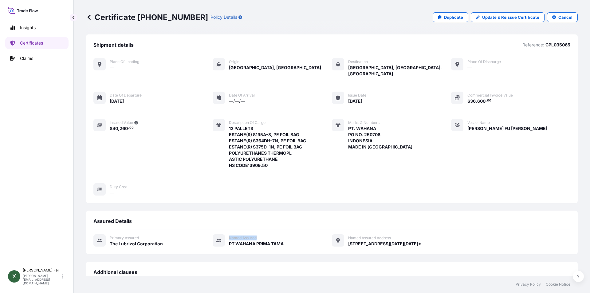
drag, startPoint x: 255, startPoint y: 231, endPoint x: 227, endPoint y: 231, distance: 27.7
click at [227, 234] on div "Named Assured PT WAHANA PRIMA TAMA" at bounding box center [248, 240] width 71 height 13
copy span "Named Assured"
click at [495, 16] on p "Update & Reissue Certificate" at bounding box center [510, 17] width 57 height 6
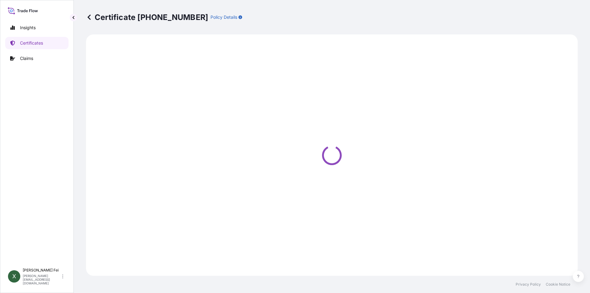
select select "Ocean Vessel"
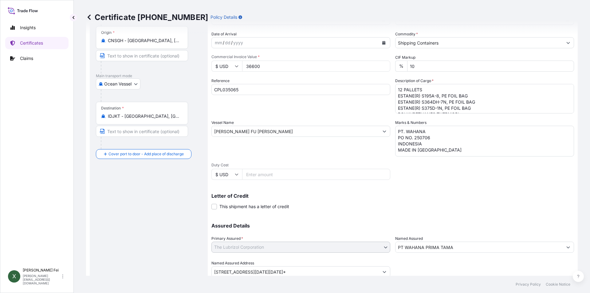
scroll to position [76, 0]
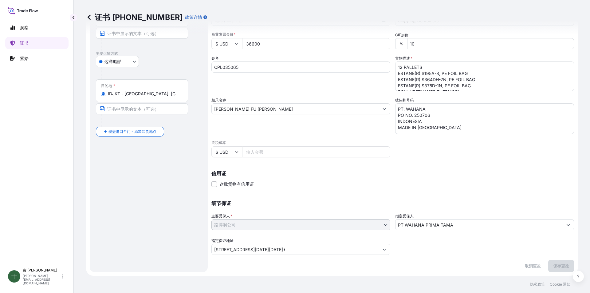
drag, startPoint x: 581, startPoint y: 0, endPoint x: 400, endPoint y: 124, distance: 219.6
click at [344, 171] on p "信用证" at bounding box center [393, 173] width 363 height 5
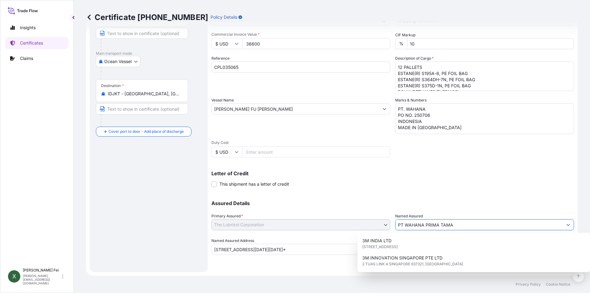
click at [471, 223] on input "PT WAHANA PRIMA TAMA" at bounding box center [479, 224] width 167 height 11
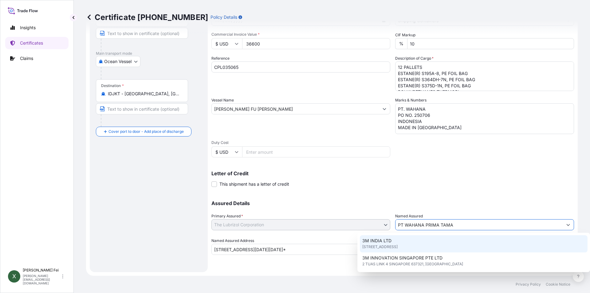
click at [477, 219] on input "PT WAHANA PRIMA TAMA" at bounding box center [479, 224] width 167 height 11
drag, startPoint x: 450, startPoint y: 226, endPoint x: 395, endPoint y: 222, distance: 55.2
click at [396, 222] on input "PT WAHANA PRIMA TAMA" at bounding box center [479, 224] width 167 height 11
click at [457, 226] on input "PT WAHANA PRIMA TAMA" at bounding box center [479, 224] width 167 height 11
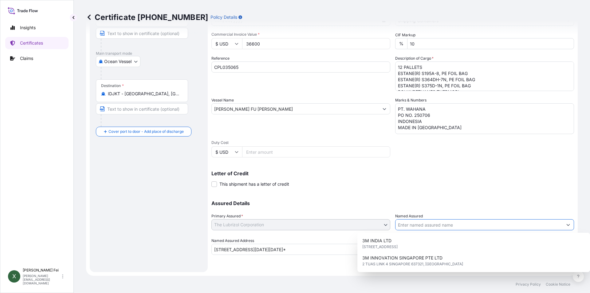
type input "PT WAHANA PRIMA TAMA"
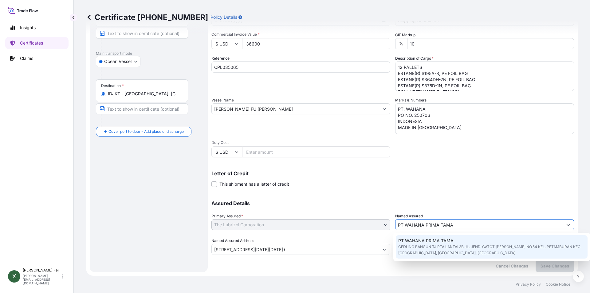
click at [462, 260] on div "PT WAHANA PRIMA TAMA GEDUNG BANGUN TJIPTA LANTAI 3B JL. JEND. GATOT [PERSON_NAM…" at bounding box center [492, 247] width 197 height 28
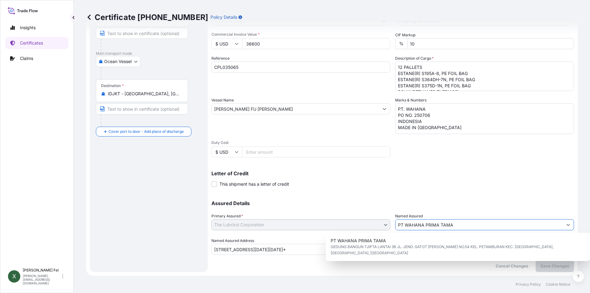
click at [466, 221] on input "PT WAHANA PRIMA TAMA" at bounding box center [479, 224] width 167 height 11
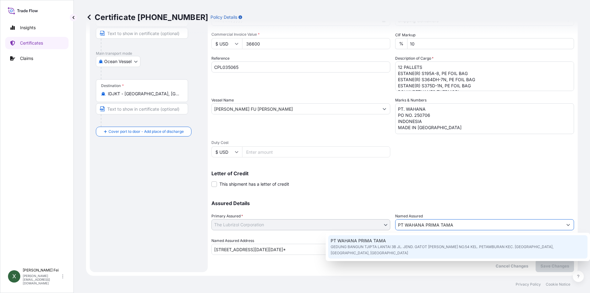
click at [461, 238] on div "PT WAHANA PRIMA TAMA GEDUNG BANGUN TJIPTA LANTAI 3B JL. JEND. GATOT [PERSON_NAM…" at bounding box center [457, 246] width 259 height 23
type input "GEDUNG BANGUN TJIPTA LANTAI 3B JL. JEND. GATOT [PERSON_NAME] NO.54 KEL. PETAMBU…"
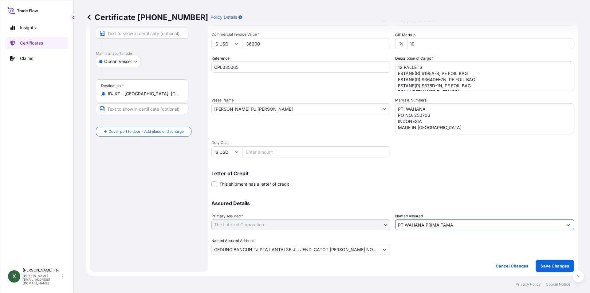
click at [325, 266] on div "Shipment Details Issue date * [DATE] Date of Departure * [DATE] Date of Arrival…" at bounding box center [393, 117] width 363 height 310
click at [34, 45] on p "Certificates" at bounding box center [31, 43] width 23 height 6
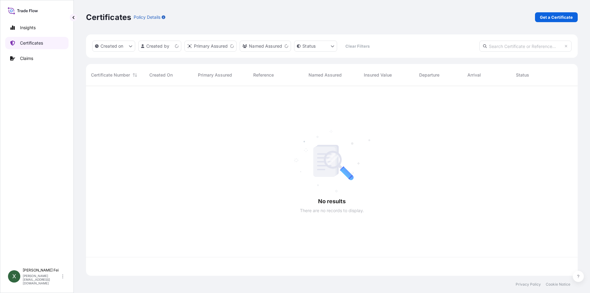
scroll to position [188, 487]
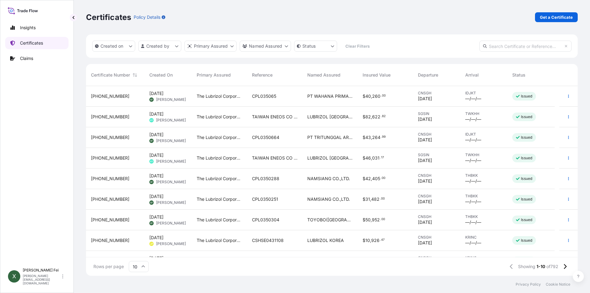
click at [43, 44] on p "Certificates" at bounding box center [31, 43] width 23 height 6
click at [567, 96] on icon "button" at bounding box center [569, 96] width 4 height 4
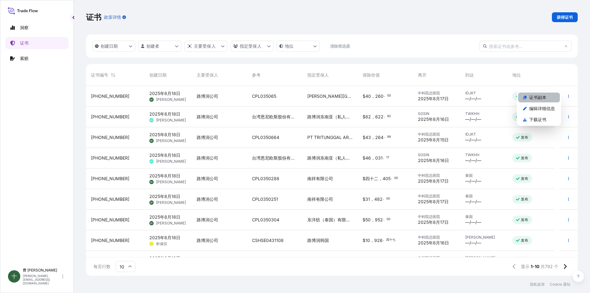
click at [539, 99] on font "证书副本" at bounding box center [537, 97] width 17 height 5
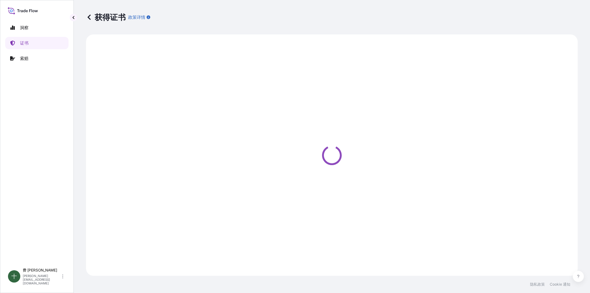
select select "Ocean Vessel"
